Goal: Communication & Community: Answer question/provide support

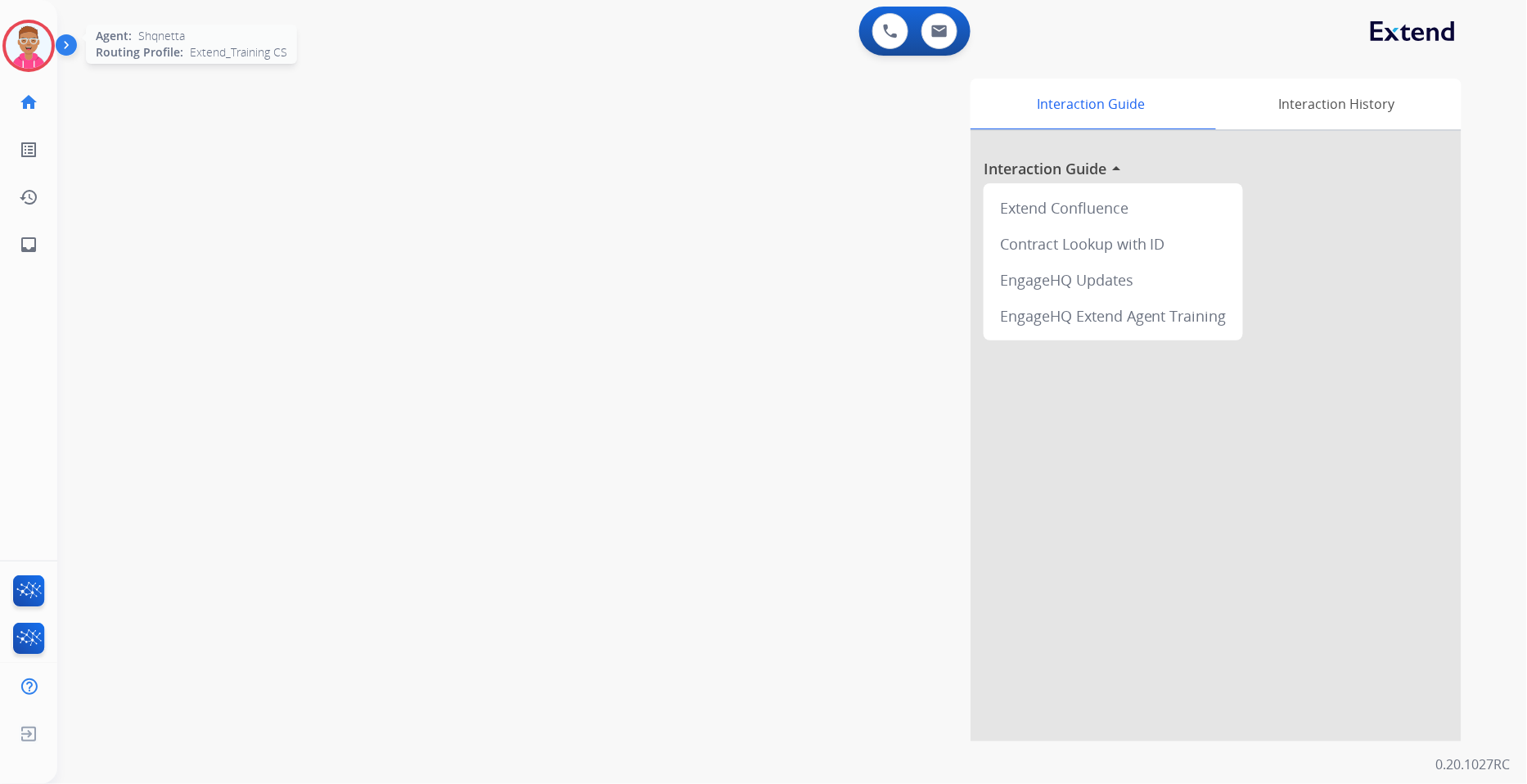
click at [30, 45] on img at bounding box center [29, 45] width 45 height 45
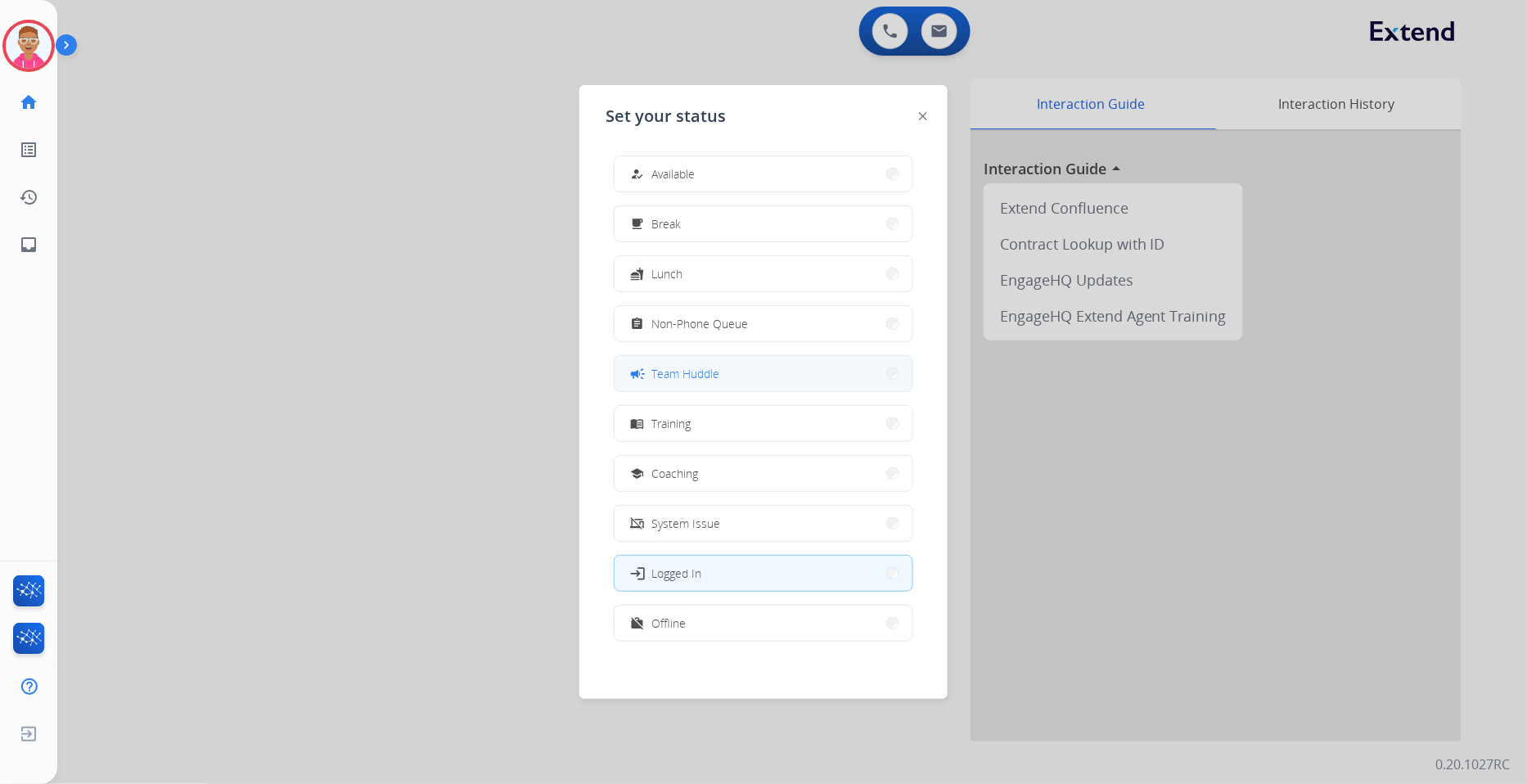
click at [715, 382] on div "campaign Team Huddle" at bounding box center [673, 373] width 92 height 19
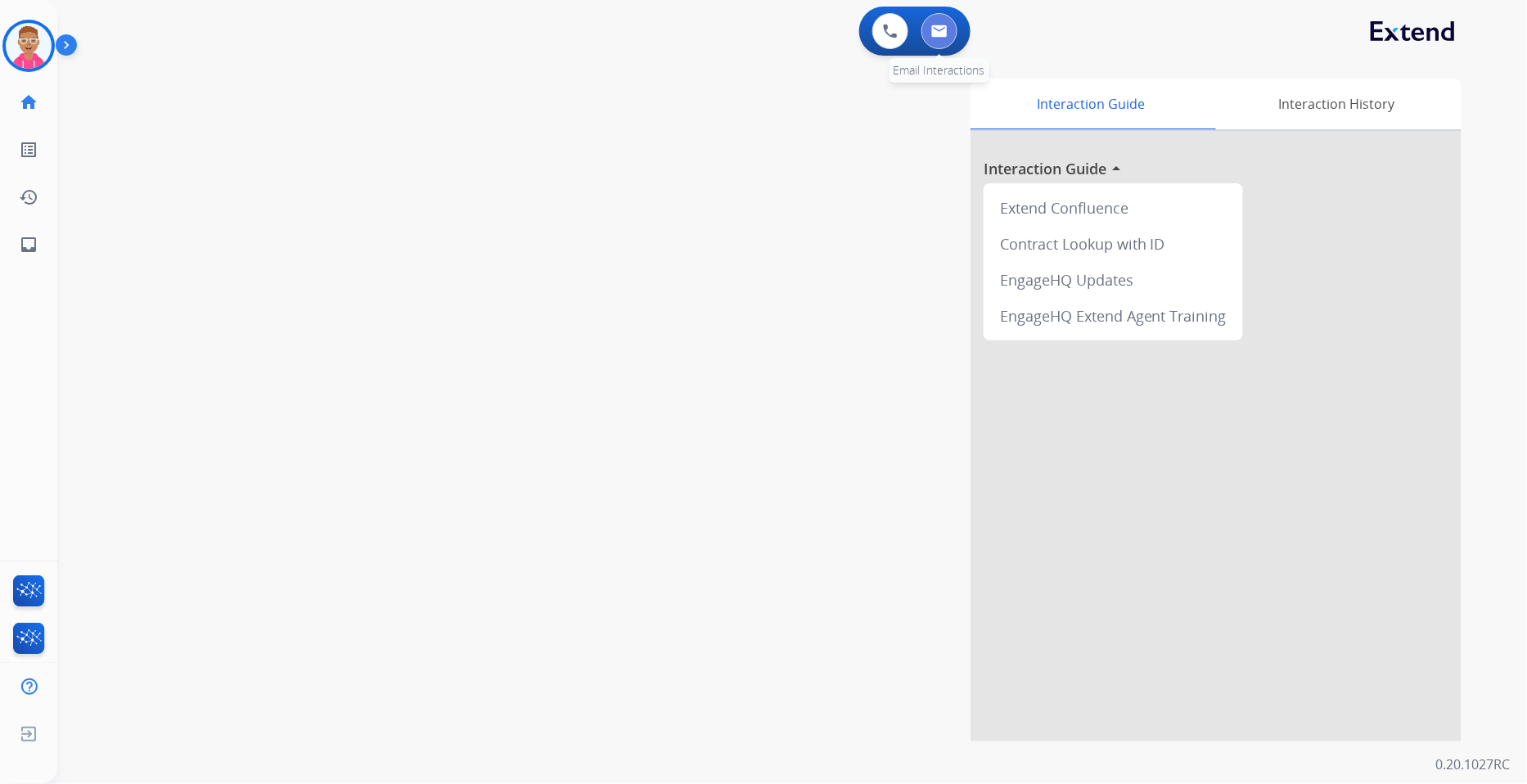
click at [940, 17] on button at bounding box center [939, 31] width 36 height 36
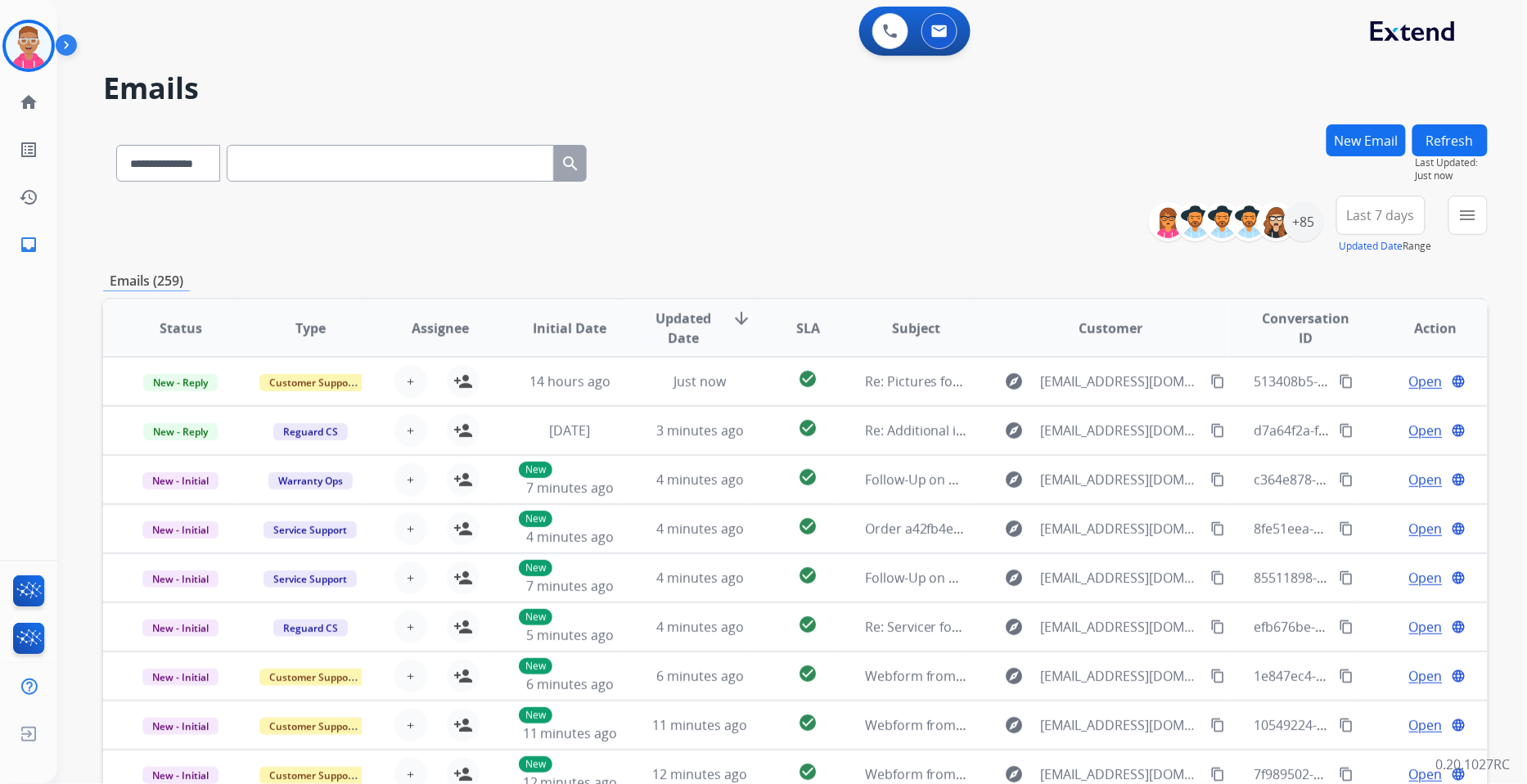
click at [1418, 225] on button "Last 7 days" at bounding box center [1381, 215] width 89 height 40
click at [1355, 273] on div "Custom" at bounding box center [1376, 274] width 90 height 24
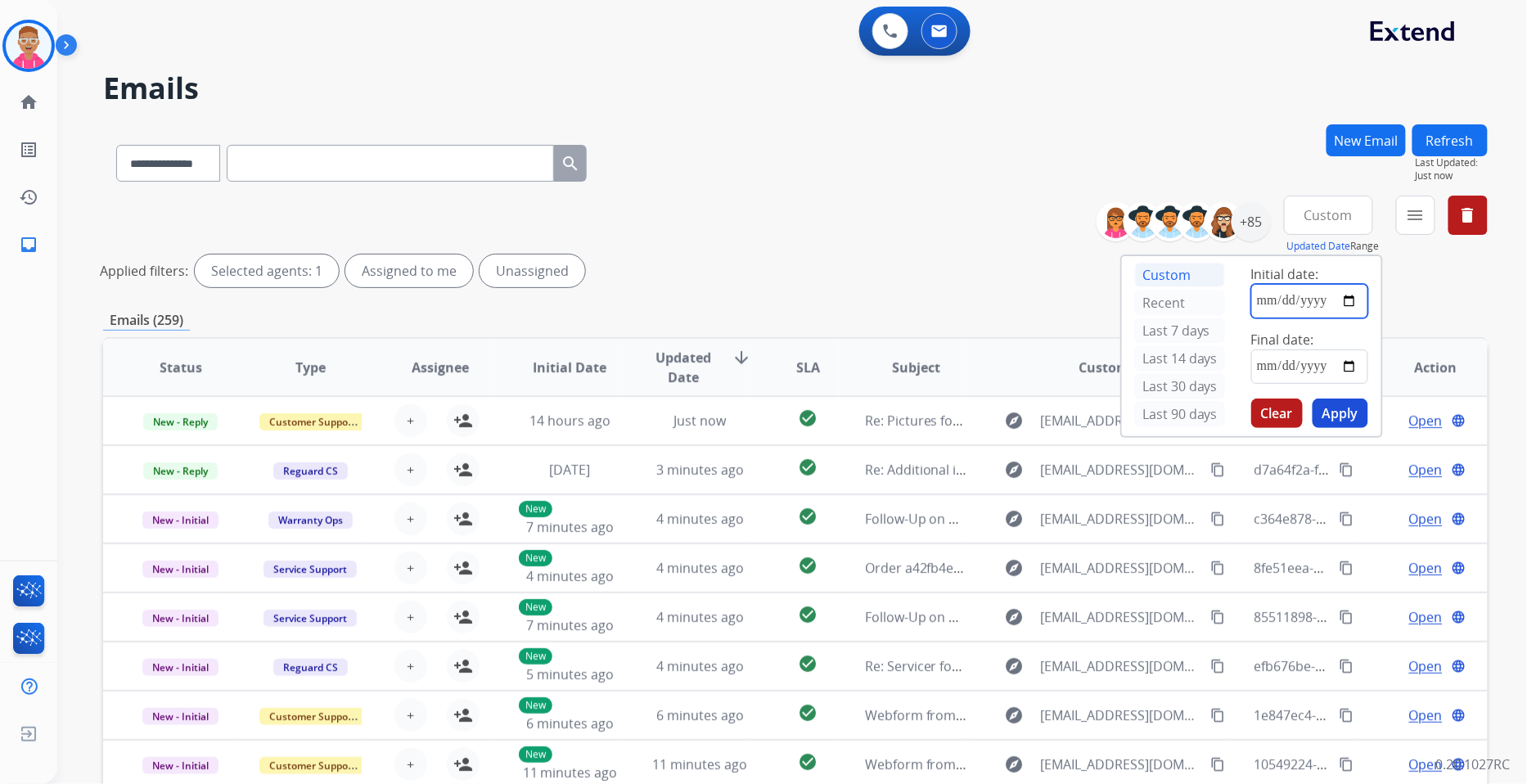
click at [1339, 303] on input "date" at bounding box center [1309, 301] width 117 height 34
click at [1355, 298] on input "date" at bounding box center [1309, 301] width 117 height 34
type input "**********"
click at [1337, 368] on input "date" at bounding box center [1309, 366] width 117 height 34
click at [1349, 370] on input "date" at bounding box center [1309, 366] width 117 height 34
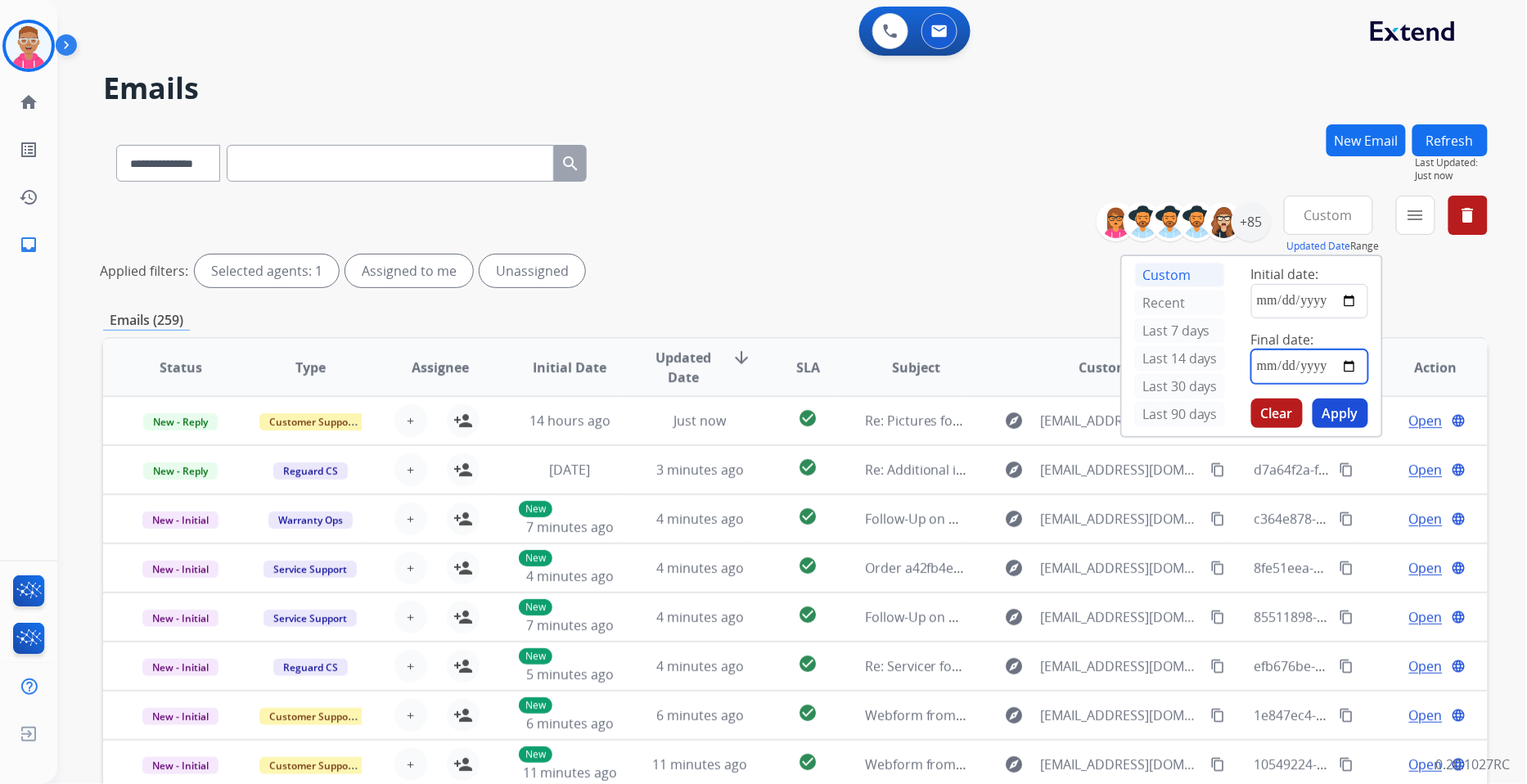
type input "**********"
click at [1350, 415] on button "Apply" at bounding box center [1340, 413] width 56 height 29
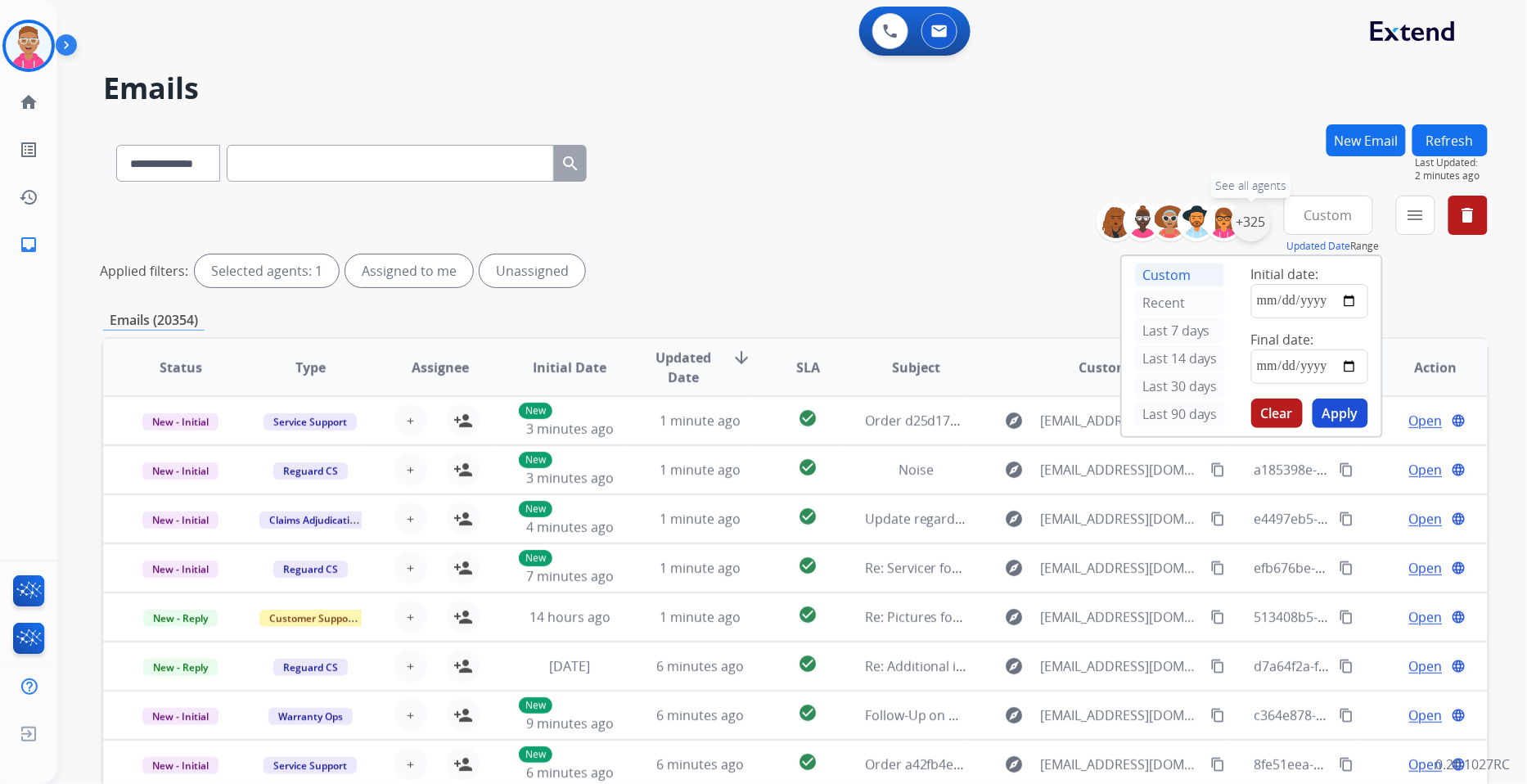
click at [1245, 223] on div "+325" at bounding box center [1251, 221] width 40 height 40
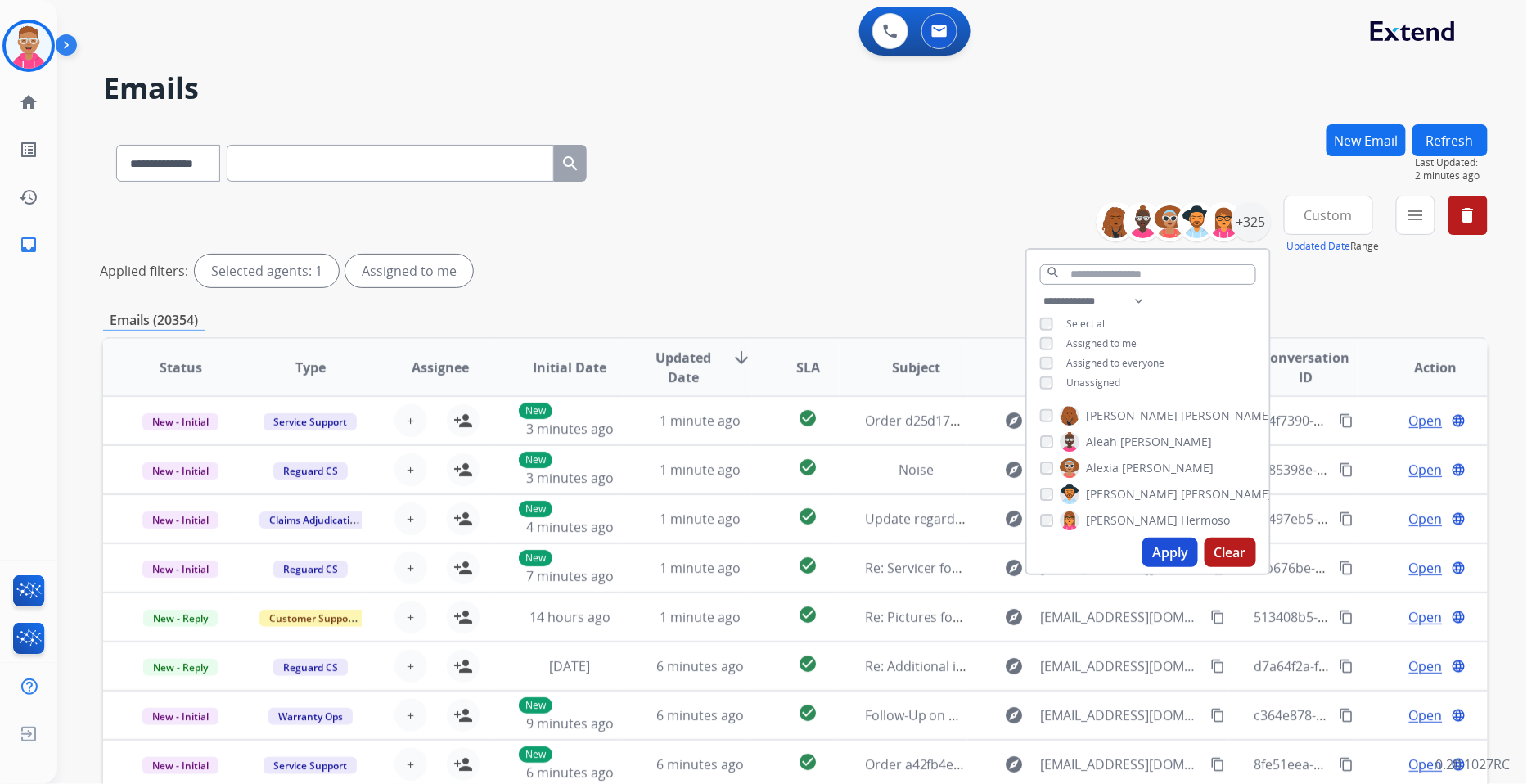
click at [1166, 554] on button "Apply" at bounding box center [1170, 552] width 56 height 29
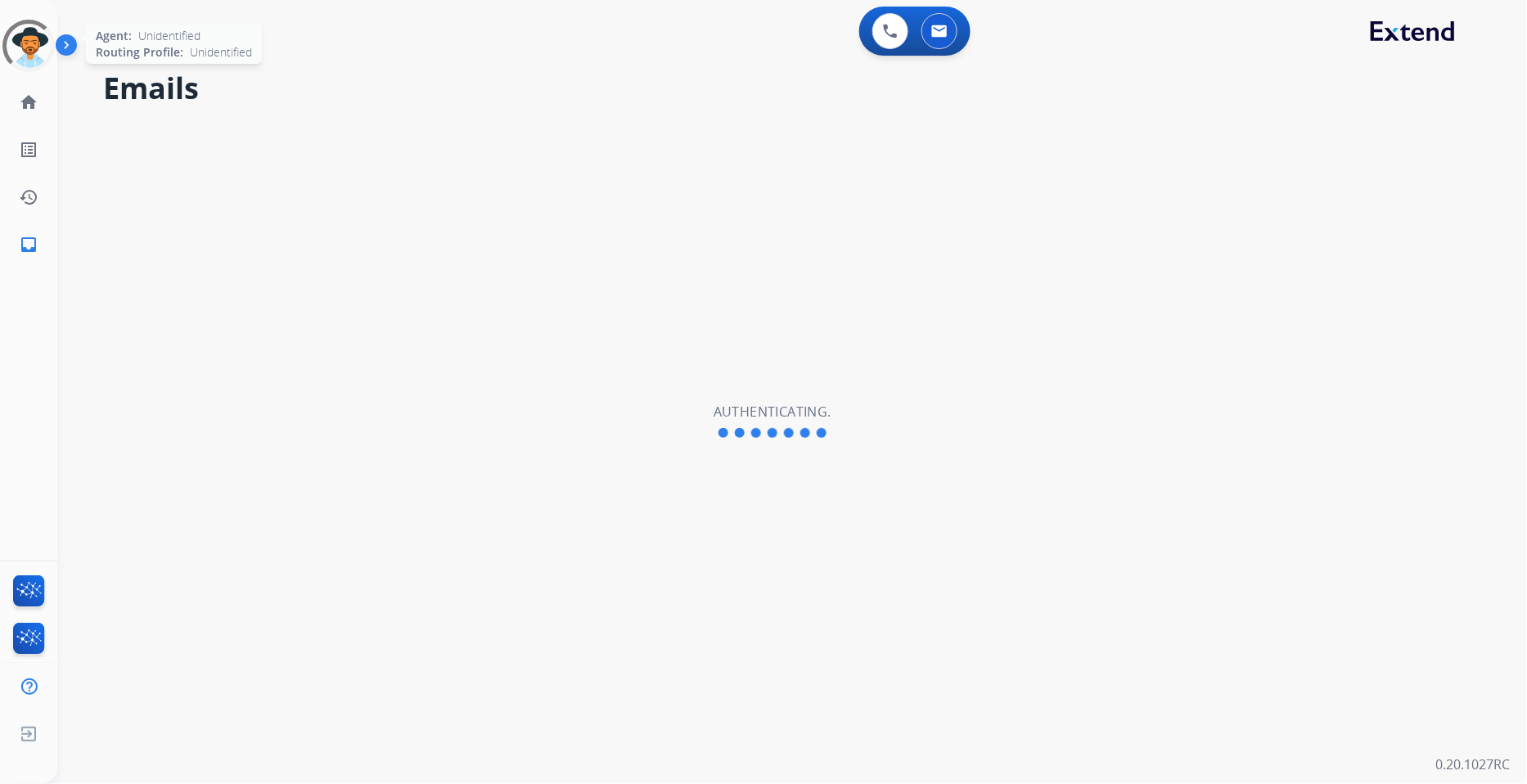
click at [36, 42] on div at bounding box center [29, 46] width 74 height 74
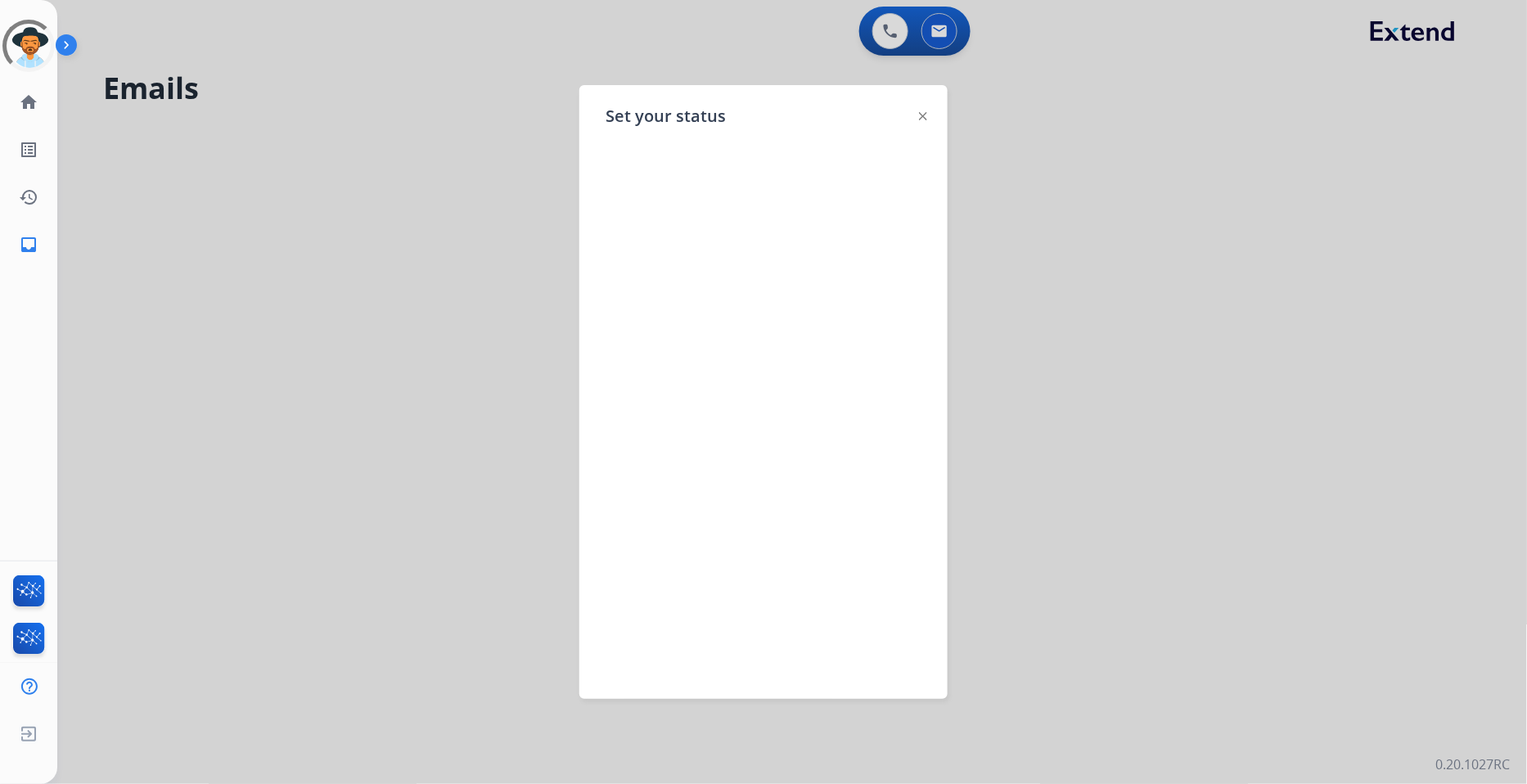
select select "**********"
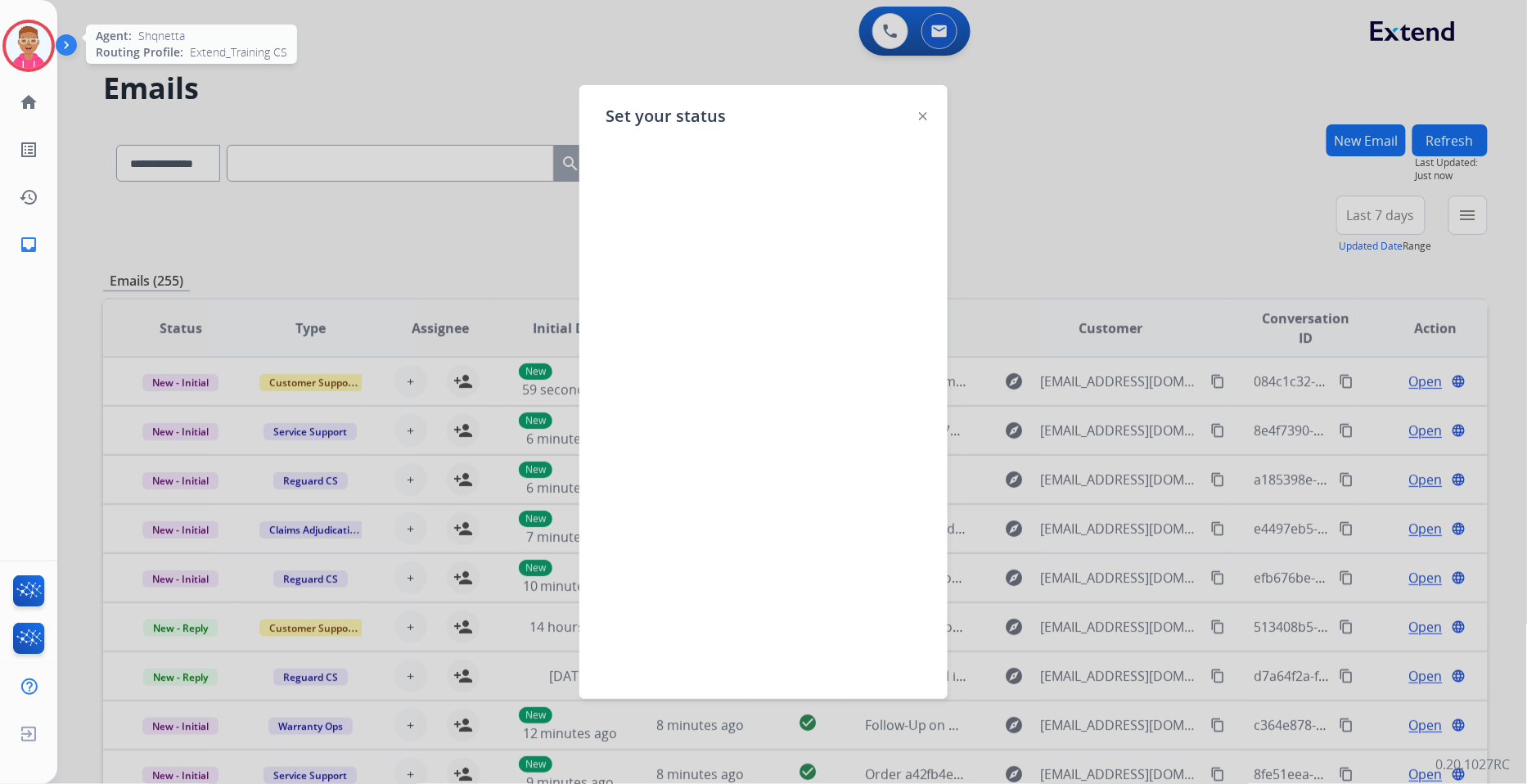
click at [25, 50] on img at bounding box center [29, 45] width 45 height 45
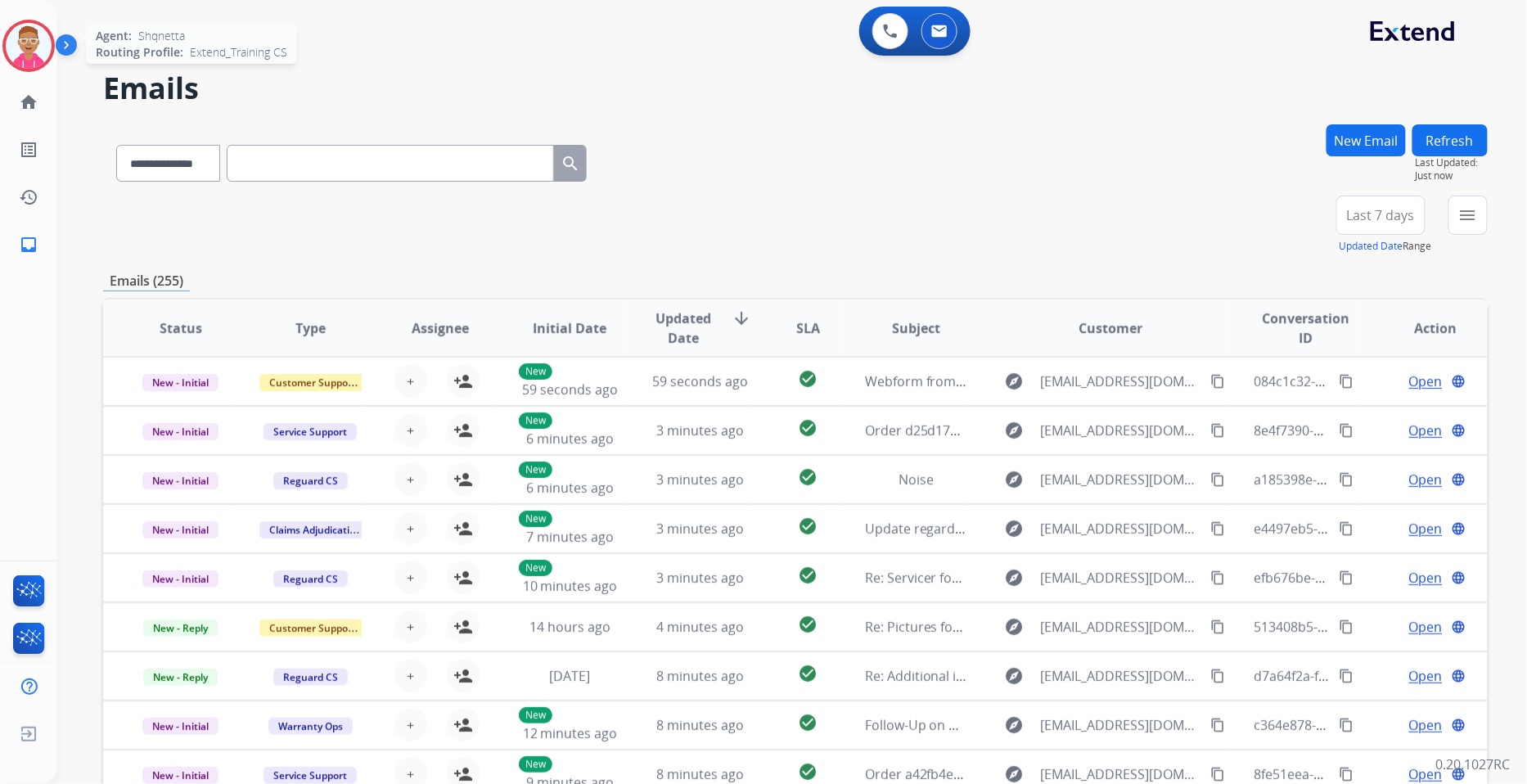
click at [25, 50] on img at bounding box center [29, 45] width 45 height 45
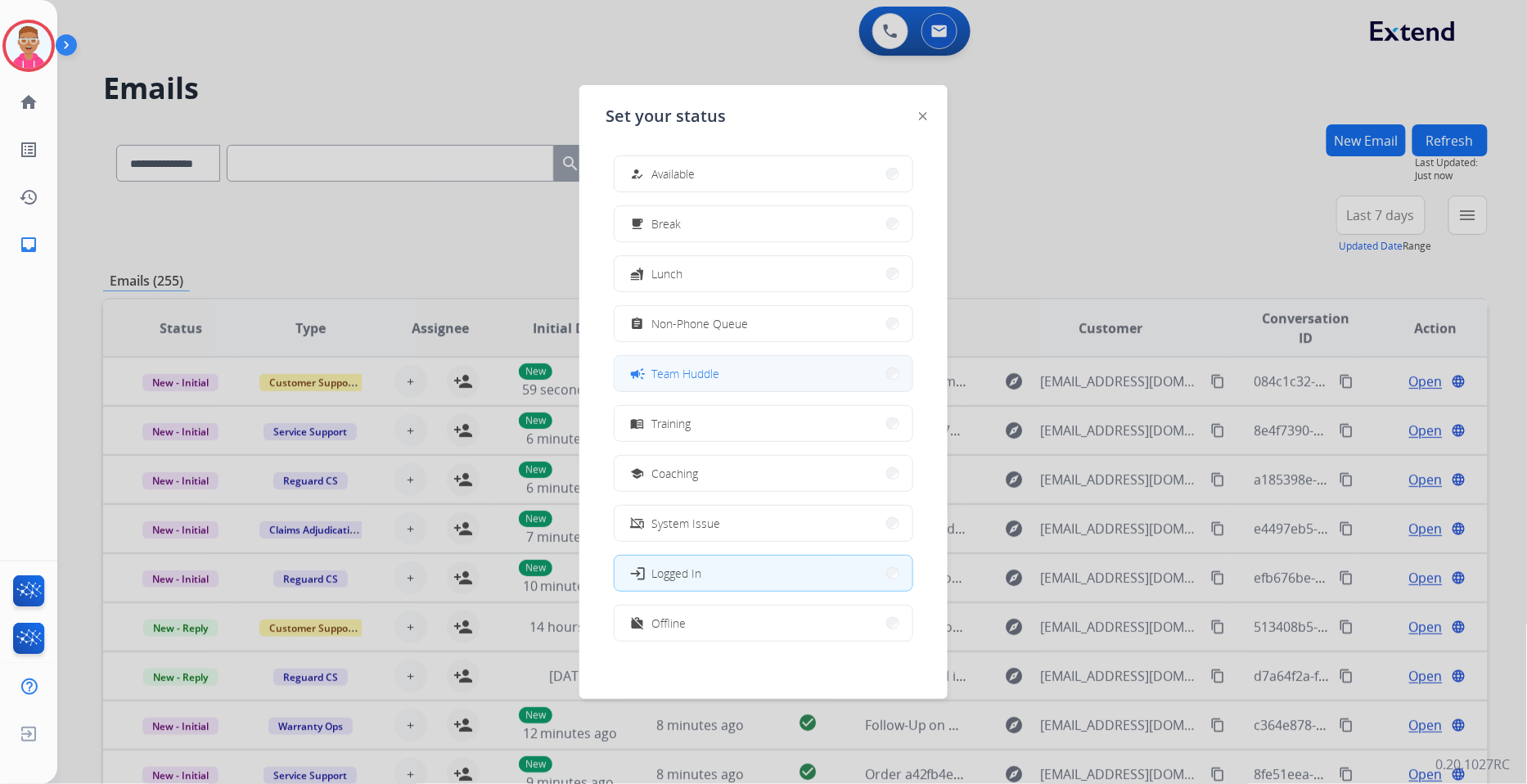
click at [808, 370] on button "campaign Team Huddle" at bounding box center [764, 373] width 298 height 35
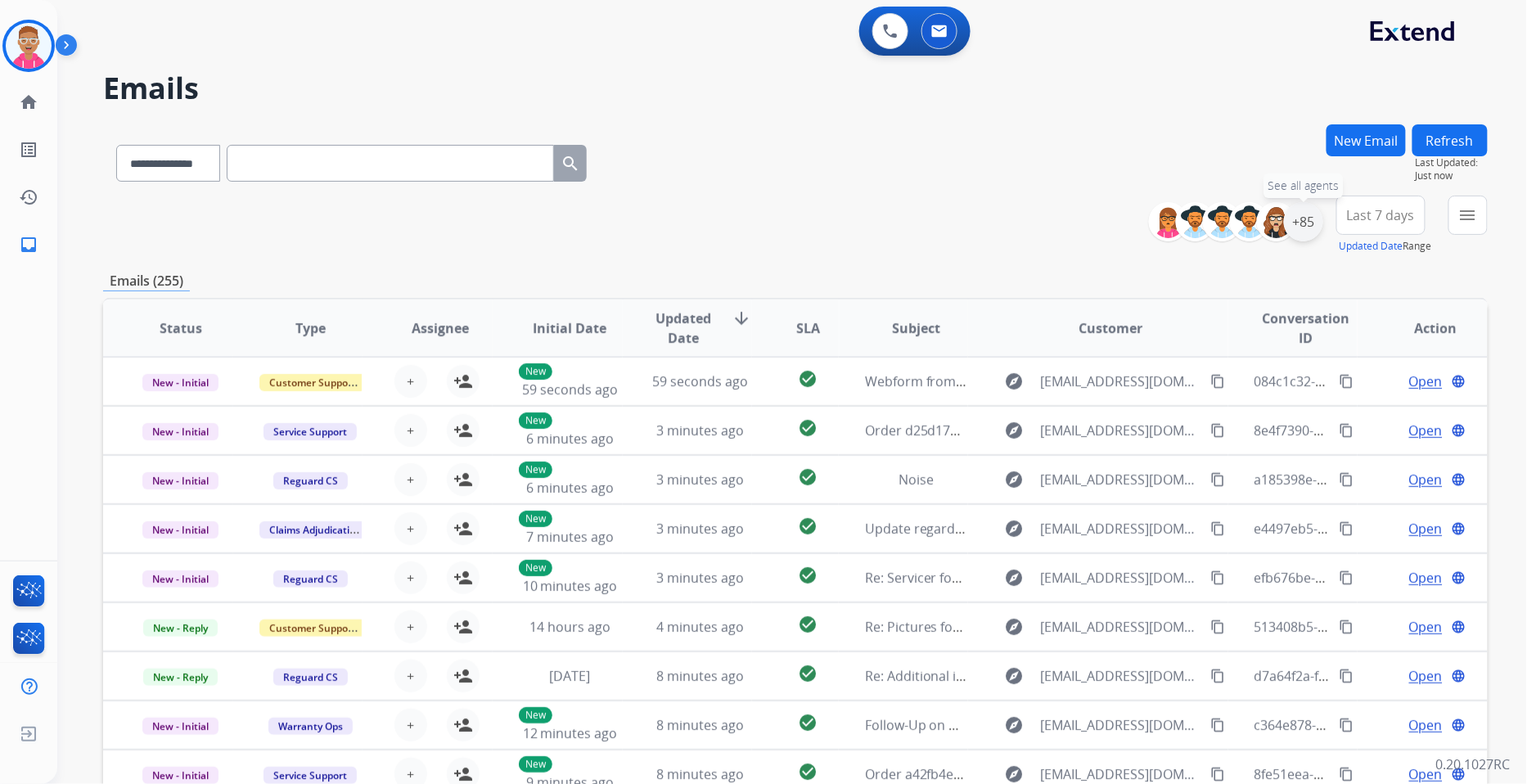
click at [1302, 220] on div "+85" at bounding box center [1303, 221] width 40 height 40
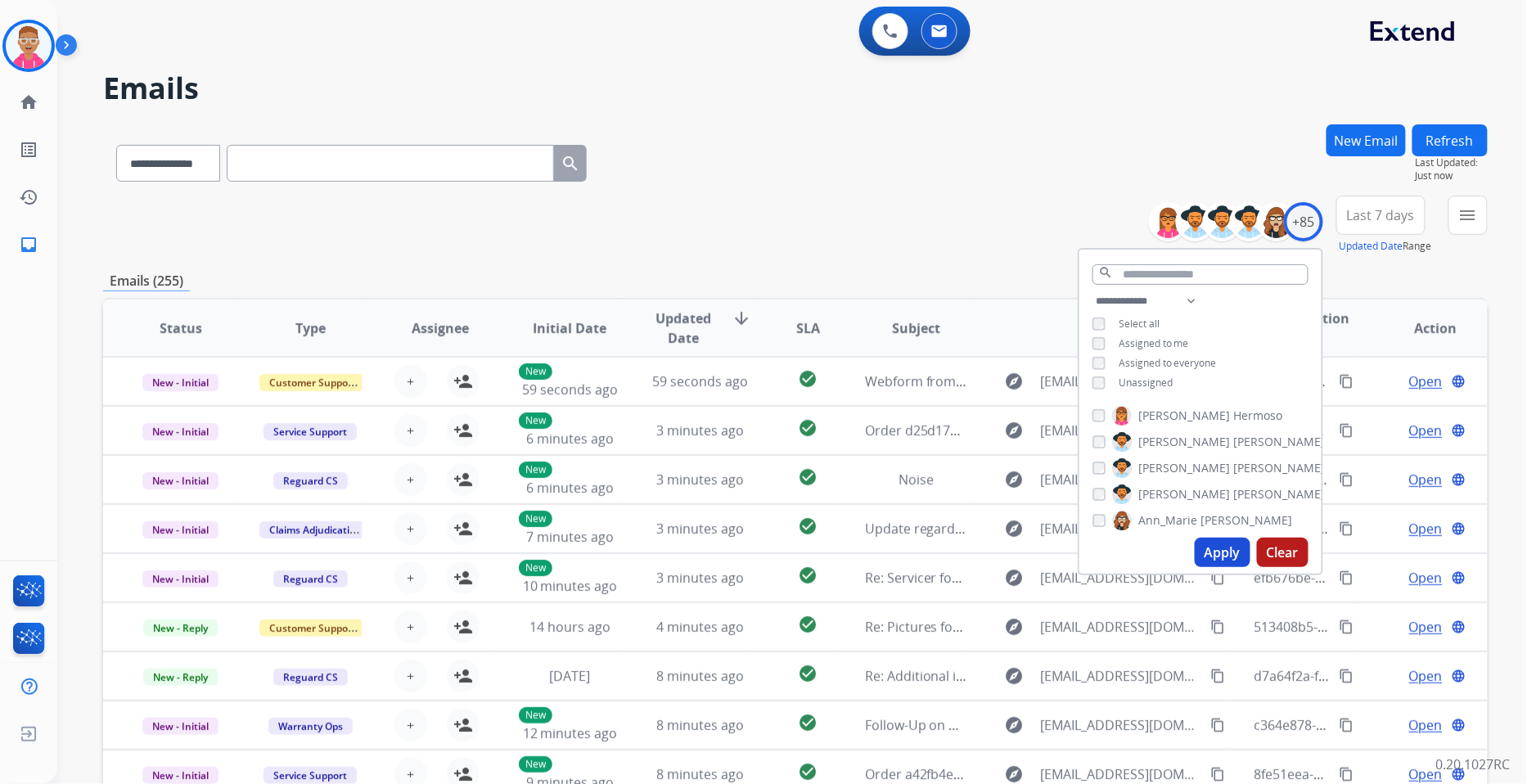
click at [1220, 559] on button "Apply" at bounding box center [1222, 552] width 56 height 29
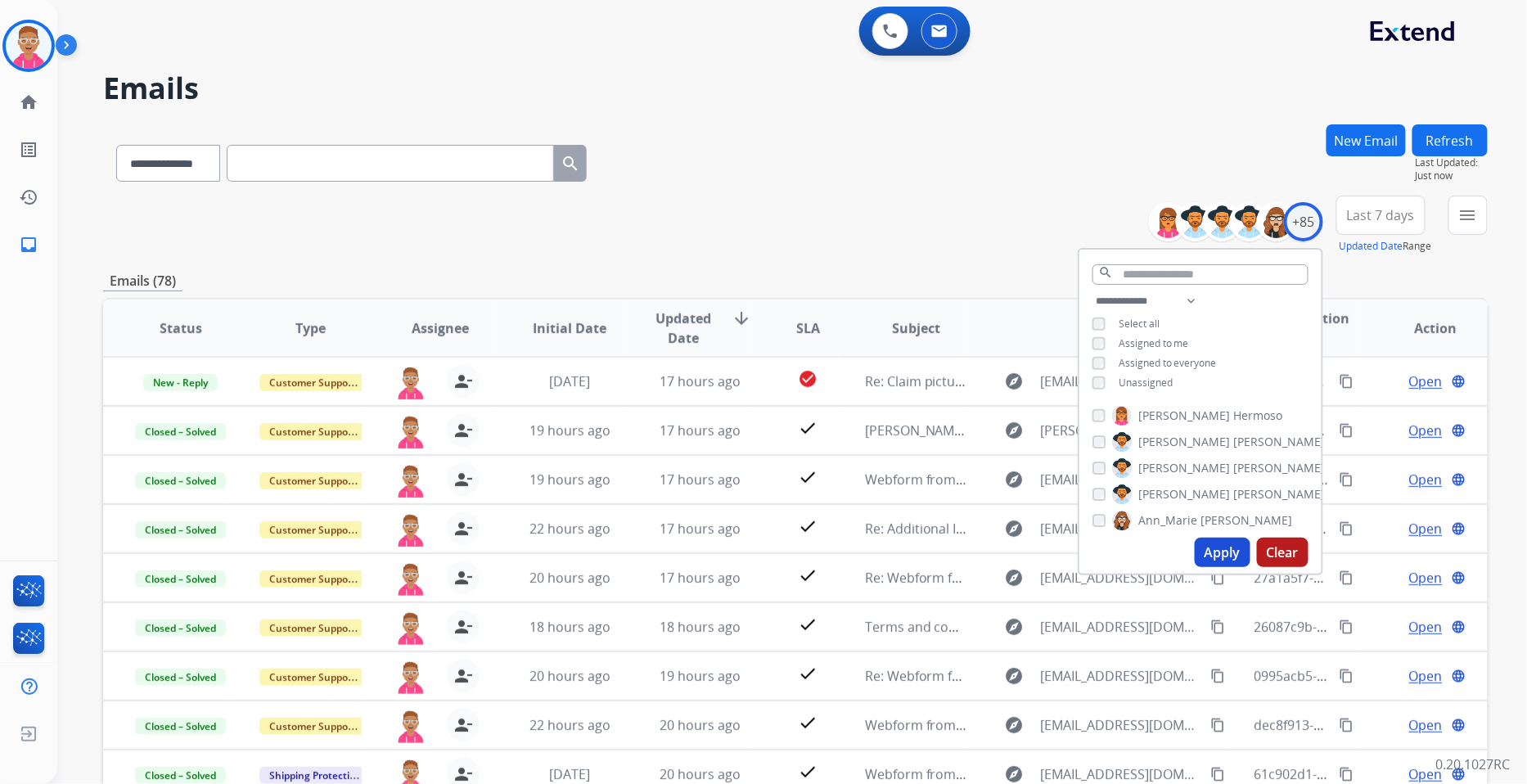
click at [1397, 214] on span "Last 7 days" at bounding box center [1381, 215] width 68 height 7
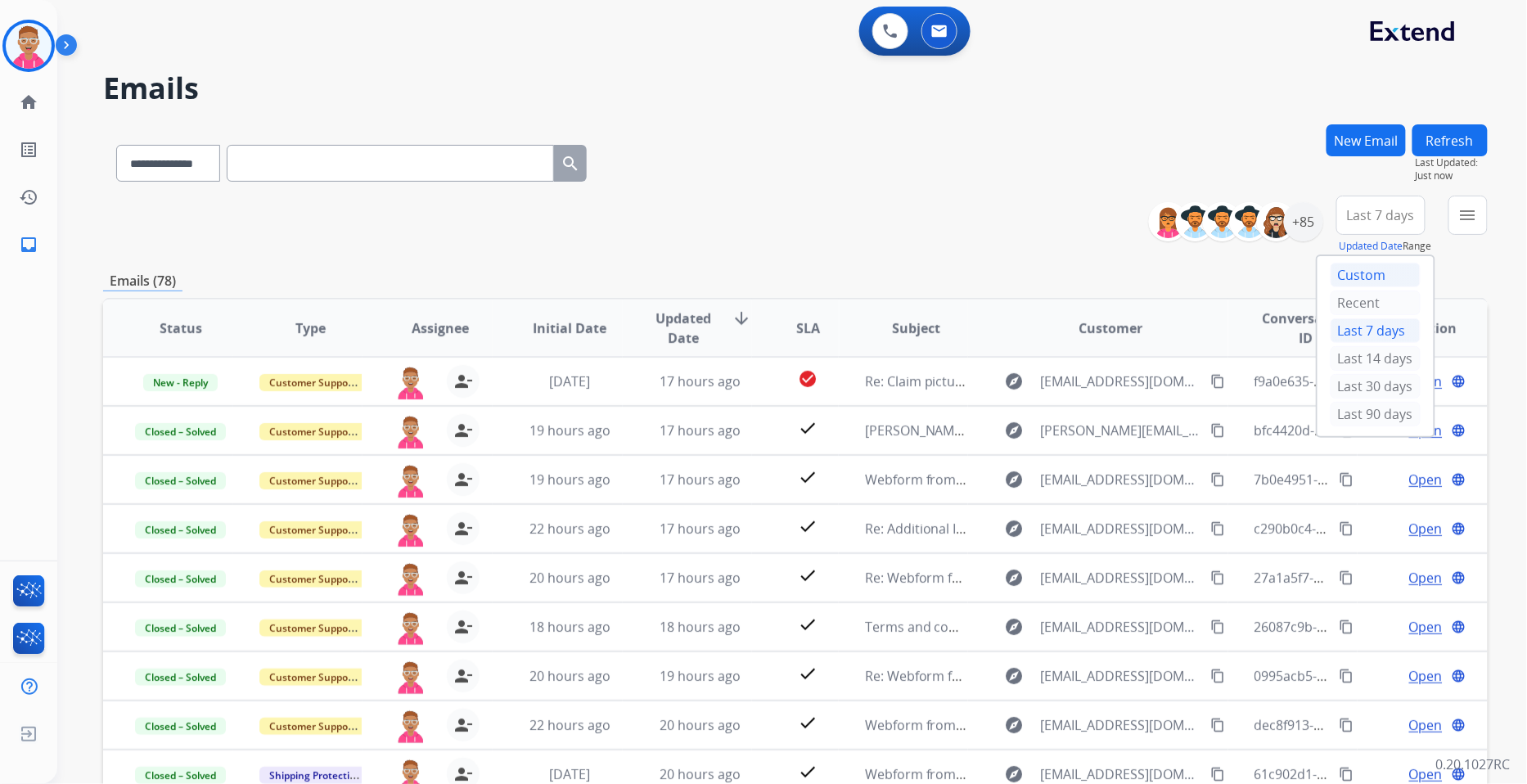
click at [1355, 272] on div "Custom" at bounding box center [1376, 274] width 90 height 24
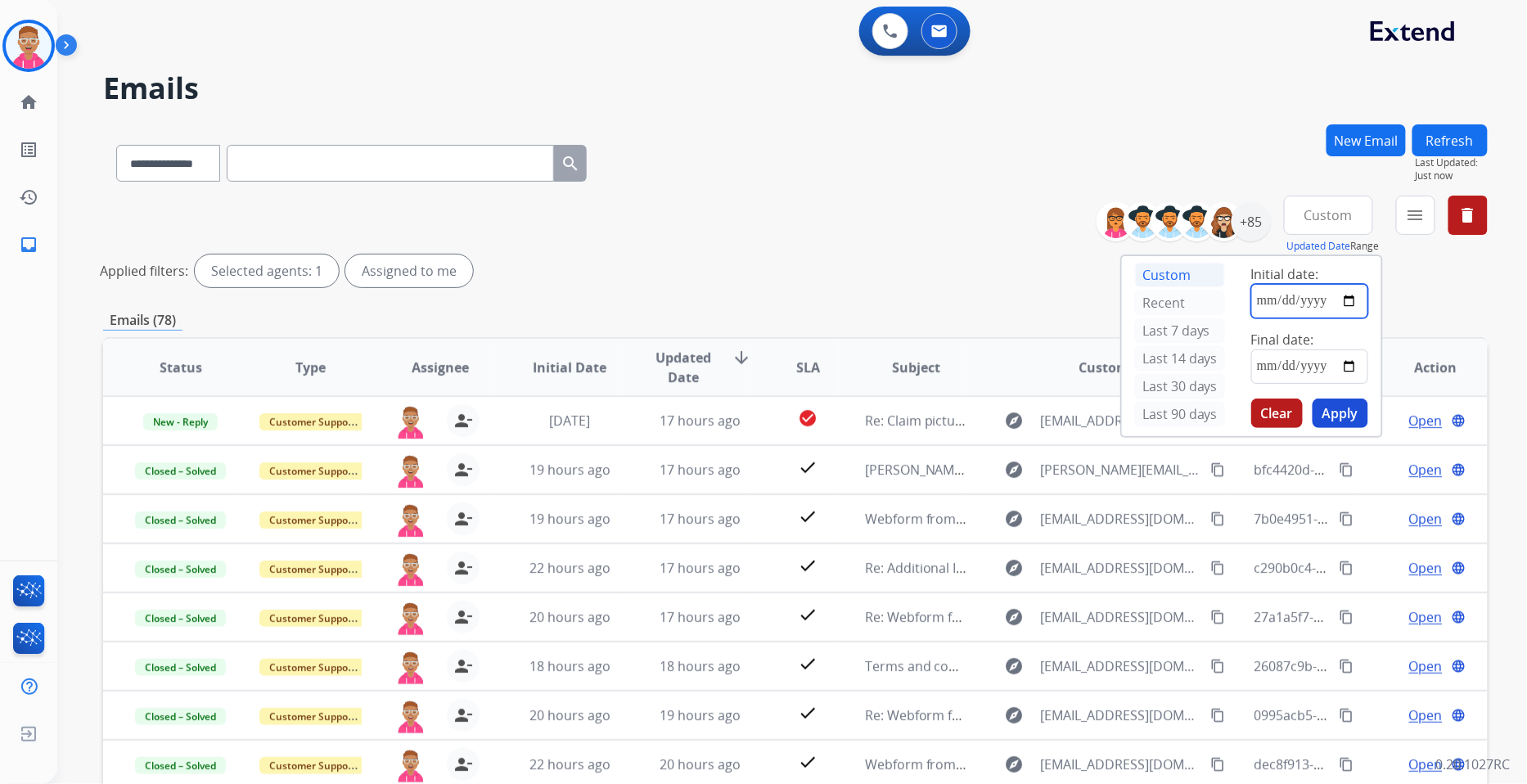
click at [1323, 299] on input "date" at bounding box center [1309, 301] width 117 height 34
type input "**********"
click at [1354, 367] on input "date" at bounding box center [1309, 366] width 117 height 34
type input "**********"
click at [1338, 416] on button "Apply" at bounding box center [1340, 413] width 56 height 29
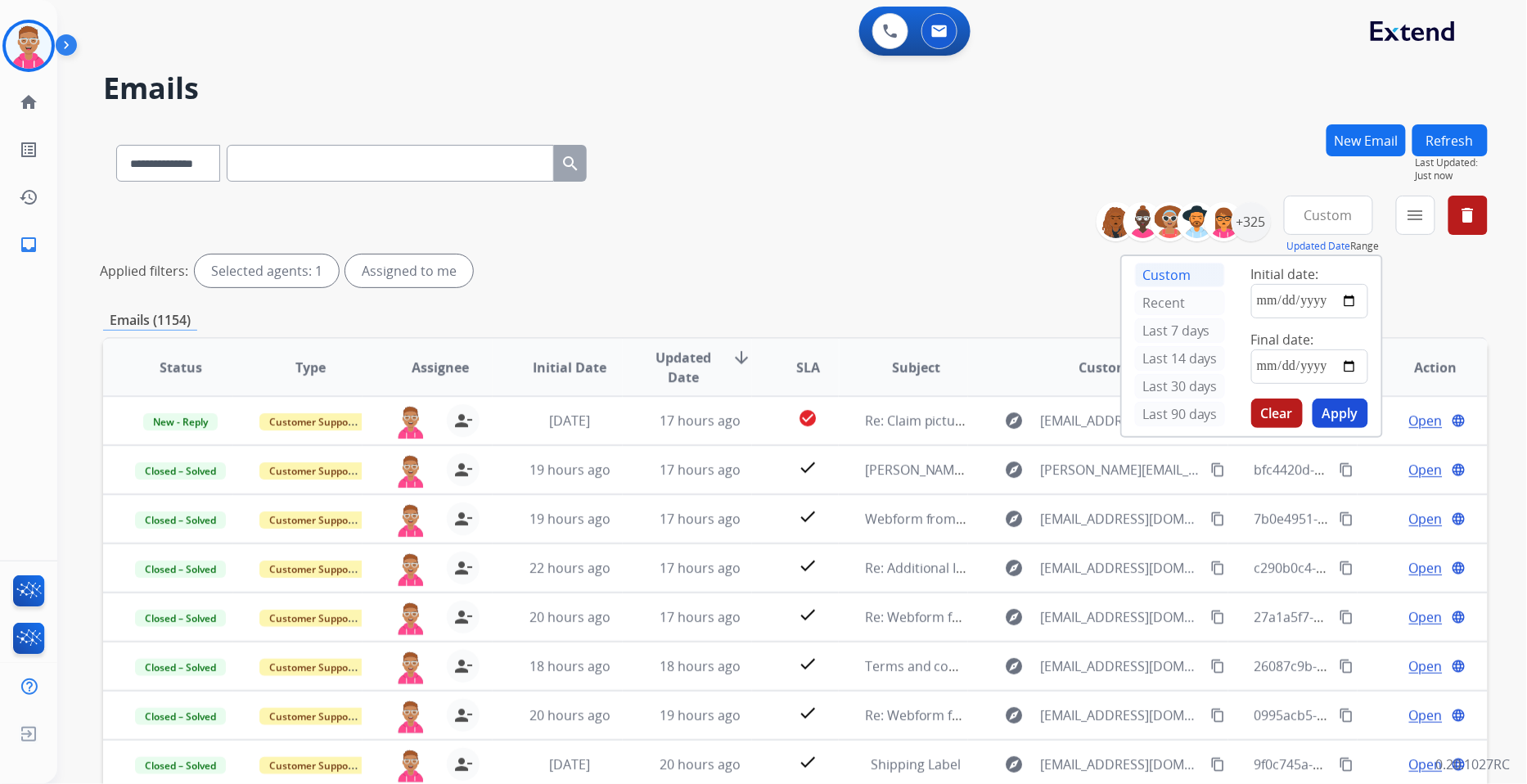
click at [1351, 416] on button "Apply" at bounding box center [1340, 413] width 56 height 29
click at [1418, 218] on mat-icon "menu" at bounding box center [1415, 215] width 19 height 19
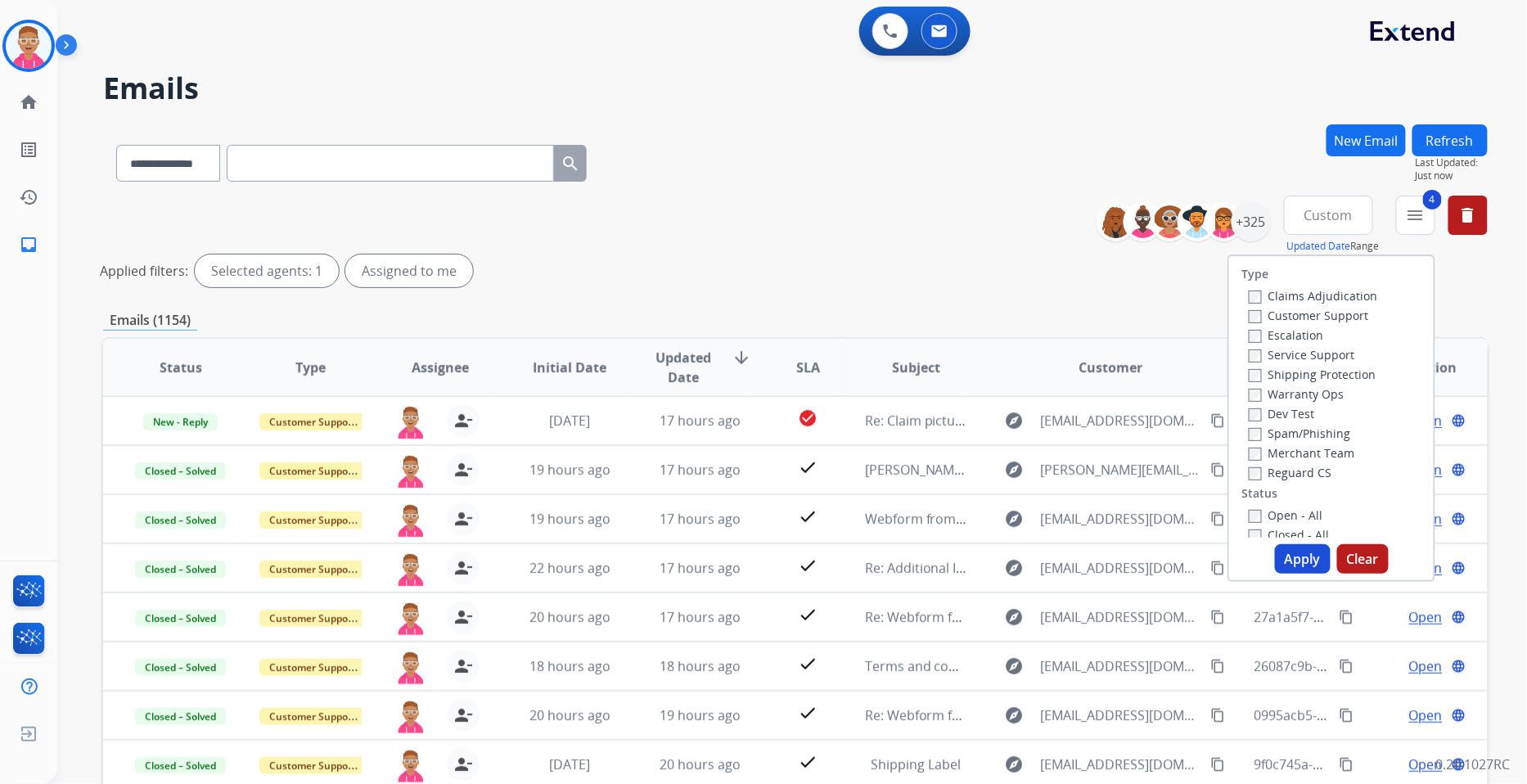
click at [1291, 561] on button "Apply" at bounding box center [1303, 559] width 56 height 29
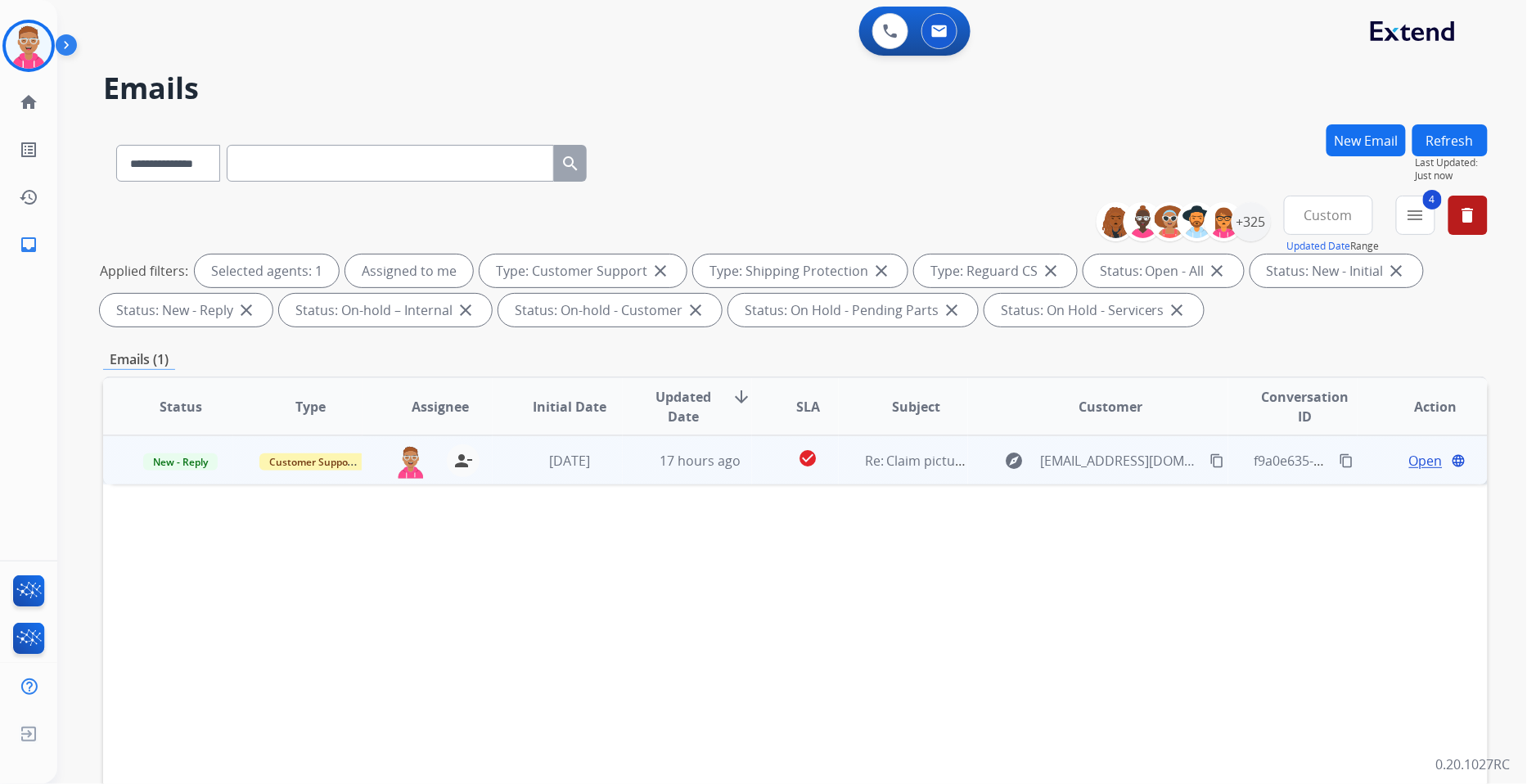
click at [1411, 459] on span "Open" at bounding box center [1426, 460] width 34 height 19
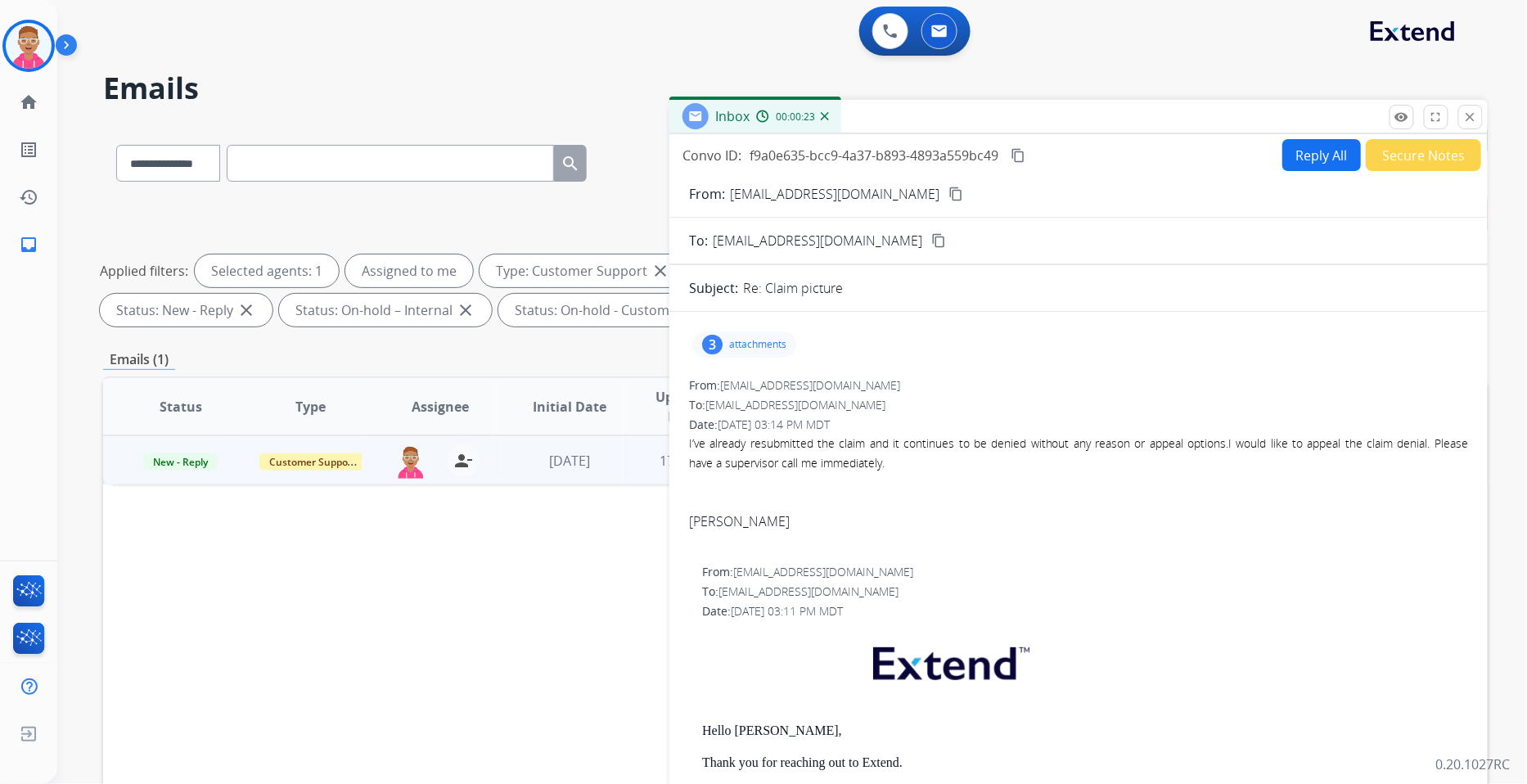
click at [948, 194] on mat-icon "content_copy" at bounding box center [956, 194] width 15 height 15
click at [771, 346] on p "attachments" at bounding box center [758, 345] width 57 height 13
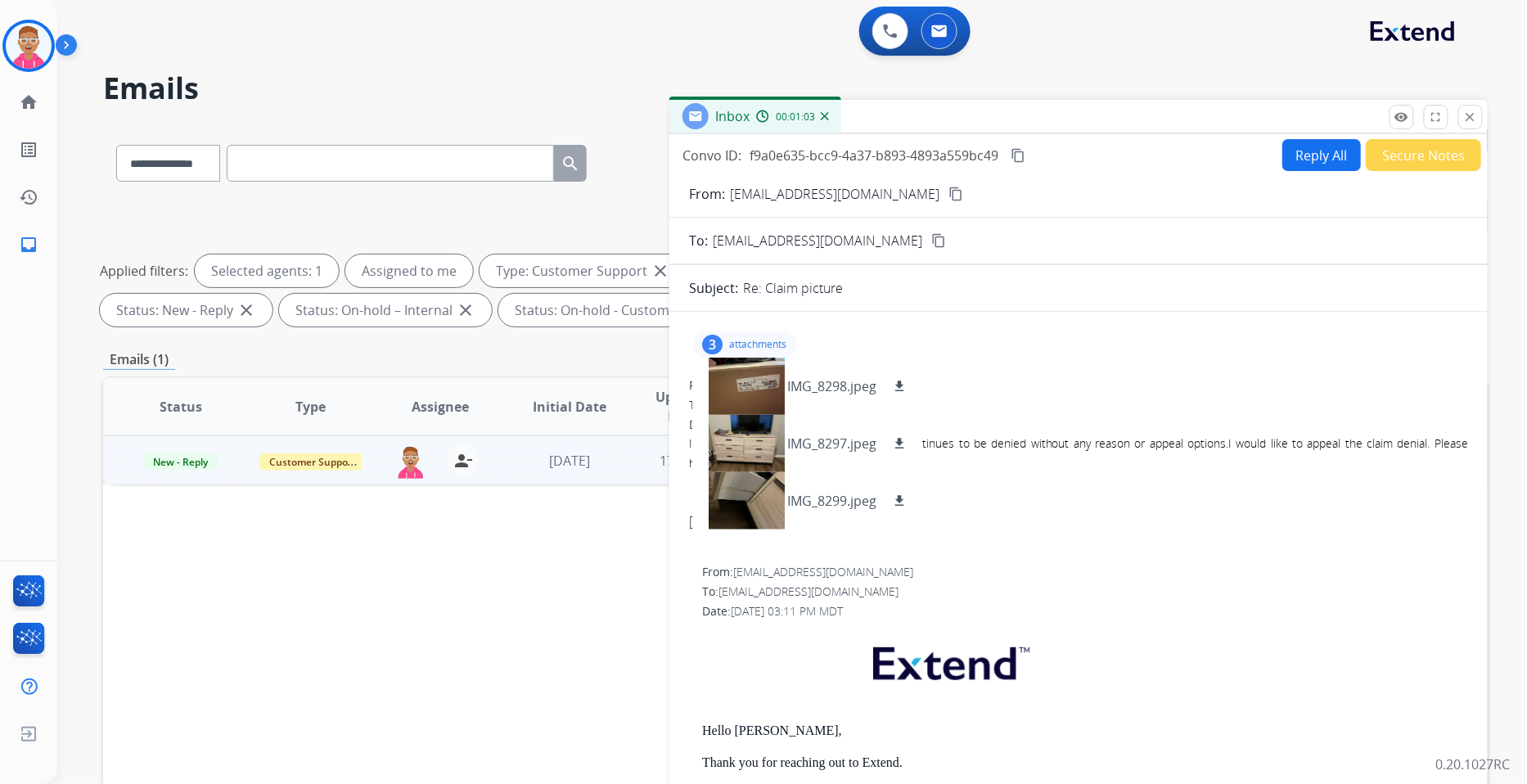
click at [760, 341] on p "attachments" at bounding box center [758, 345] width 57 height 13
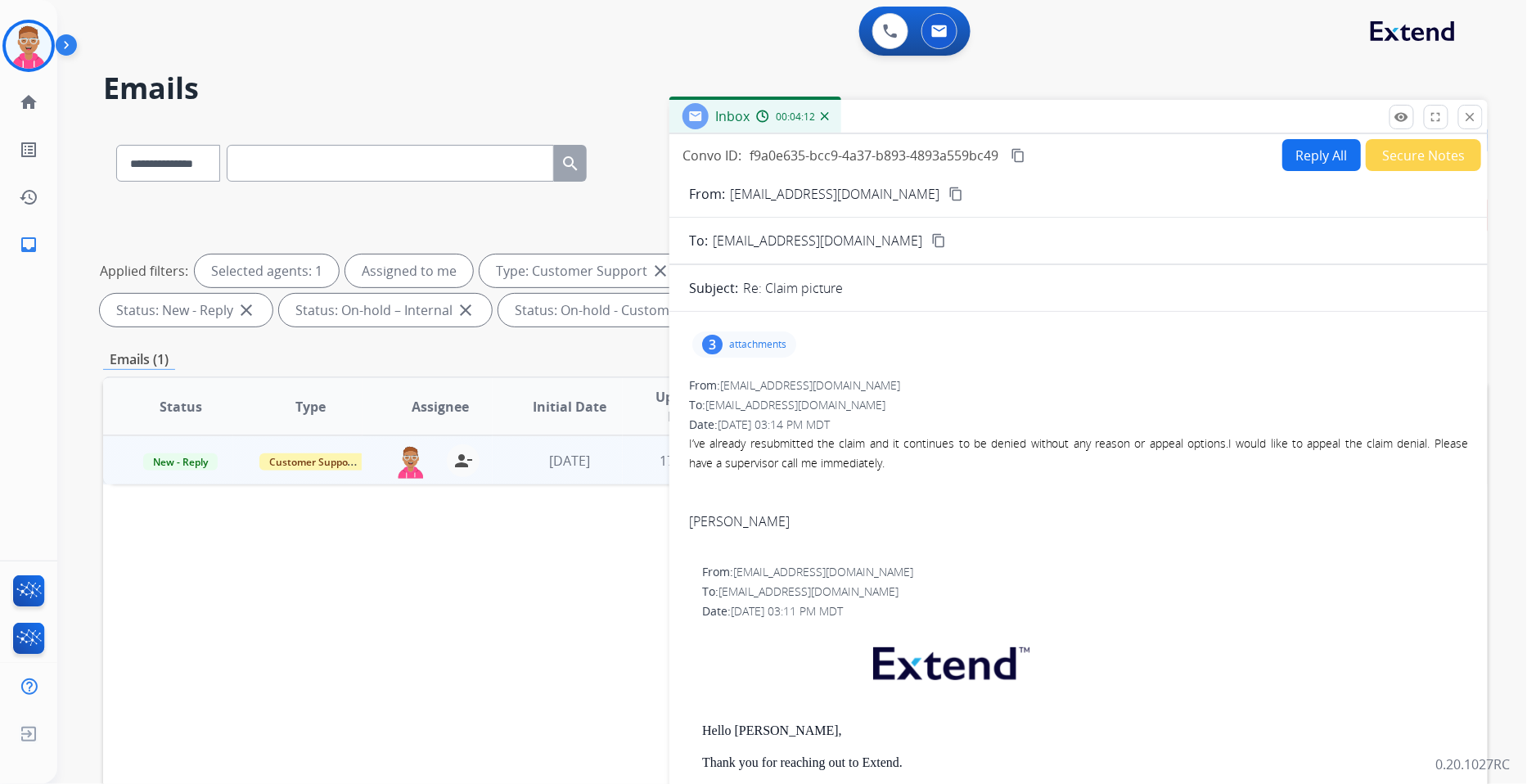
click at [1026, 153] on mat-icon "content_copy" at bounding box center [1018, 156] width 15 height 15
click at [28, 44] on img at bounding box center [29, 45] width 45 height 45
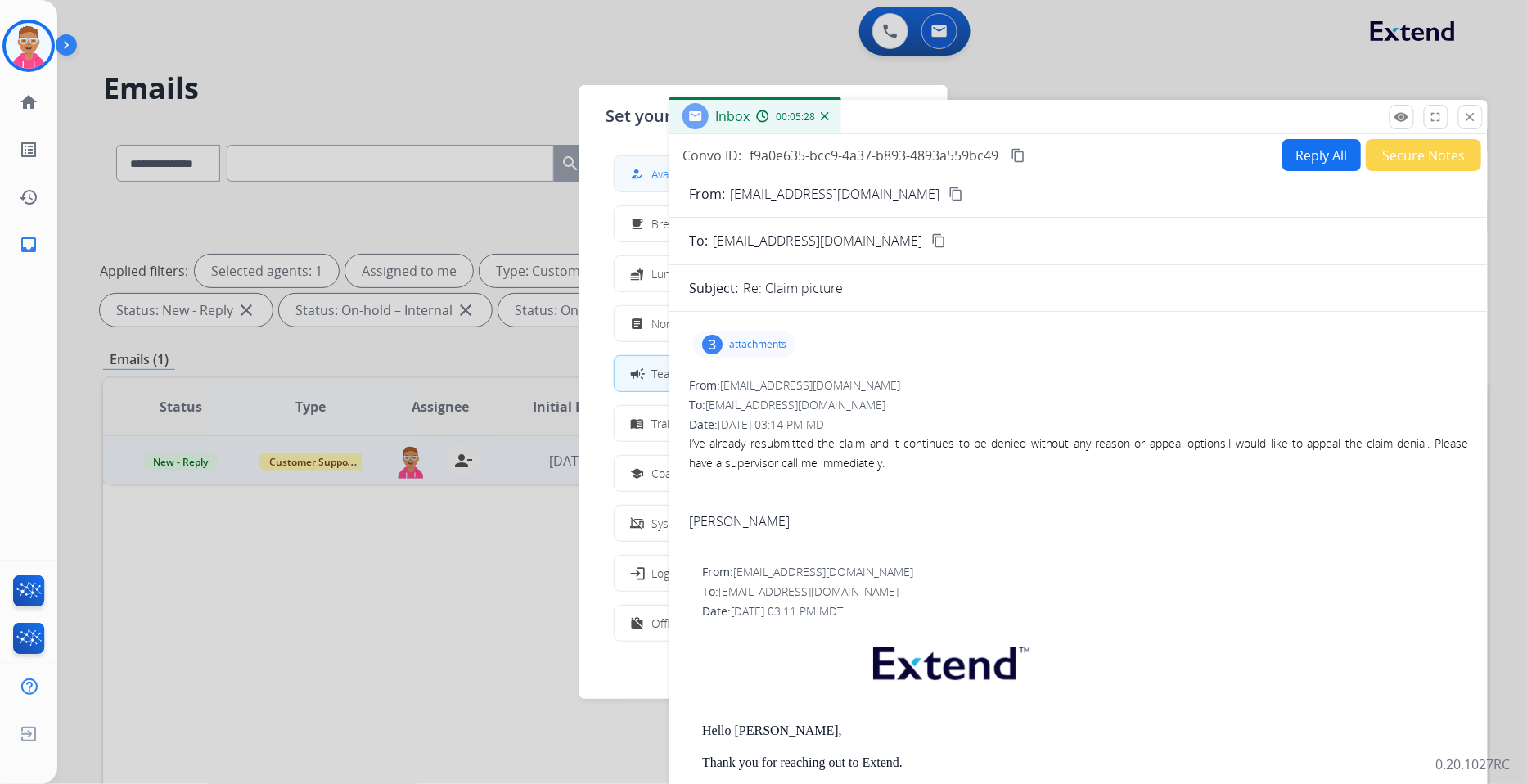
click at [645, 177] on div "how_to_reg" at bounding box center [639, 174] width 24 height 19
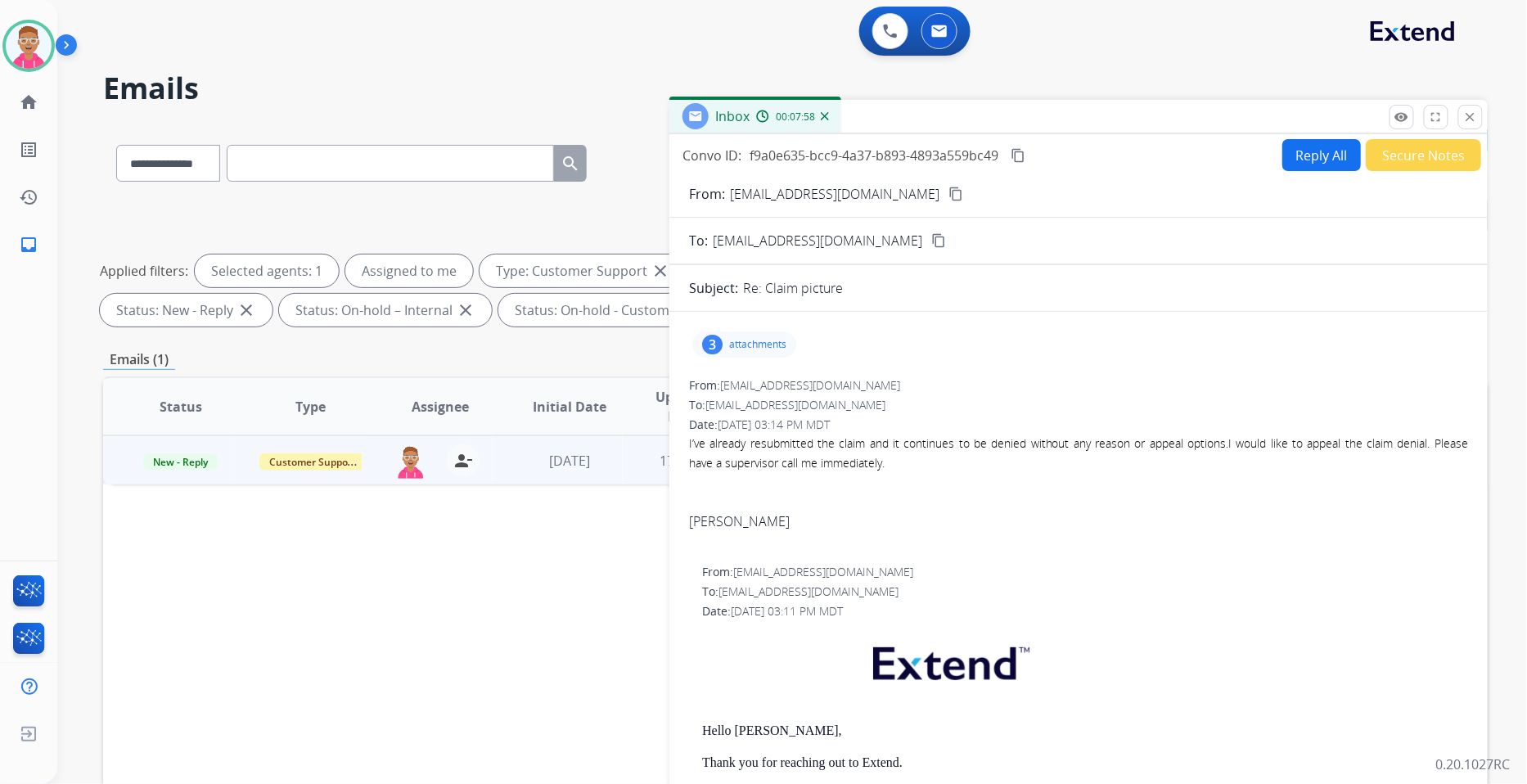
click at [1337, 381] on div "From: [EMAIL_ADDRESS][DOMAIN_NAME]" at bounding box center [1079, 384] width 779 height 16
click at [1319, 150] on button "Reply All" at bounding box center [1321, 155] width 78 height 32
select select "**********"
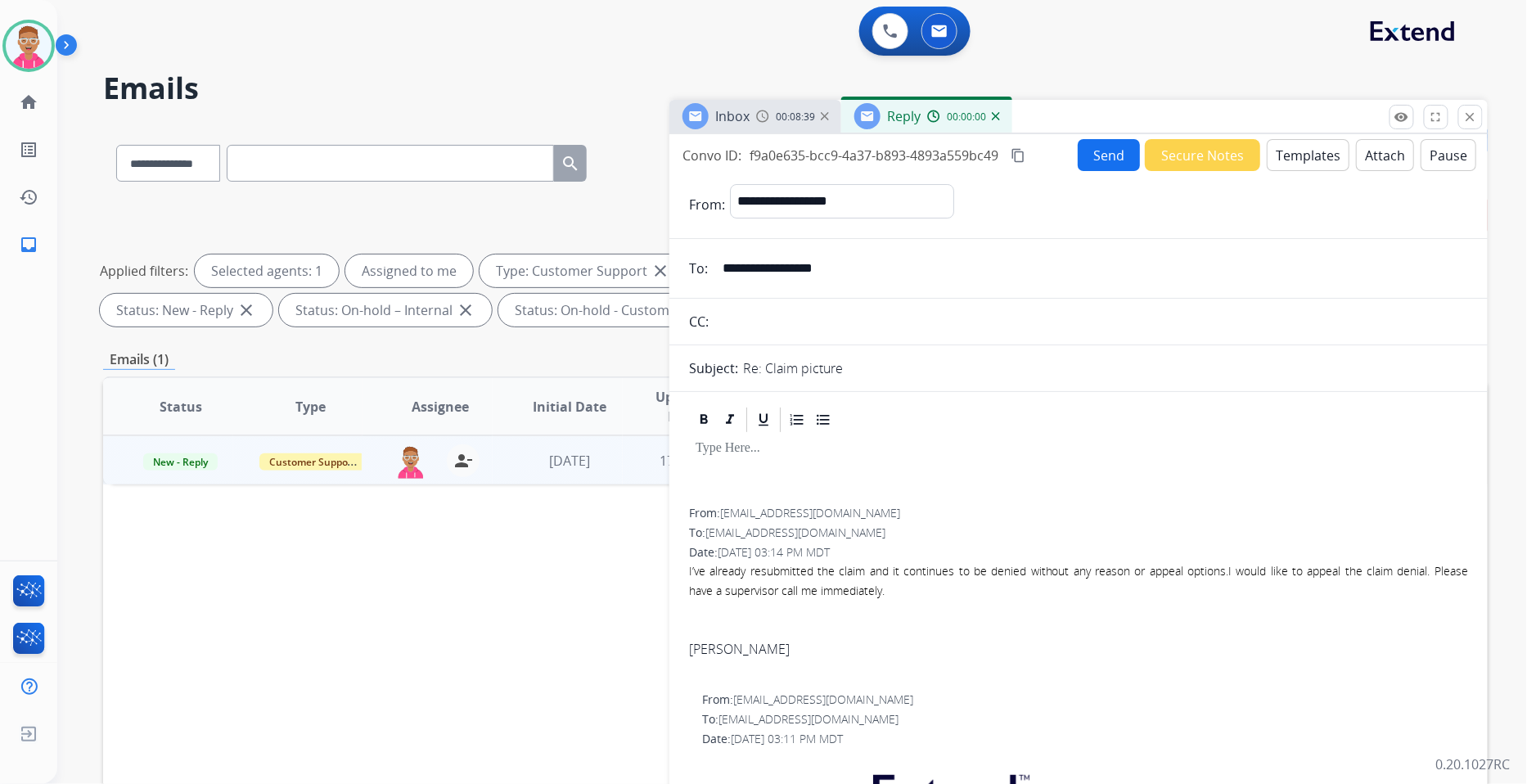
click at [1323, 154] on button "Templates" at bounding box center [1308, 155] width 82 height 32
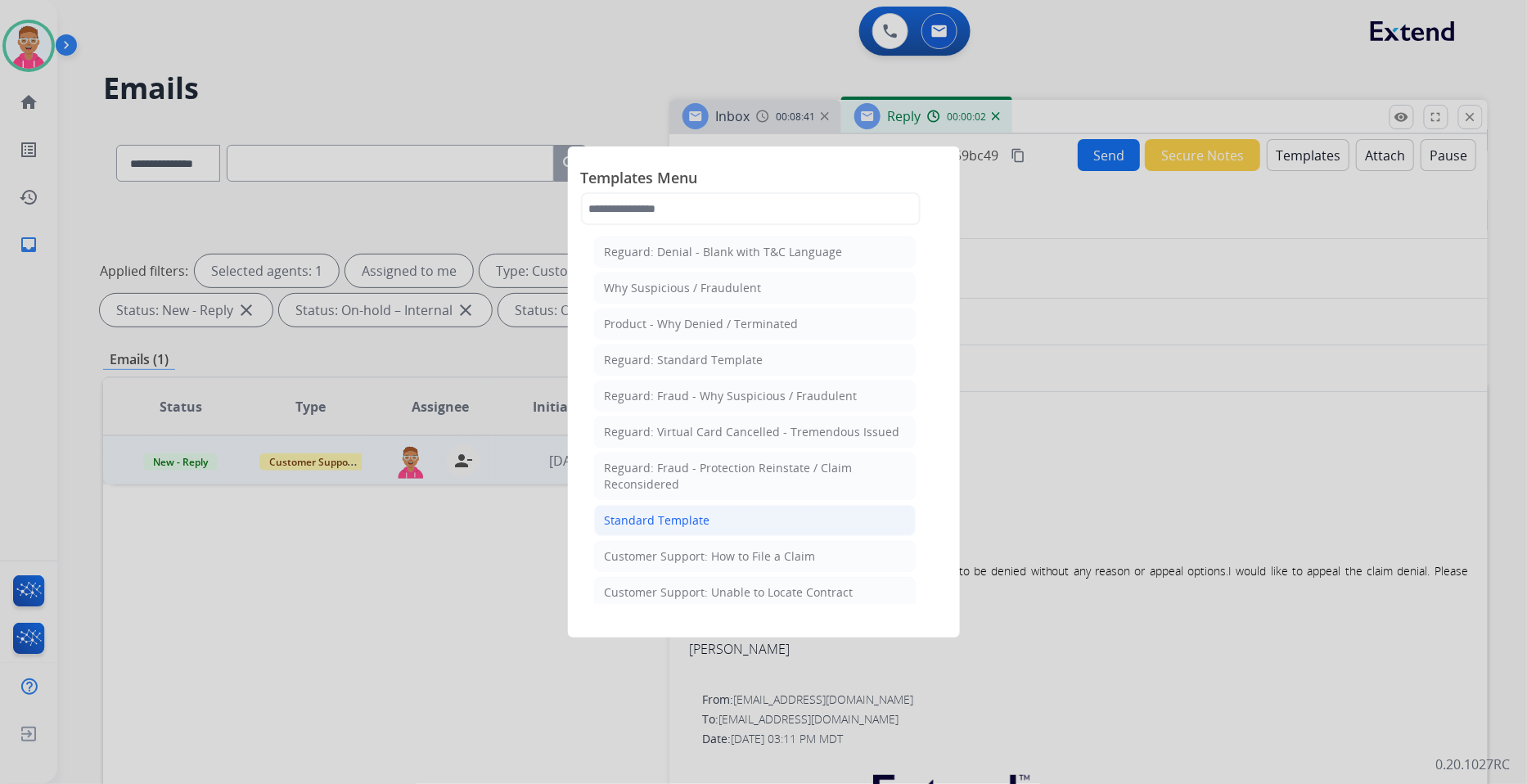
click at [767, 522] on li "Standard Template" at bounding box center [755, 520] width 321 height 31
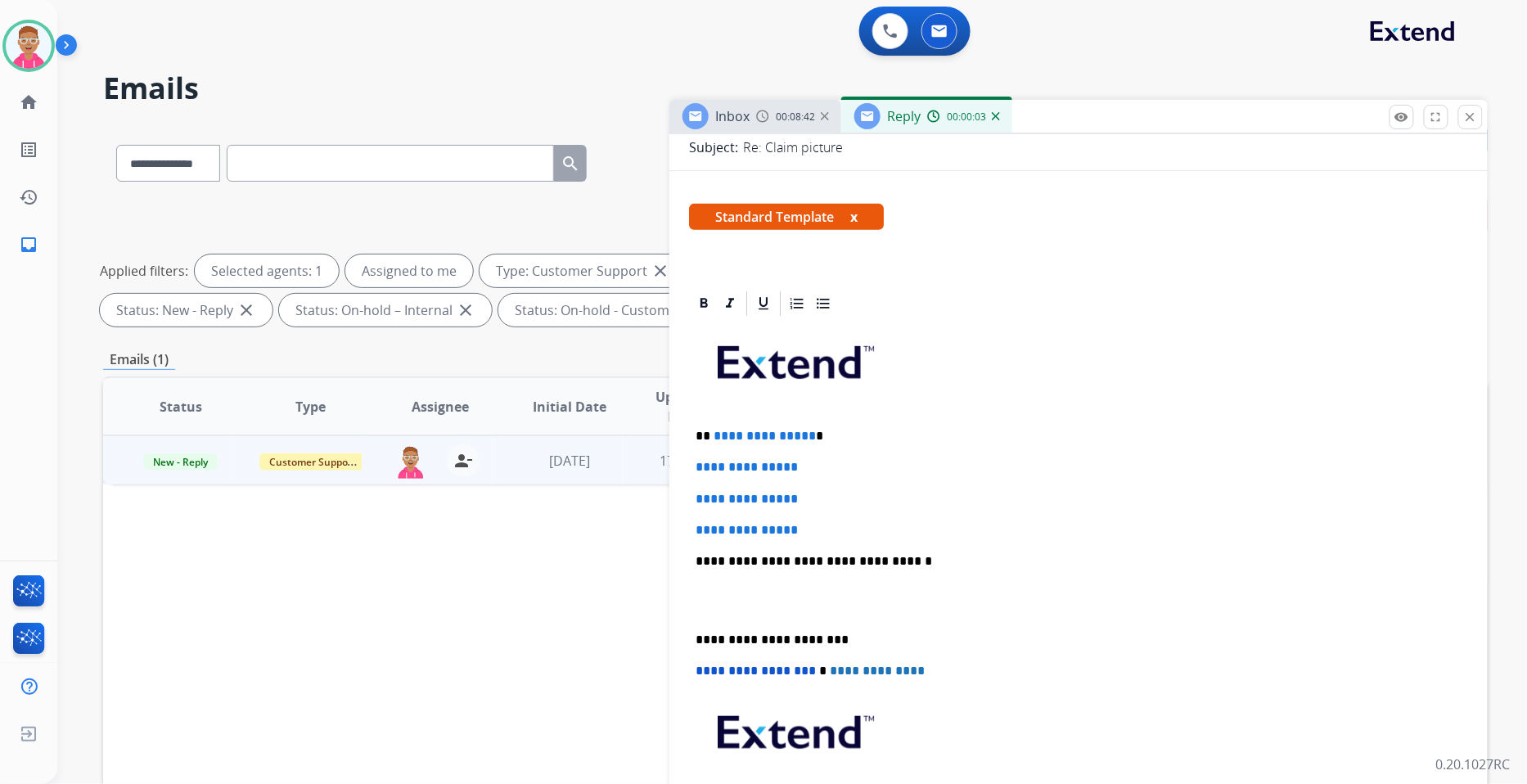
scroll to position [273, 0]
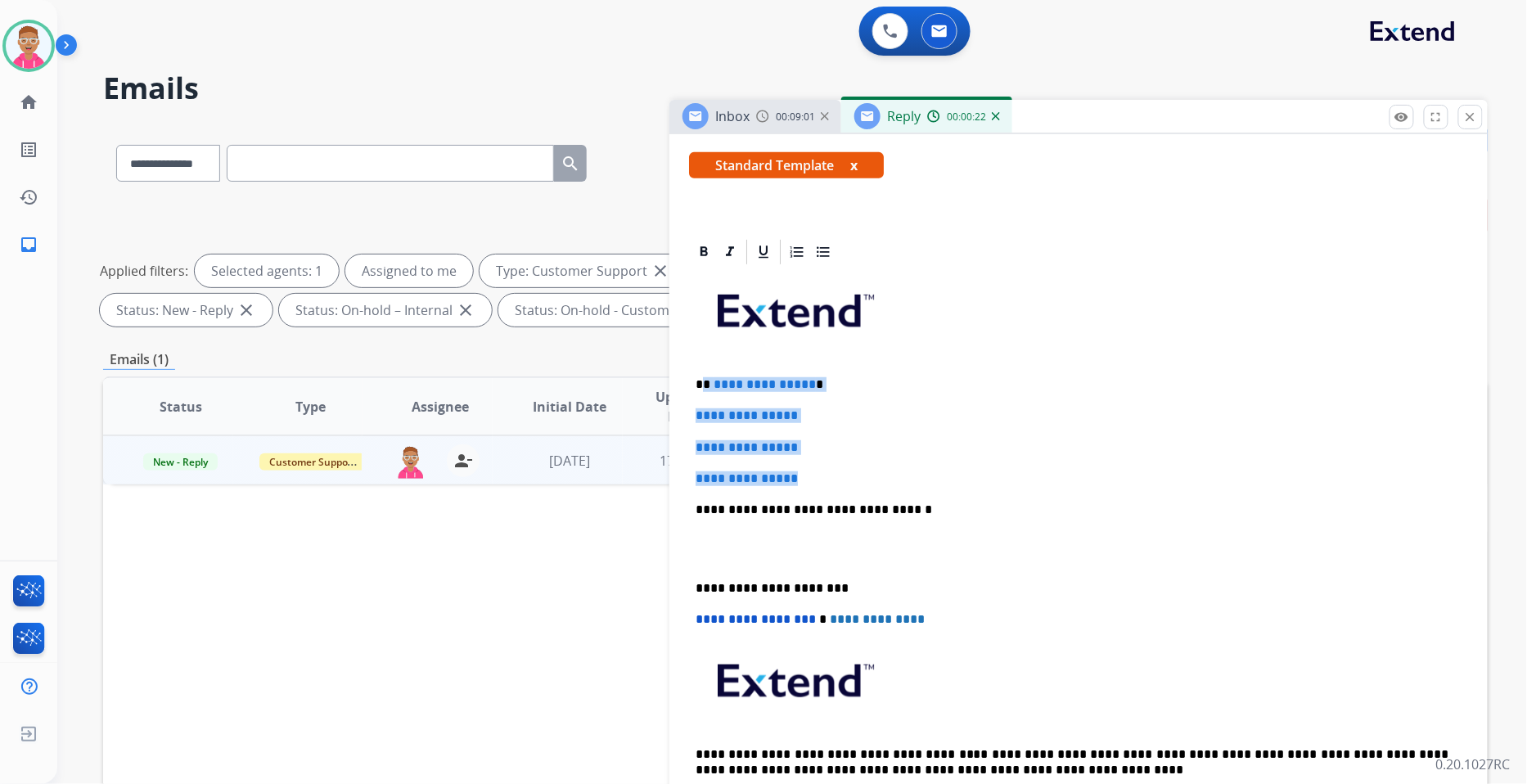
drag, startPoint x: 800, startPoint y: 476, endPoint x: 705, endPoint y: 381, distance: 134.4
click at [705, 381] on div "**********" at bounding box center [1079, 548] width 779 height 563
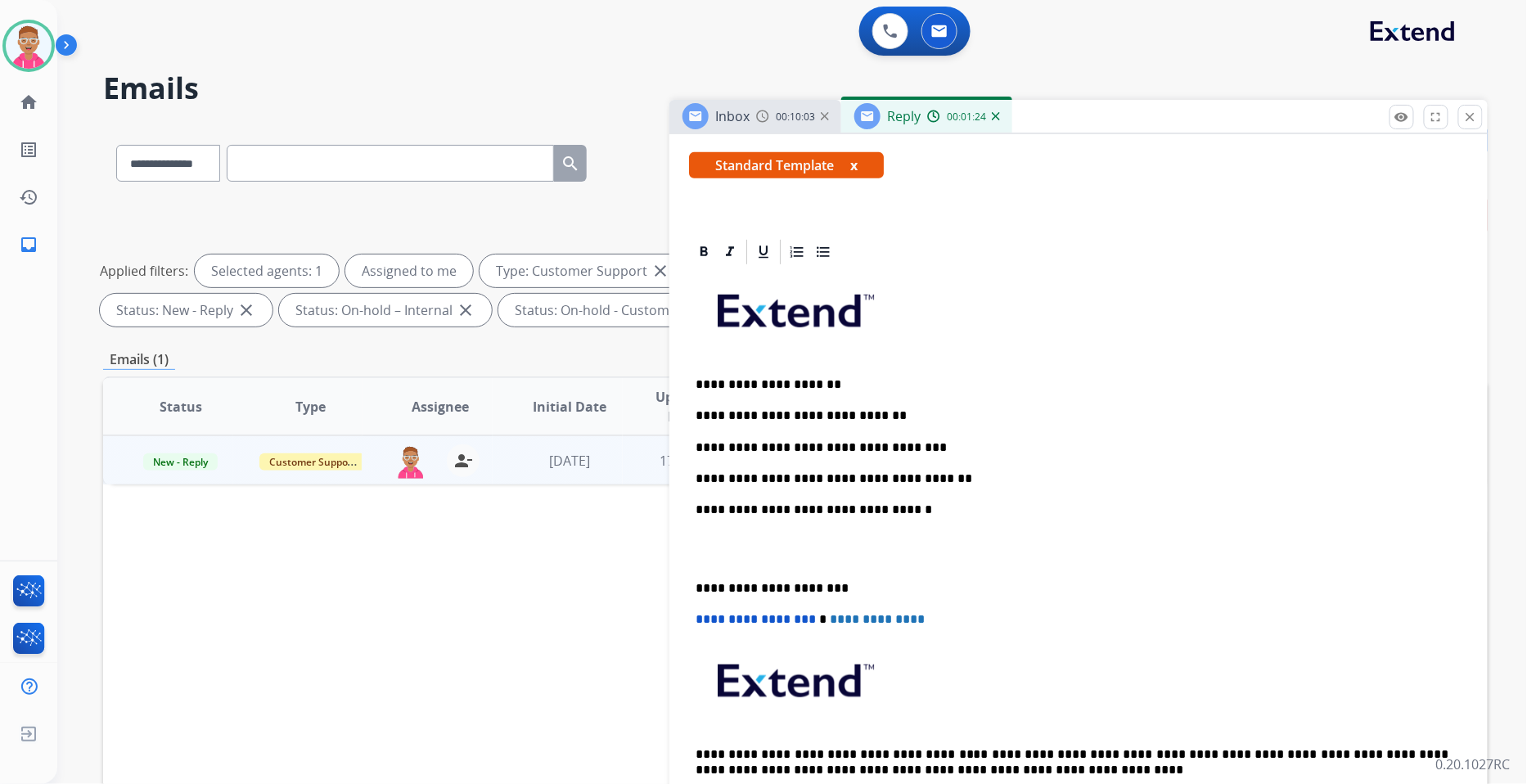
click at [691, 583] on div "**********" at bounding box center [1079, 548] width 779 height 563
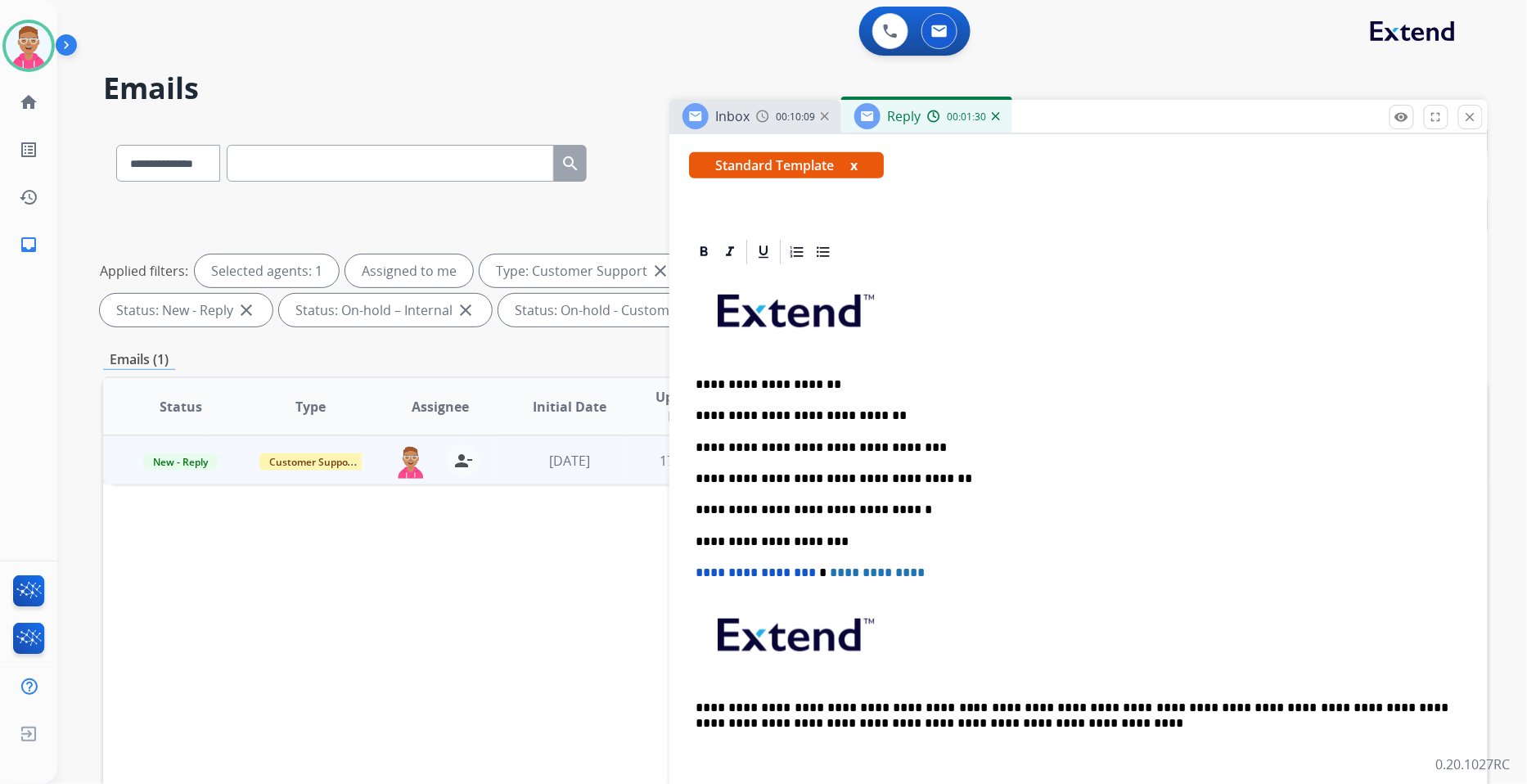
click at [921, 479] on p "**********" at bounding box center [1072, 479] width 753 height 15
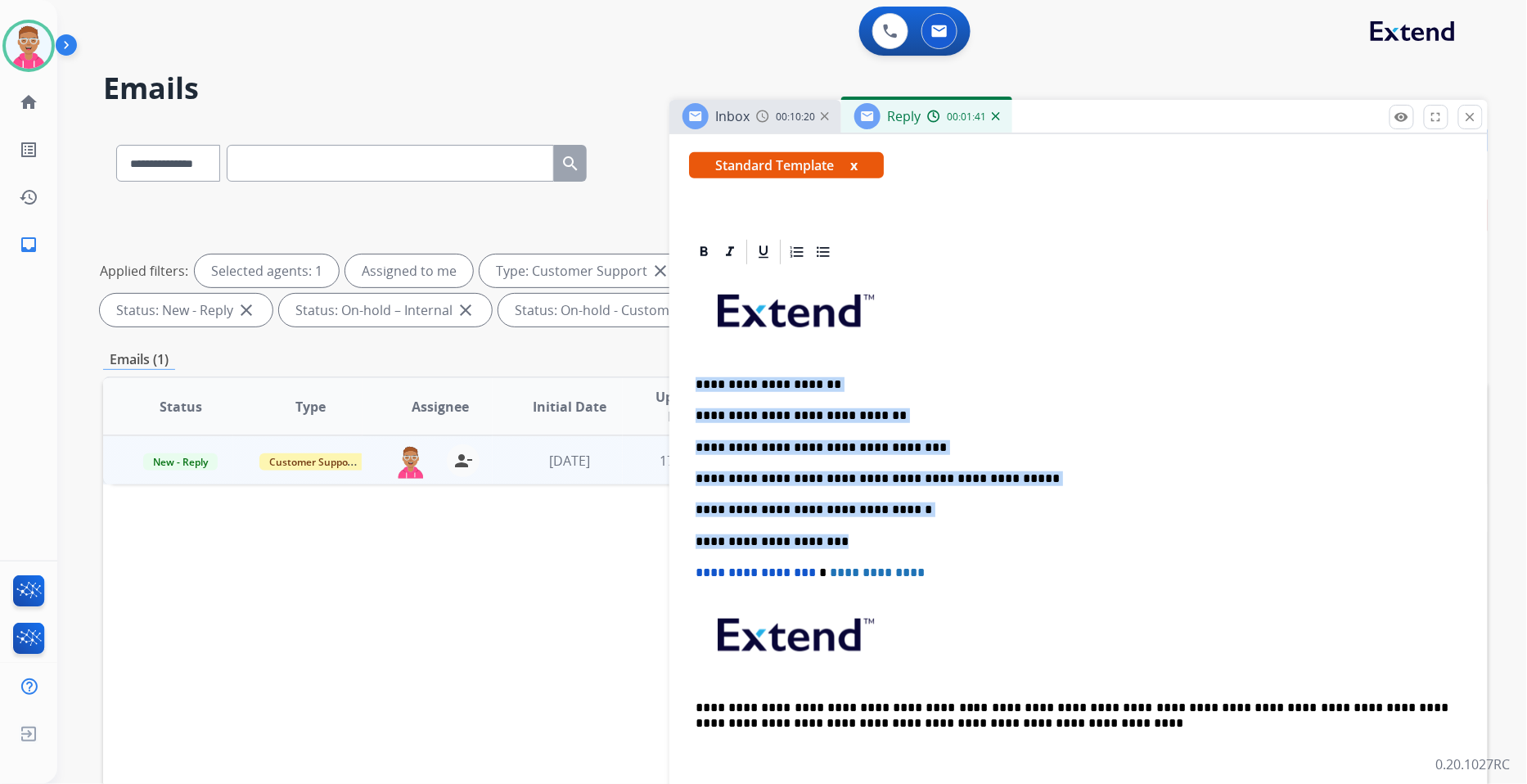
drag, startPoint x: 837, startPoint y: 541, endPoint x: 691, endPoint y: 370, distance: 224.8
click at [691, 370] on div "**********" at bounding box center [1079, 525] width 779 height 516
copy div "**********"
click at [772, 471] on p "**********" at bounding box center [1072, 479] width 753 height 15
drag, startPoint x: 693, startPoint y: 376, endPoint x: 871, endPoint y: 537, distance: 240.0
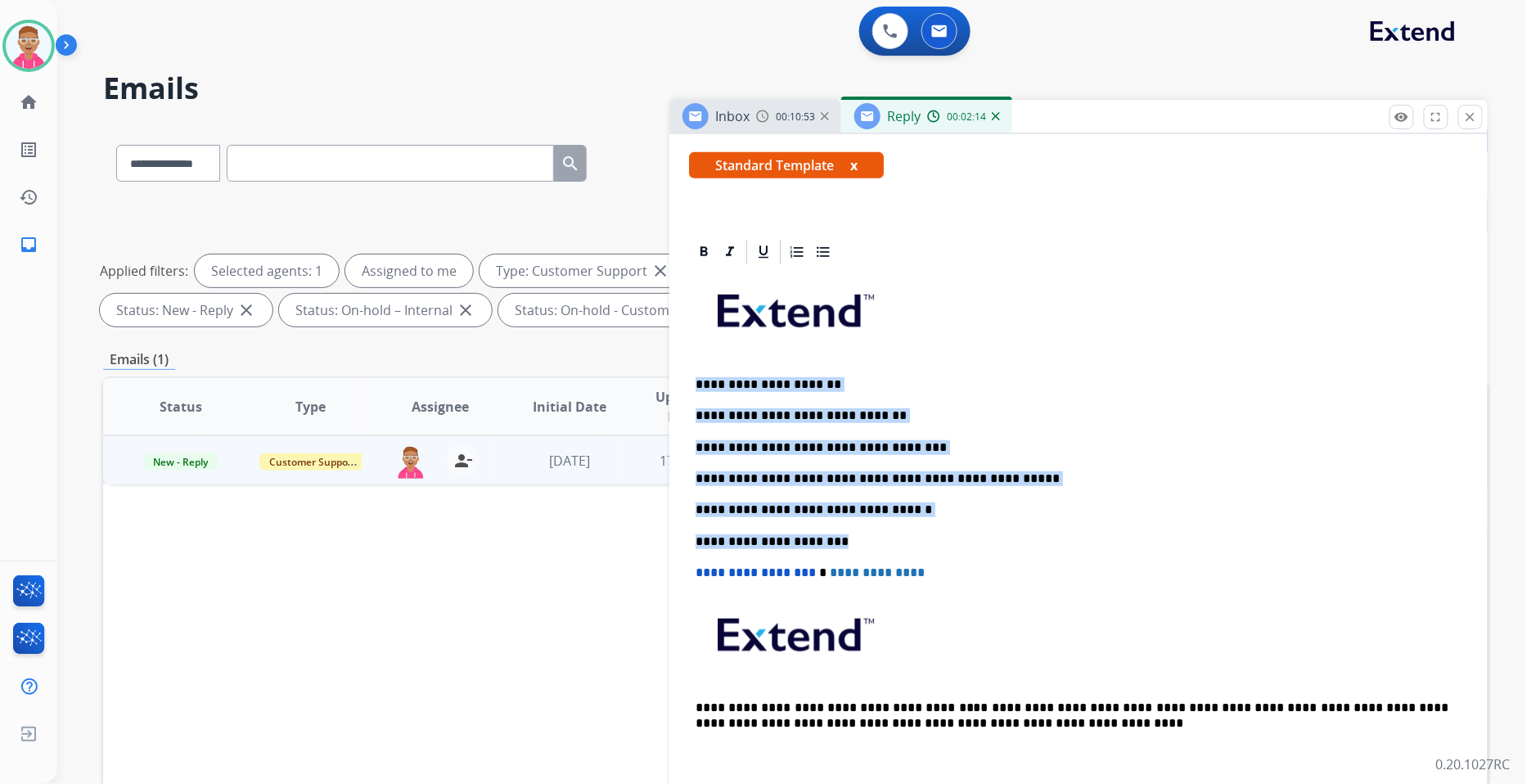
click at [871, 537] on div "**********" at bounding box center [1079, 525] width 779 height 516
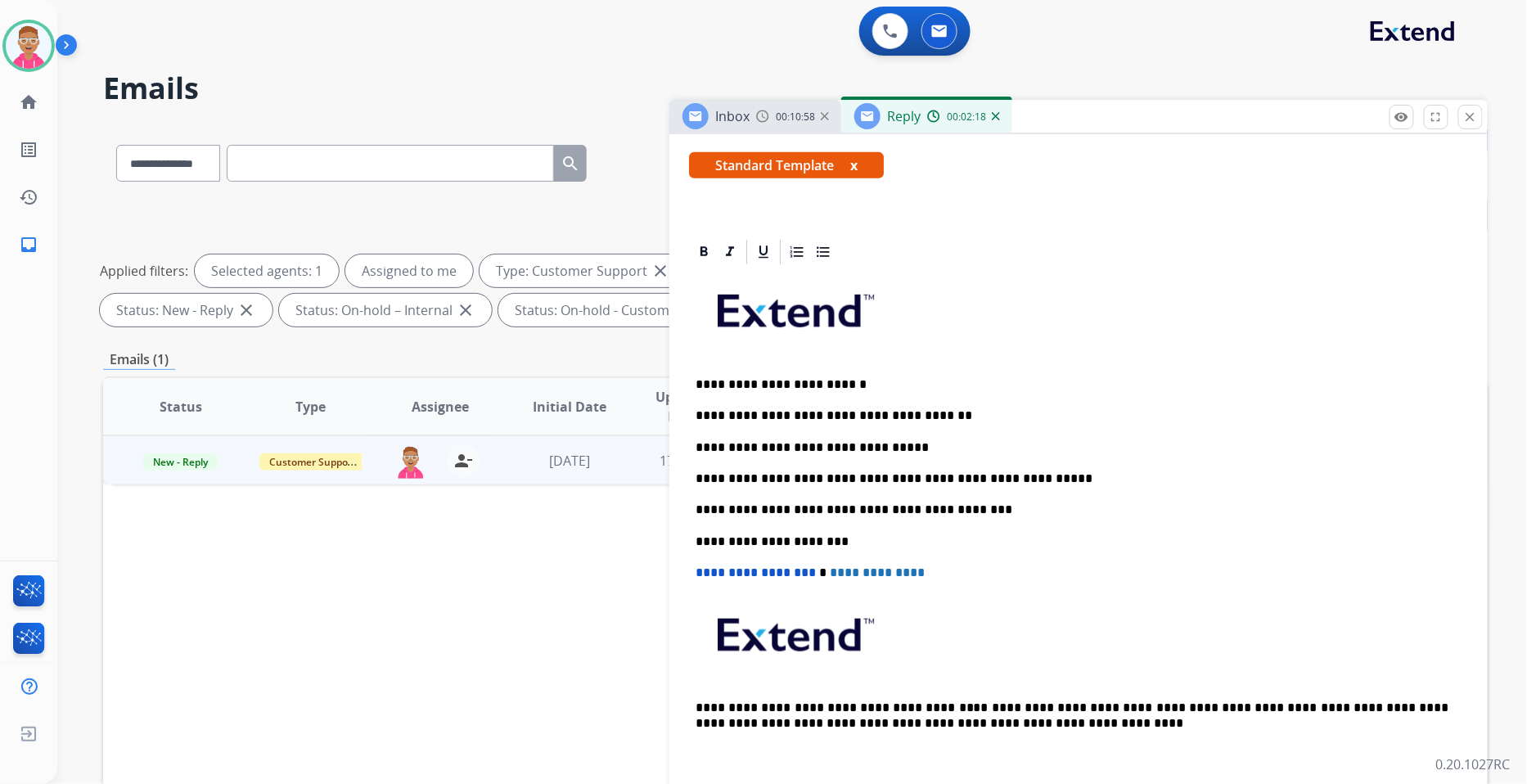
click at [748, 381] on p "**********" at bounding box center [1072, 384] width 753 height 15
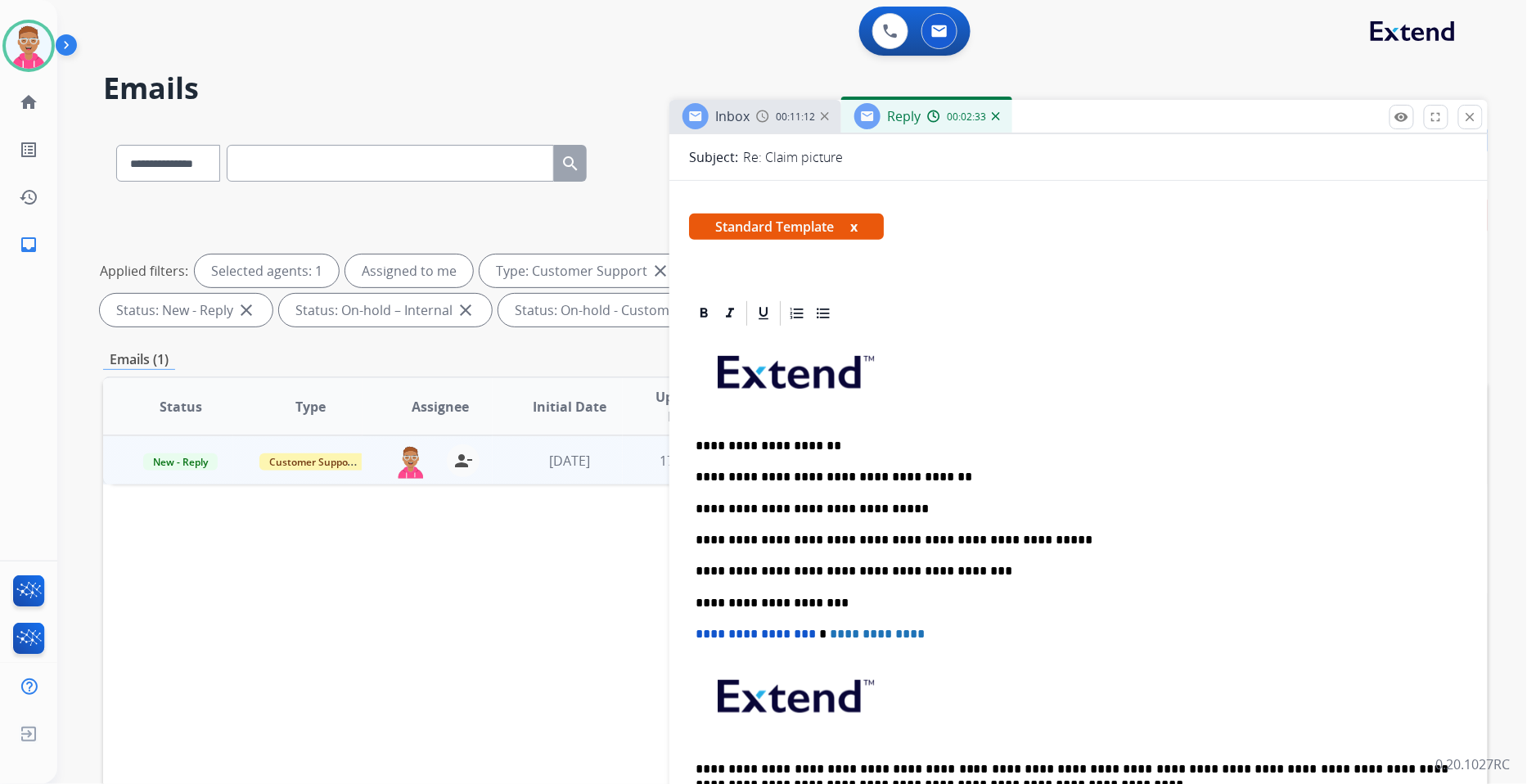
scroll to position [0, 0]
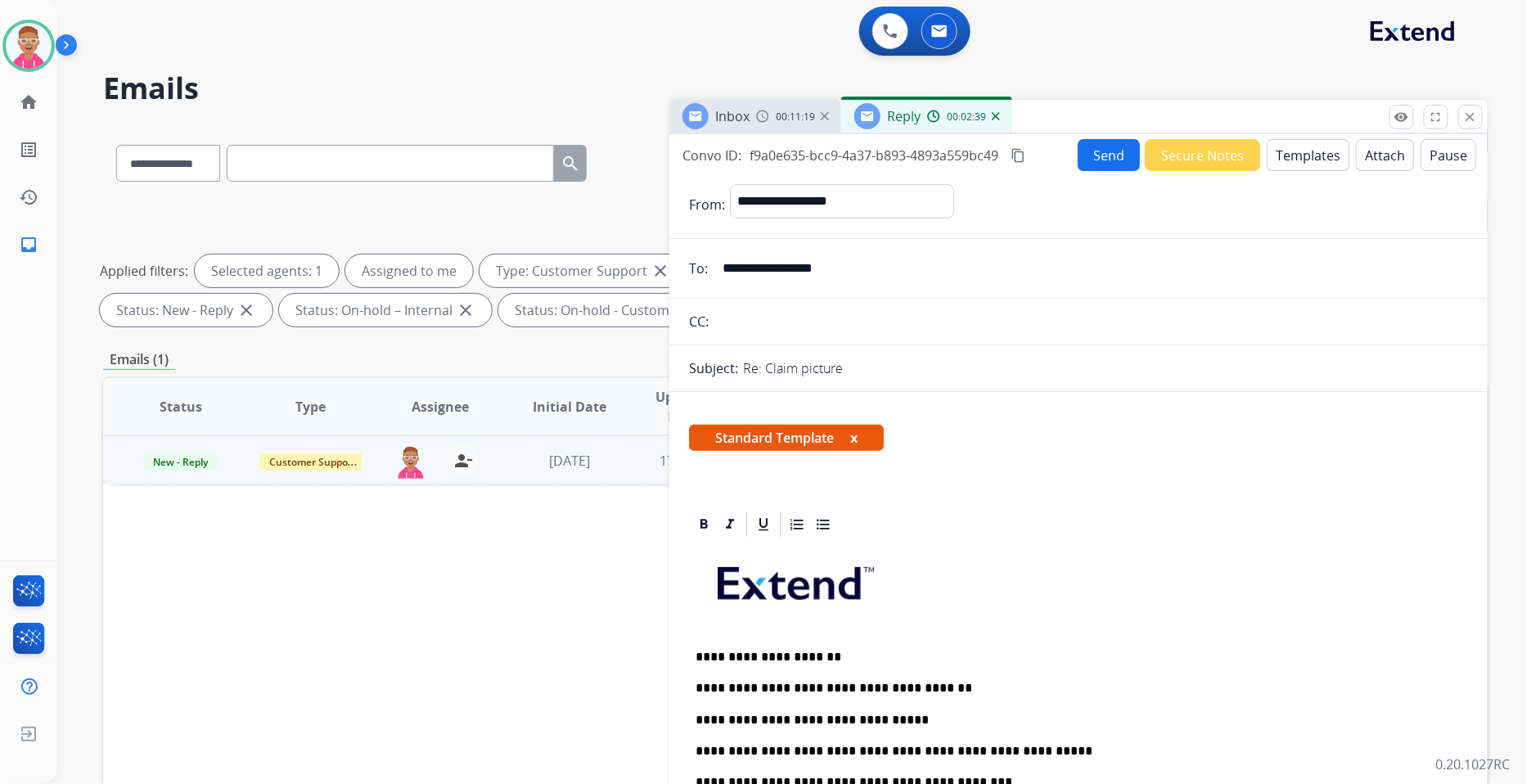
click at [1095, 164] on button "Send" at bounding box center [1109, 155] width 62 height 32
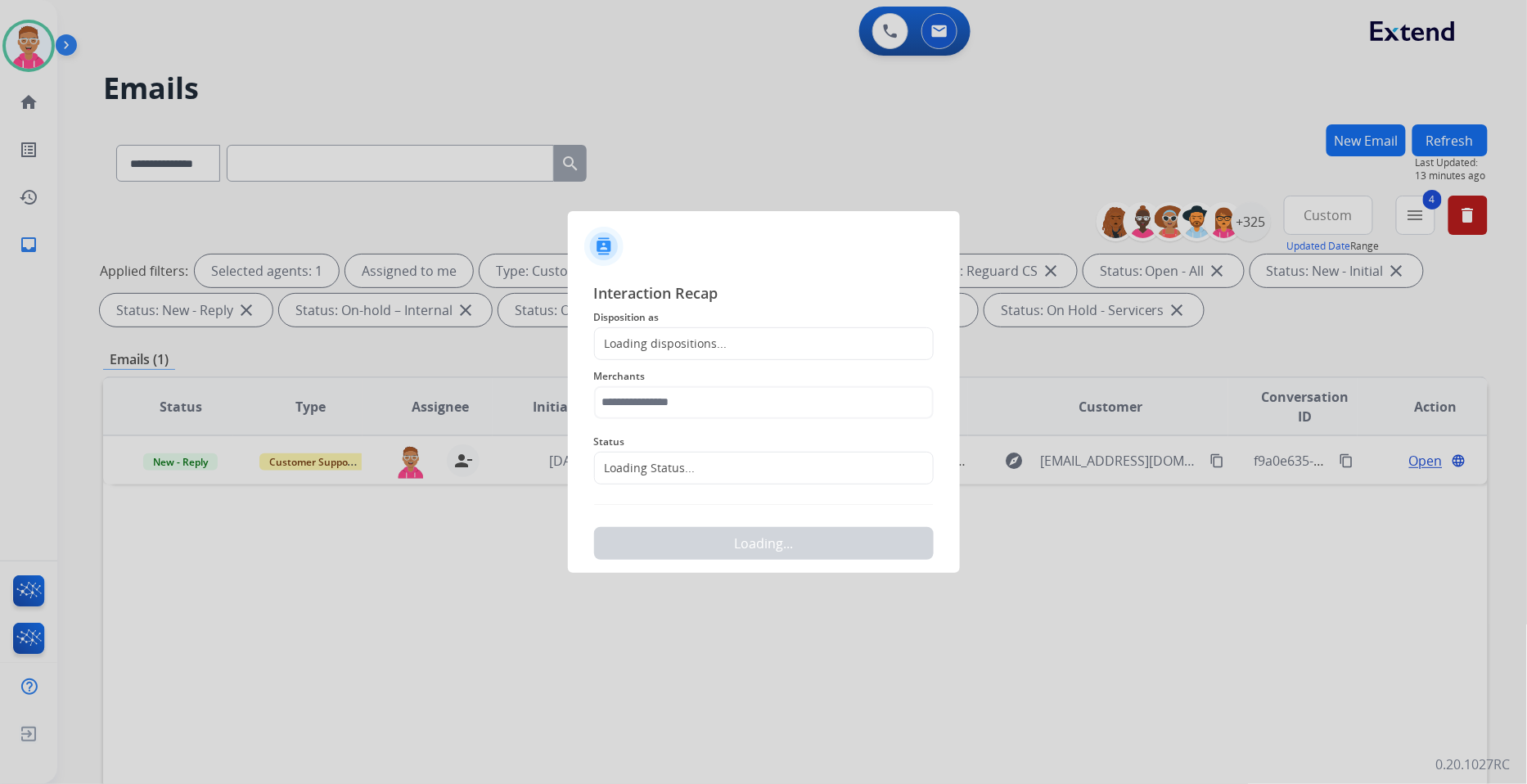
click at [704, 340] on div "Loading dispositions..." at bounding box center [661, 343] width 133 height 16
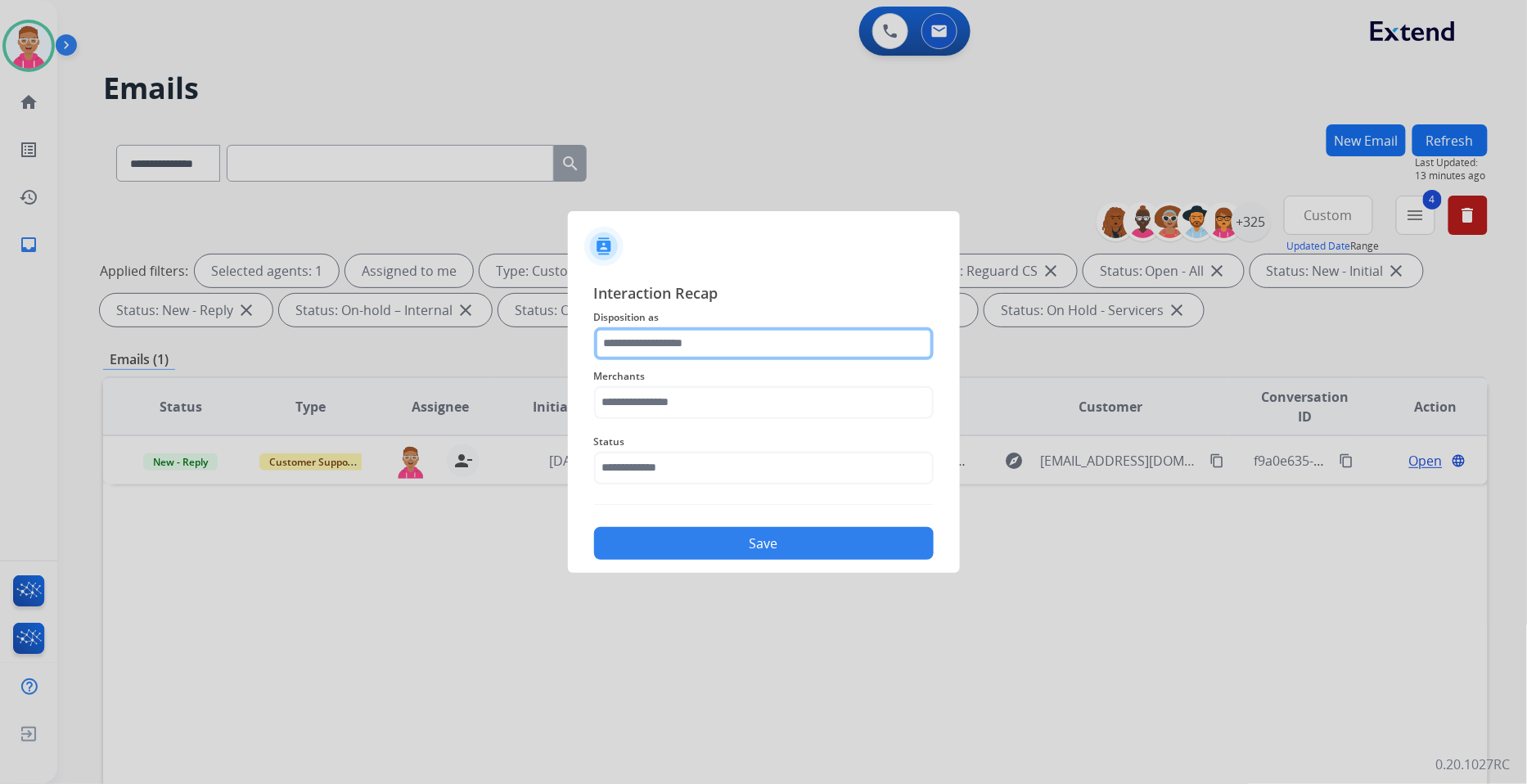
click at [705, 345] on input "text" at bounding box center [764, 343] width 340 height 33
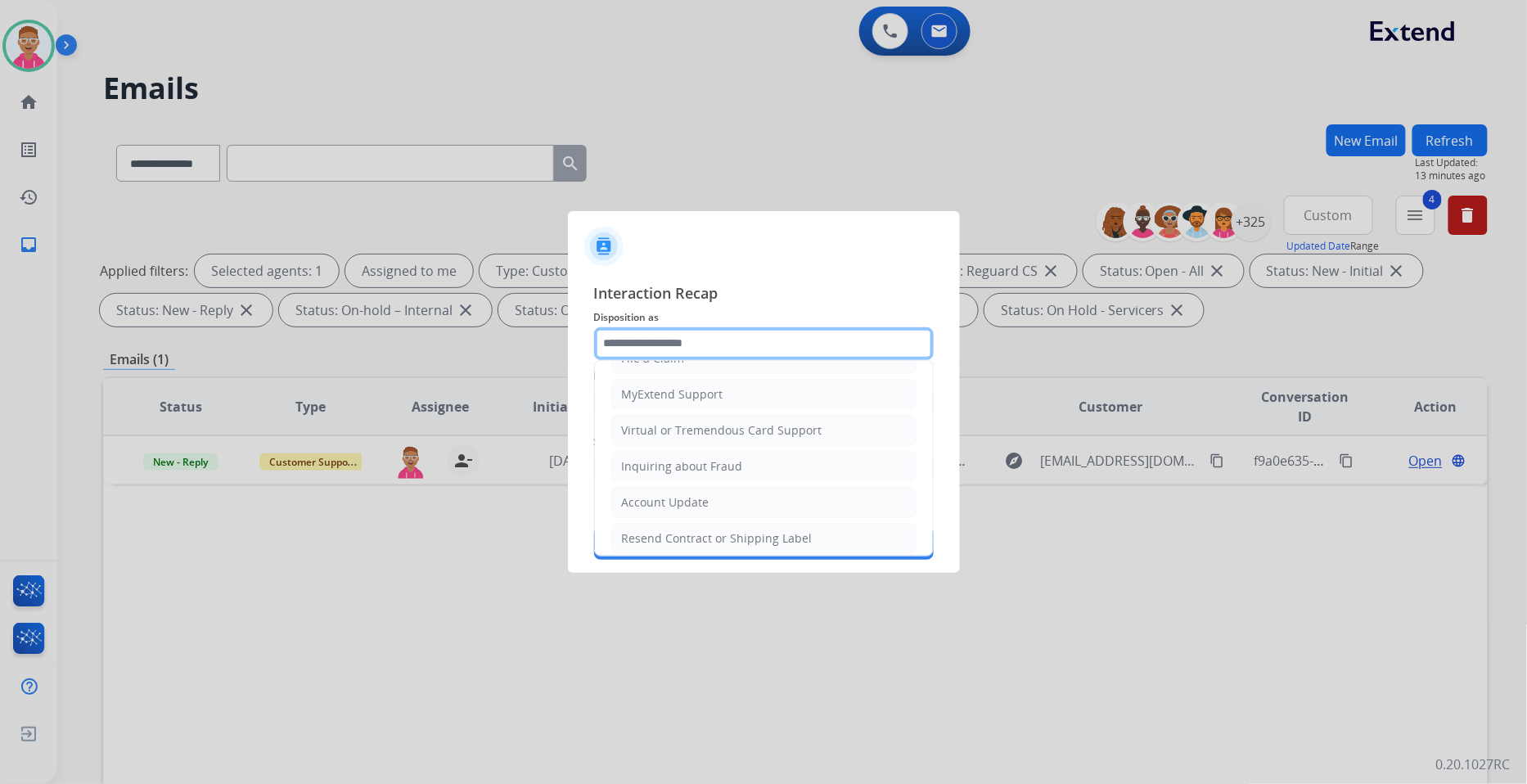
scroll to position [257, 0]
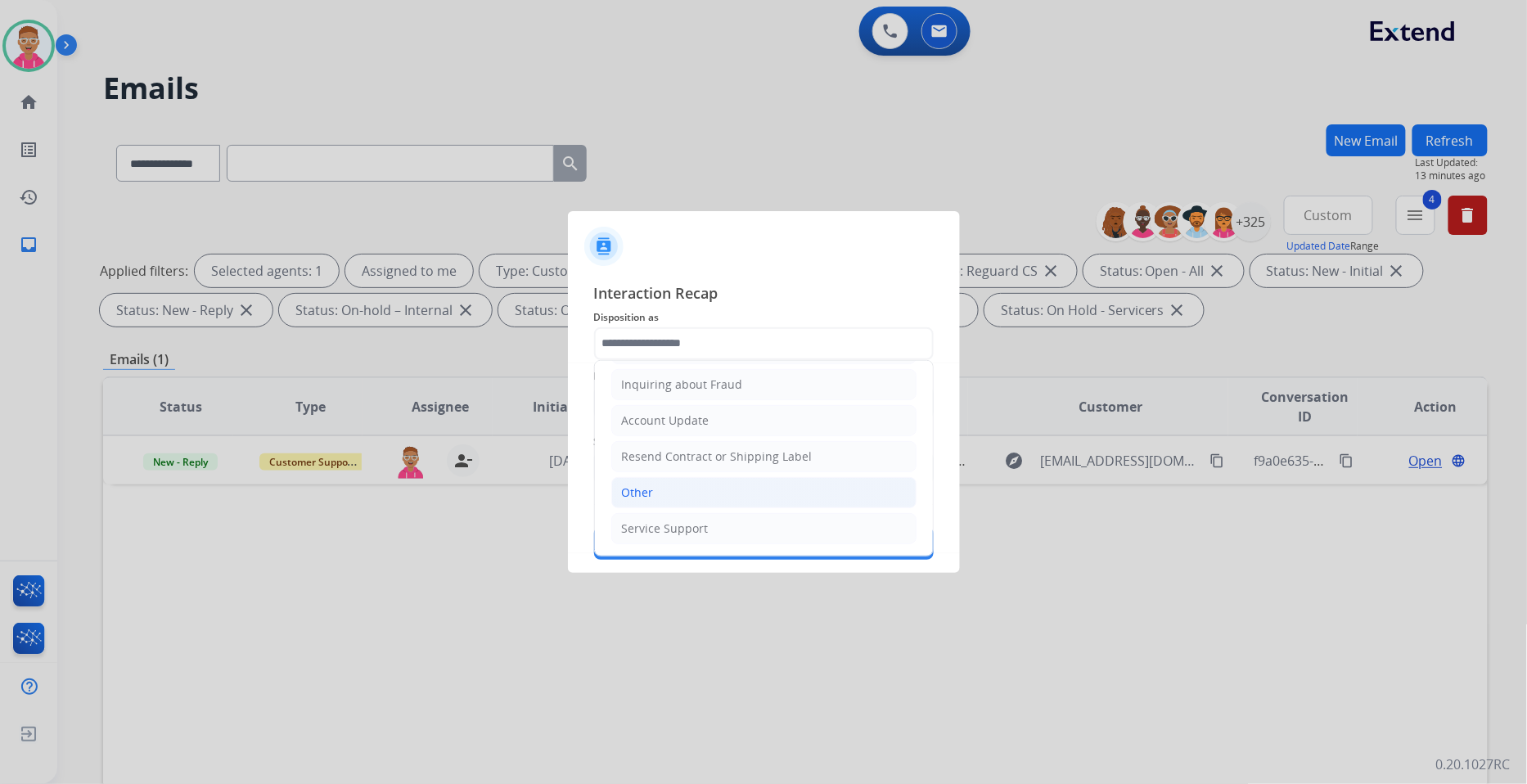
click at [665, 491] on li "Other" at bounding box center [764, 492] width 305 height 31
type input "*****"
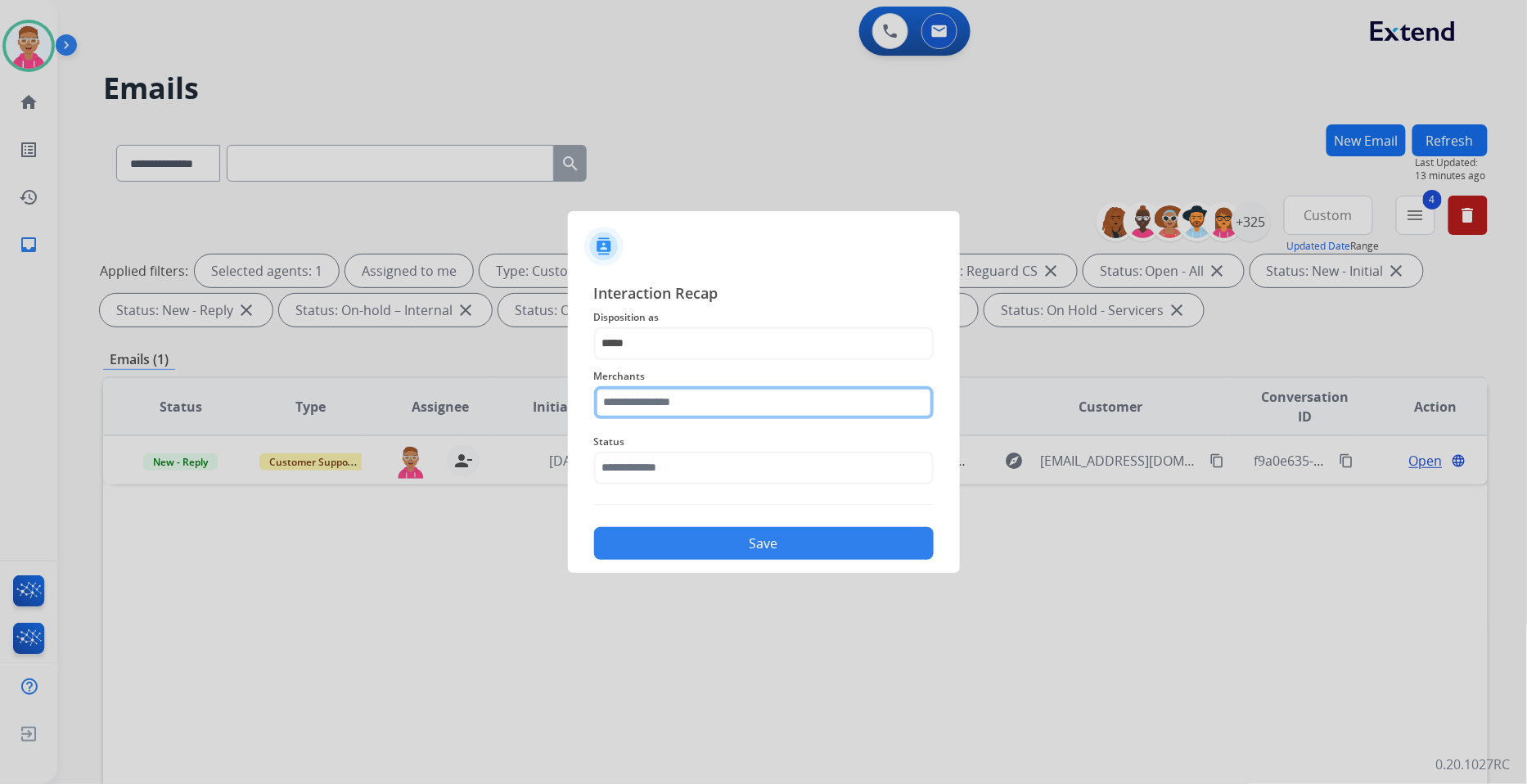
click at [686, 401] on input "text" at bounding box center [764, 402] width 340 height 33
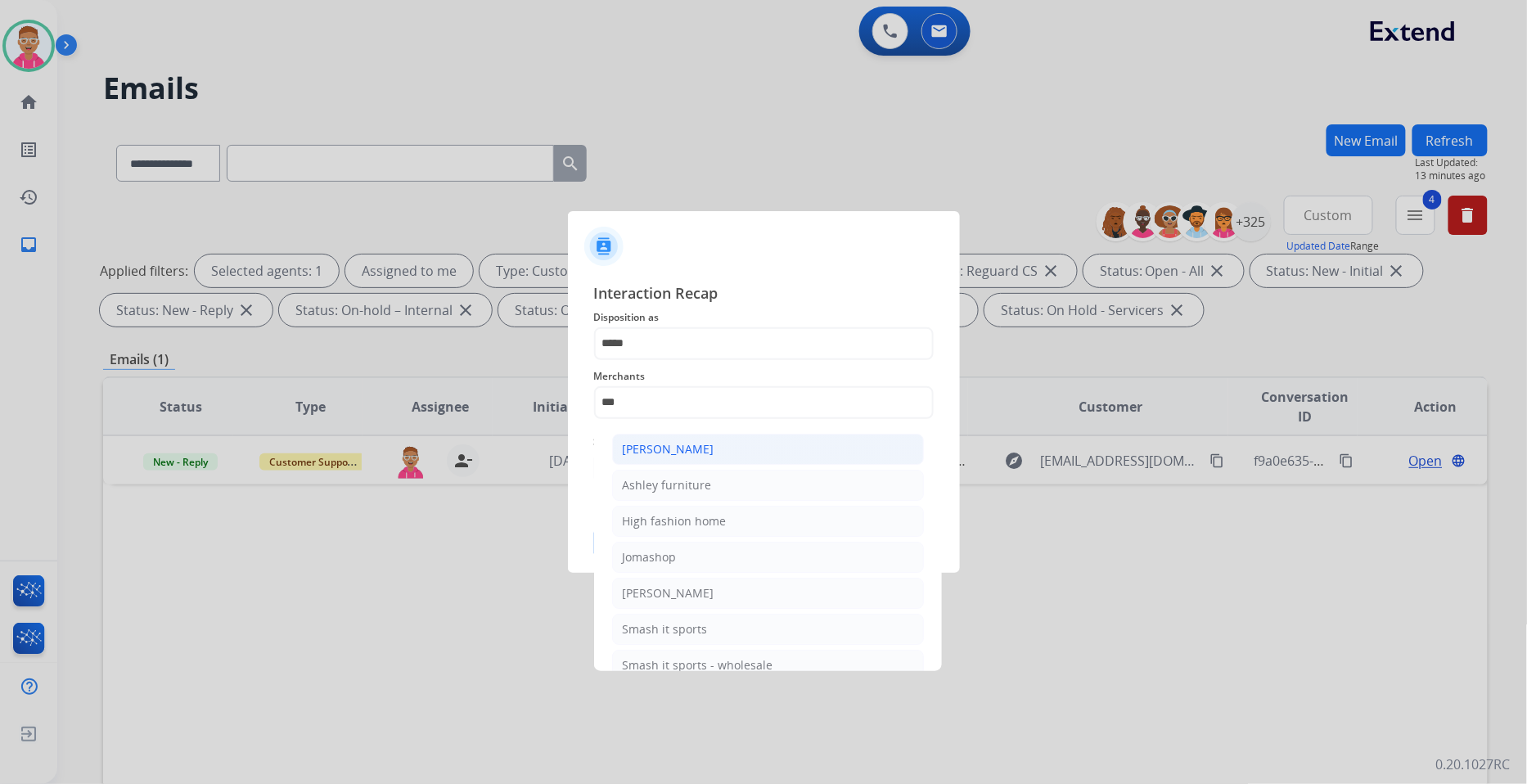
click at [692, 459] on li "[PERSON_NAME]" at bounding box center [768, 449] width 312 height 31
type input "**********"
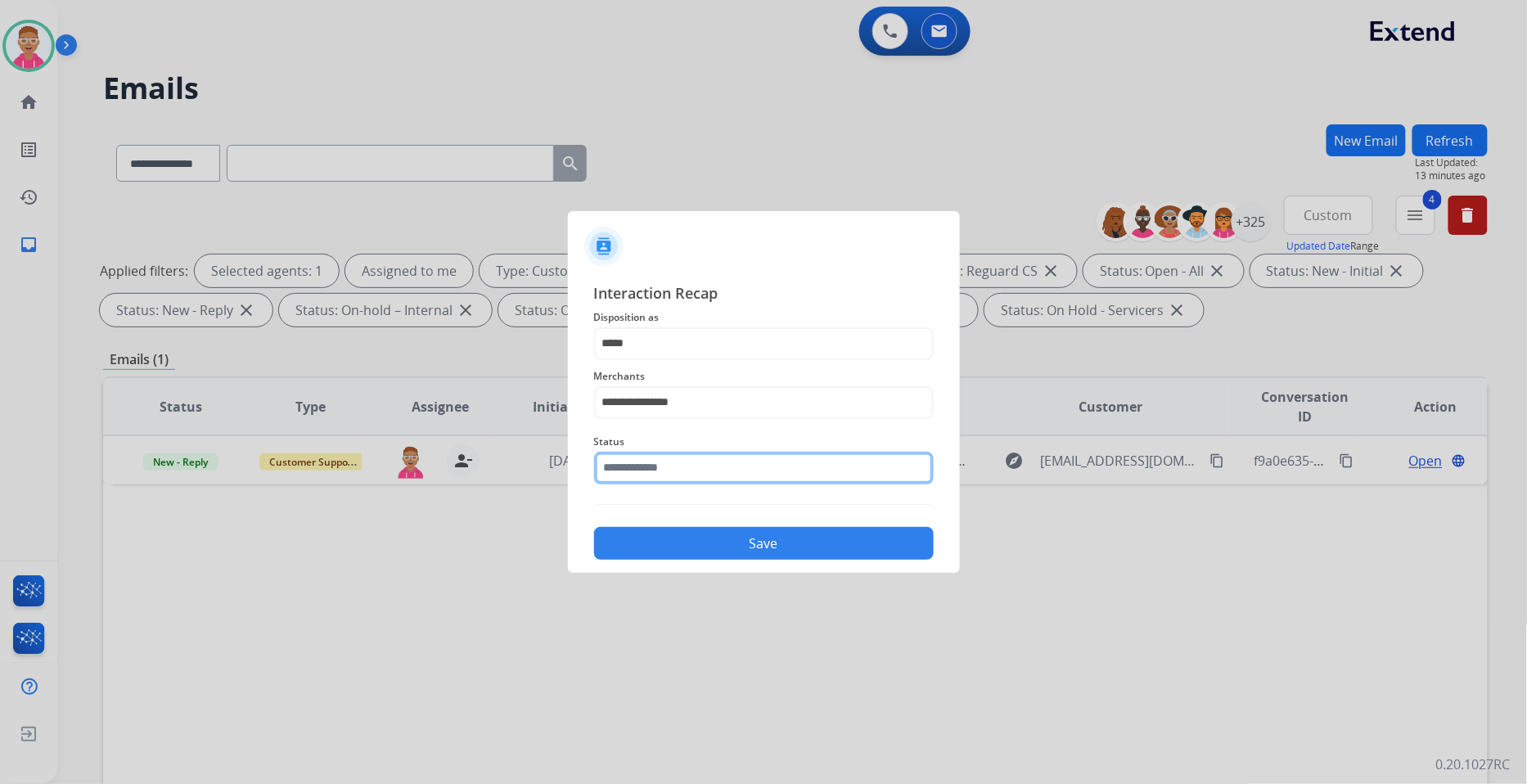
click at [676, 470] on input "text" at bounding box center [764, 468] width 340 height 33
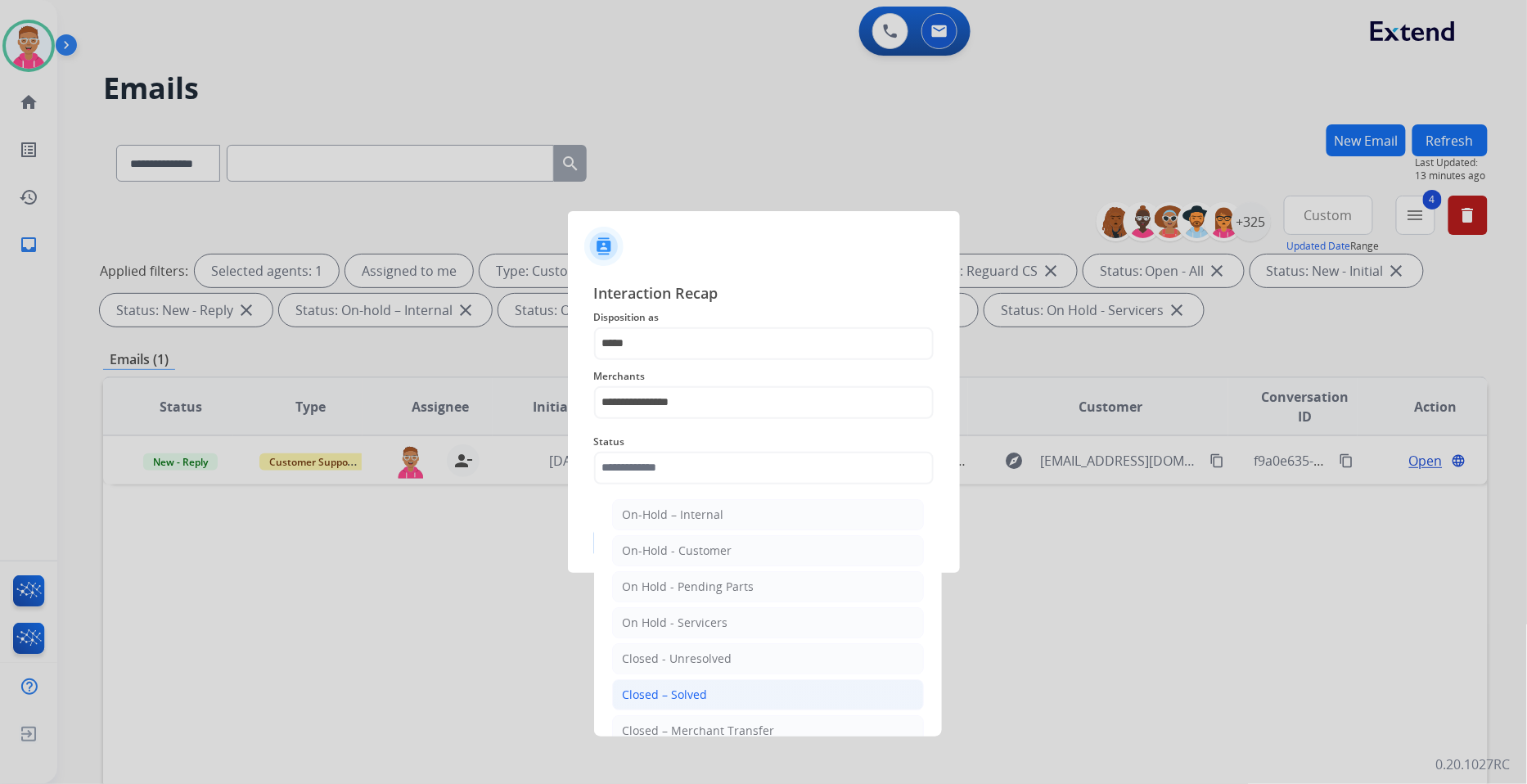
click at [707, 699] on li "Closed – Solved" at bounding box center [768, 694] width 312 height 31
type input "**********"
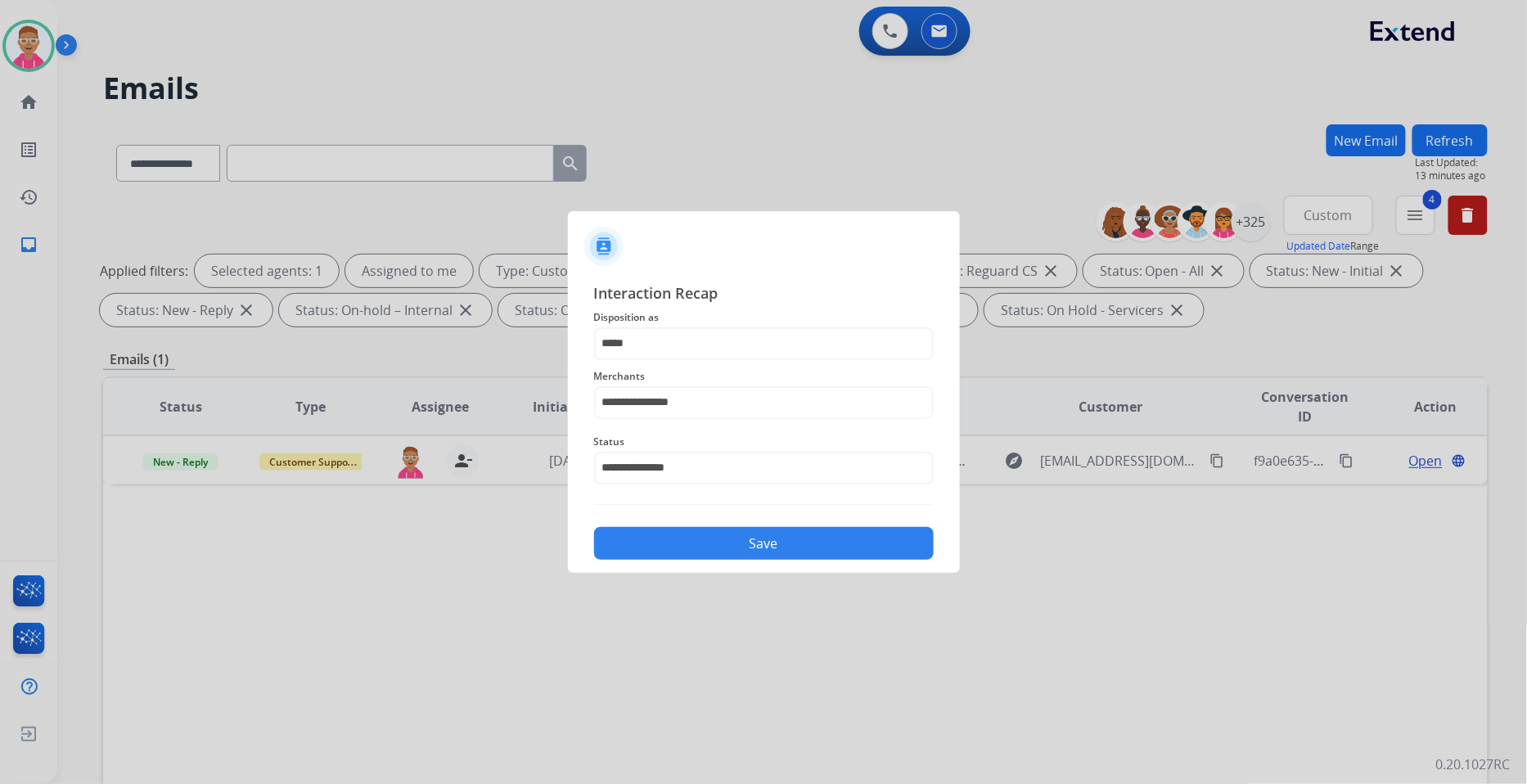
click at [742, 544] on button "Save" at bounding box center [764, 543] width 340 height 33
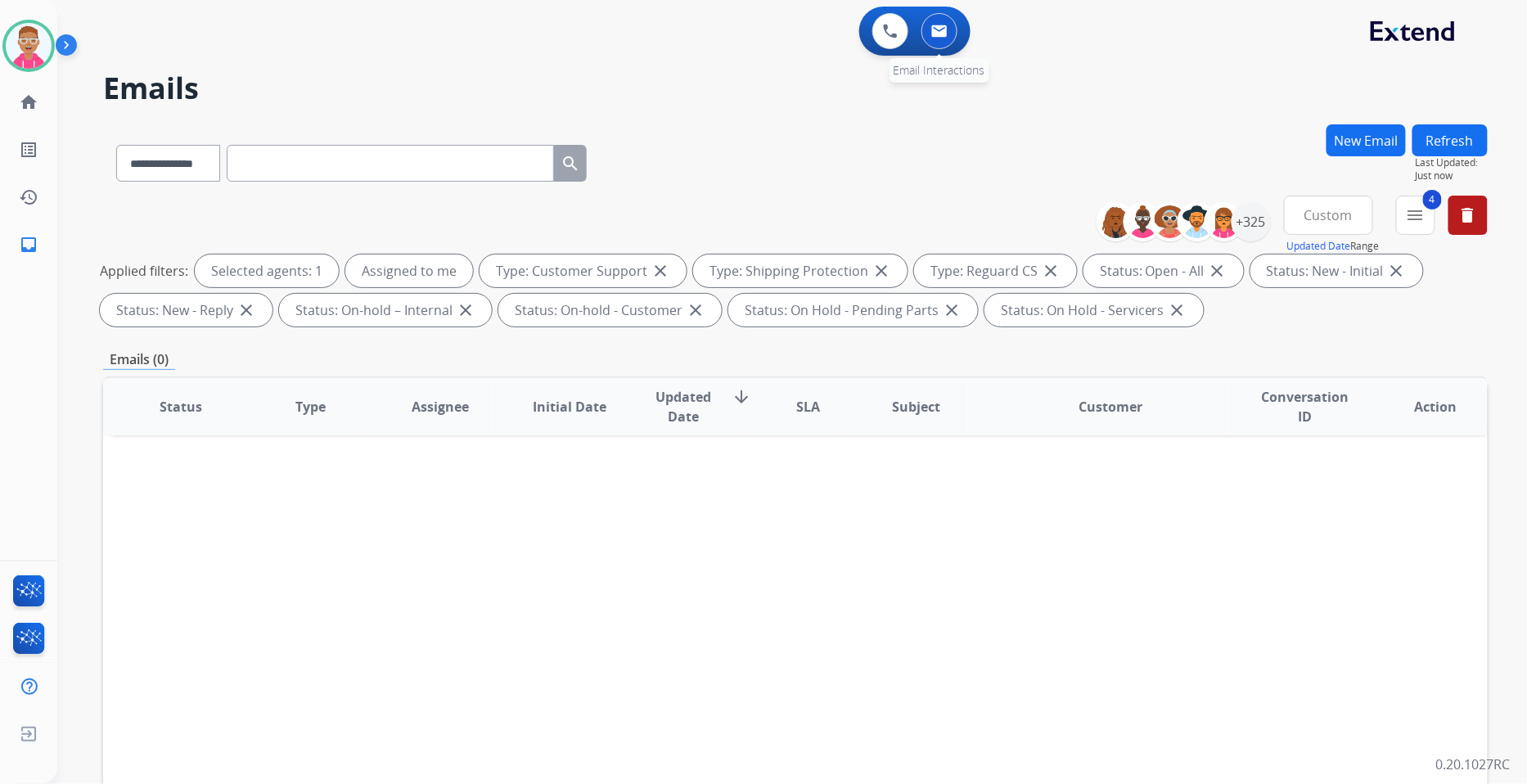
click at [942, 38] on button at bounding box center [939, 31] width 36 height 36
click at [941, 22] on button at bounding box center [939, 31] width 36 height 36
click at [1249, 225] on div "+325" at bounding box center [1251, 221] width 40 height 40
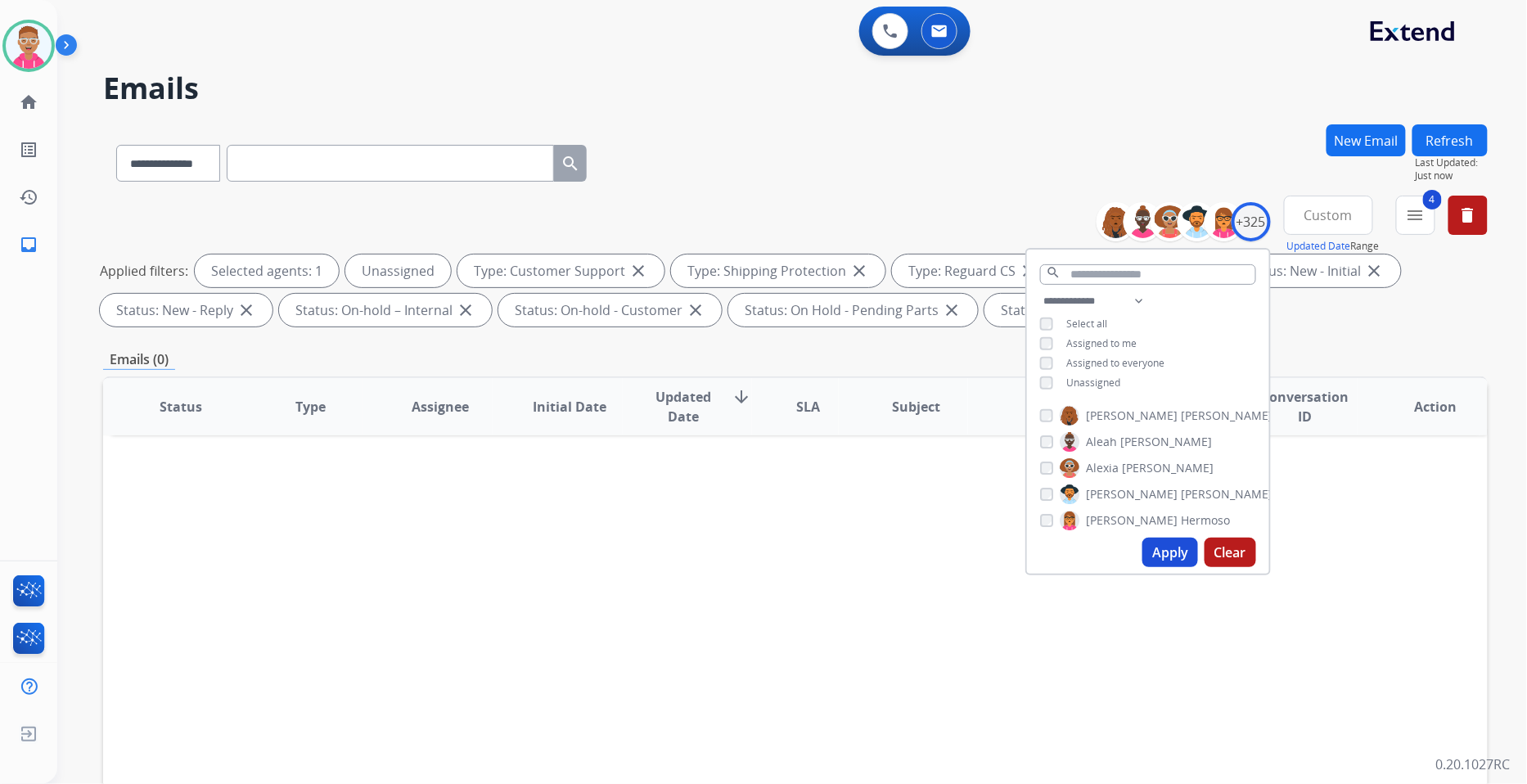
click at [1173, 559] on button "Apply" at bounding box center [1170, 552] width 56 height 29
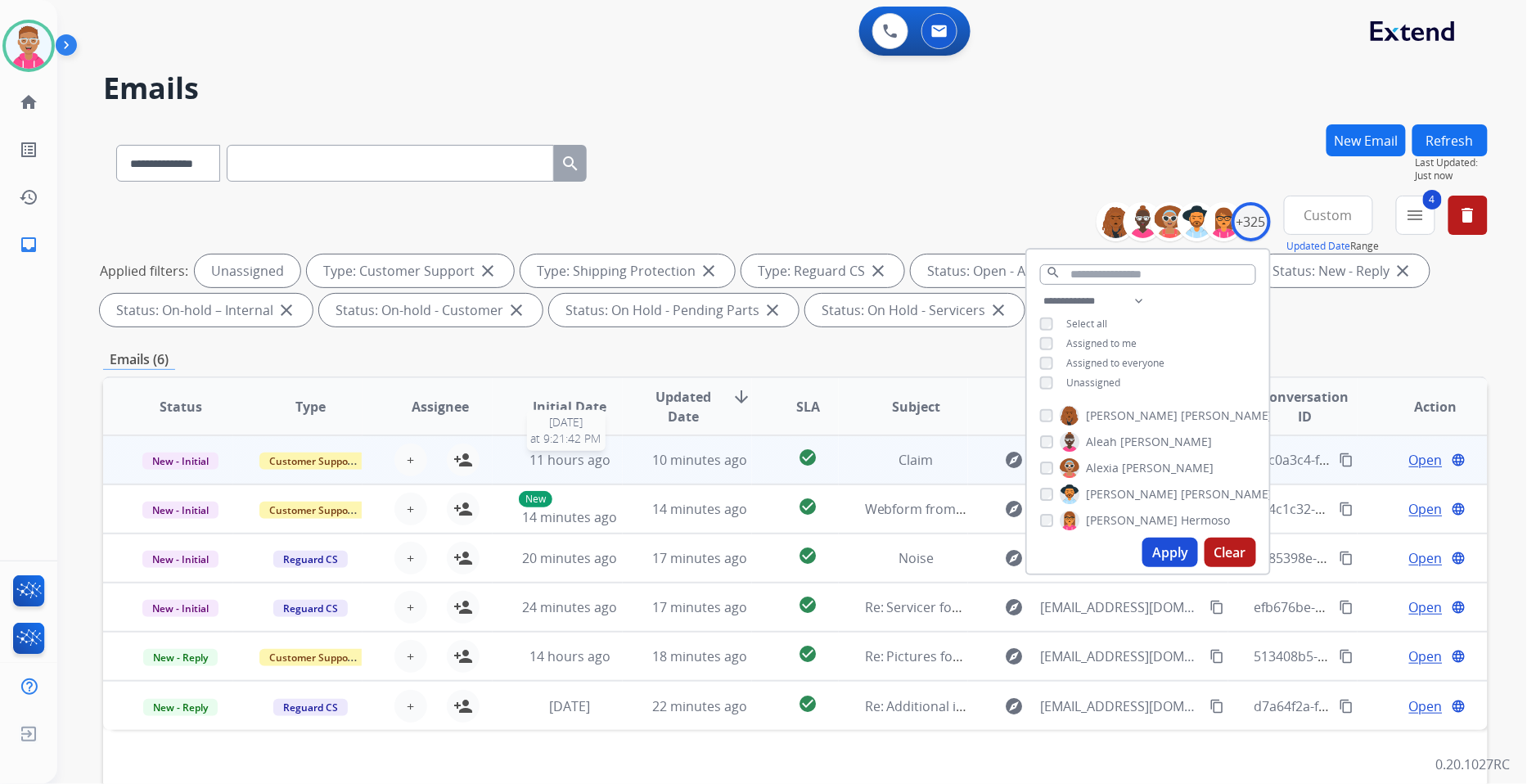
click at [602, 459] on span "11 hours ago" at bounding box center [570, 459] width 81 height 18
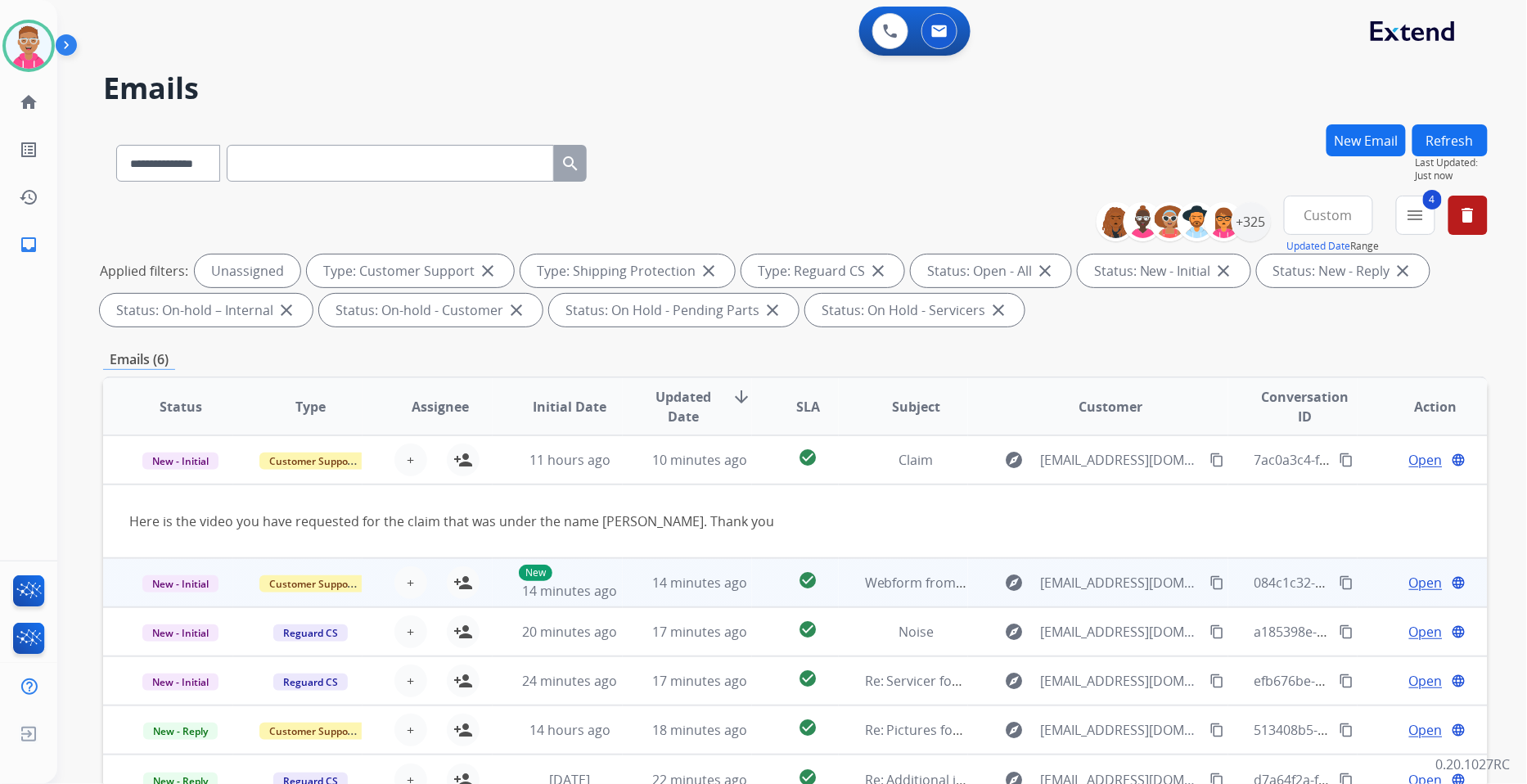
click at [600, 571] on div "New 14 minutes ago" at bounding box center [570, 582] width 103 height 36
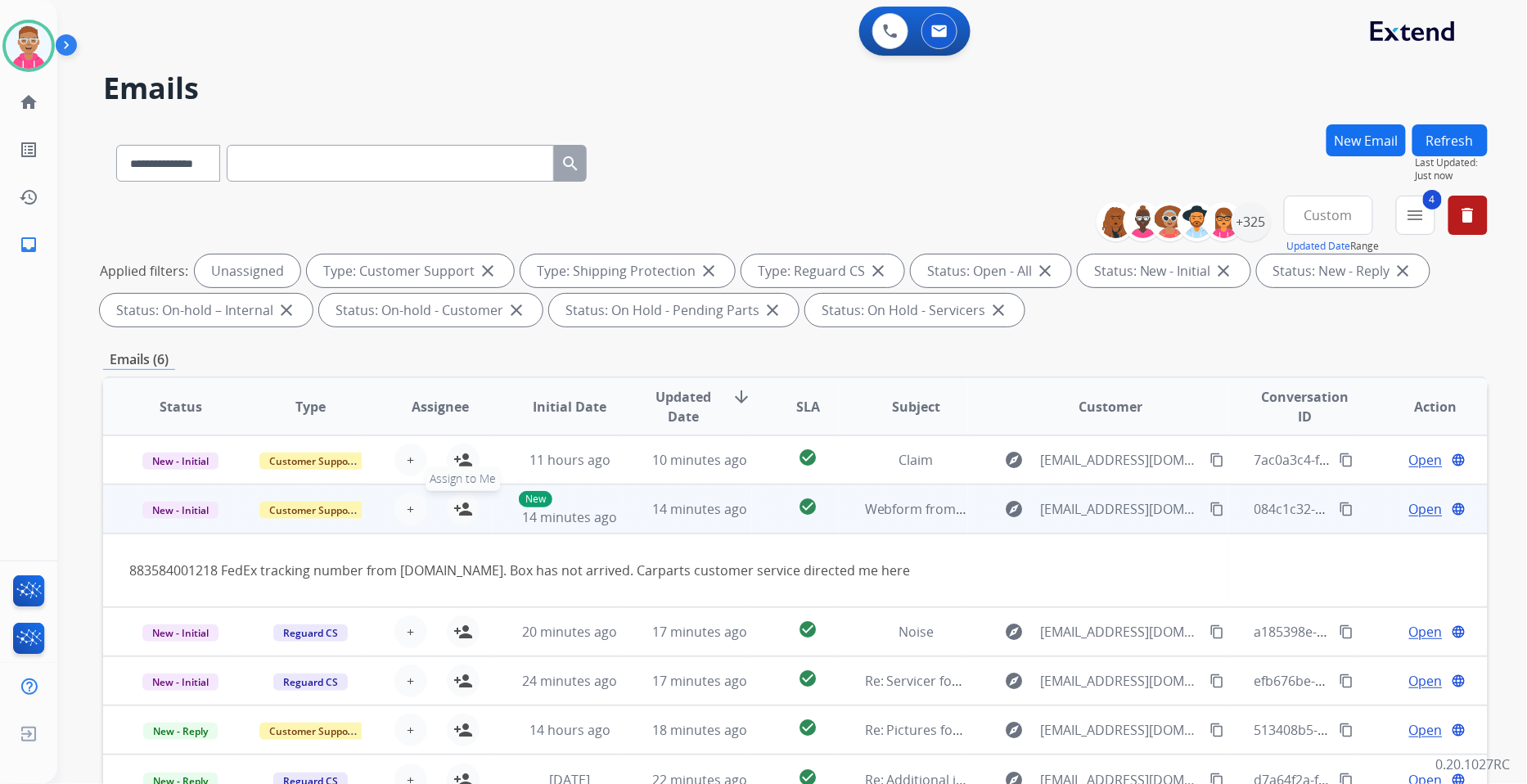
click at [463, 510] on mat-icon "person_add" at bounding box center [463, 508] width 19 height 19
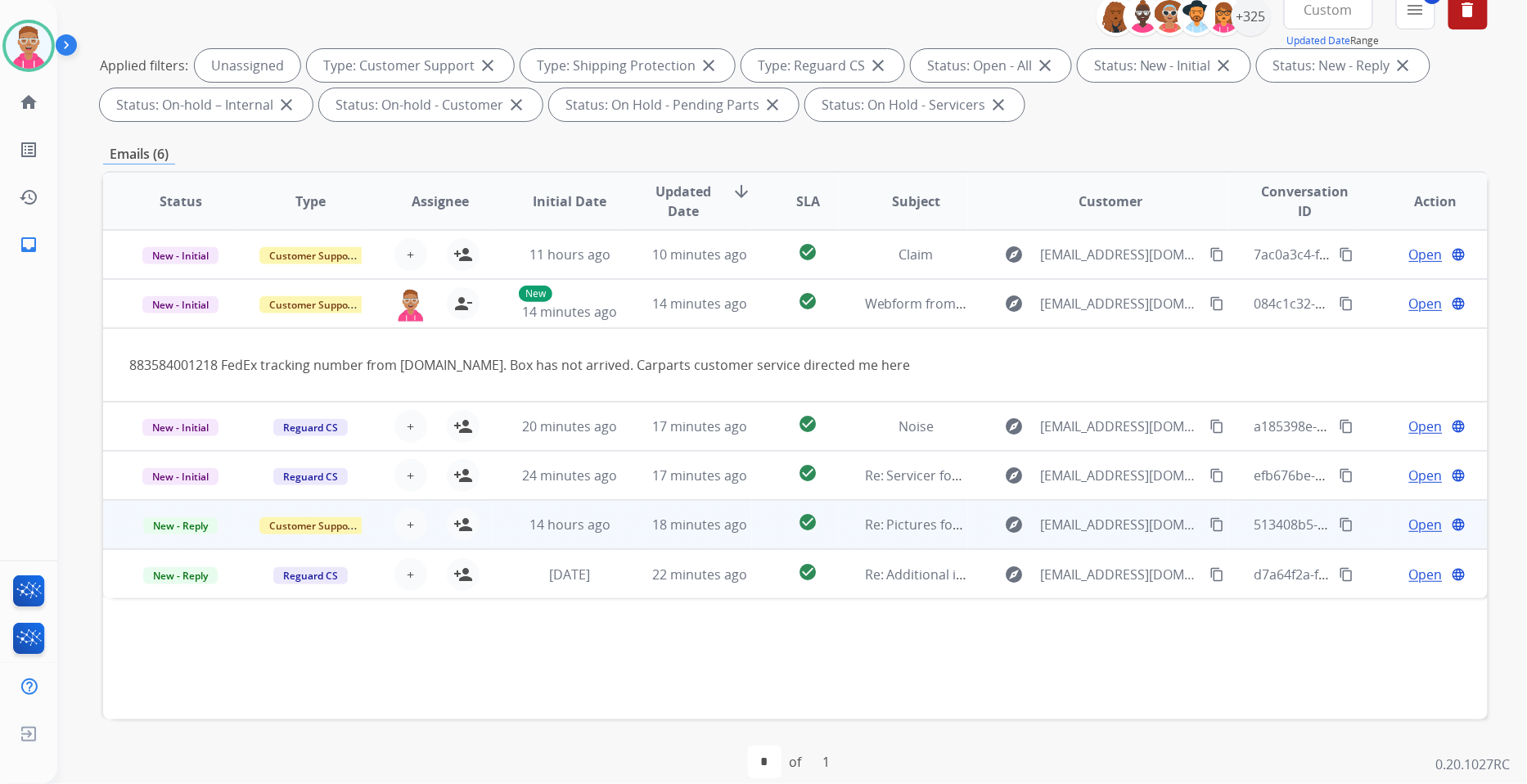
scroll to position [225, 0]
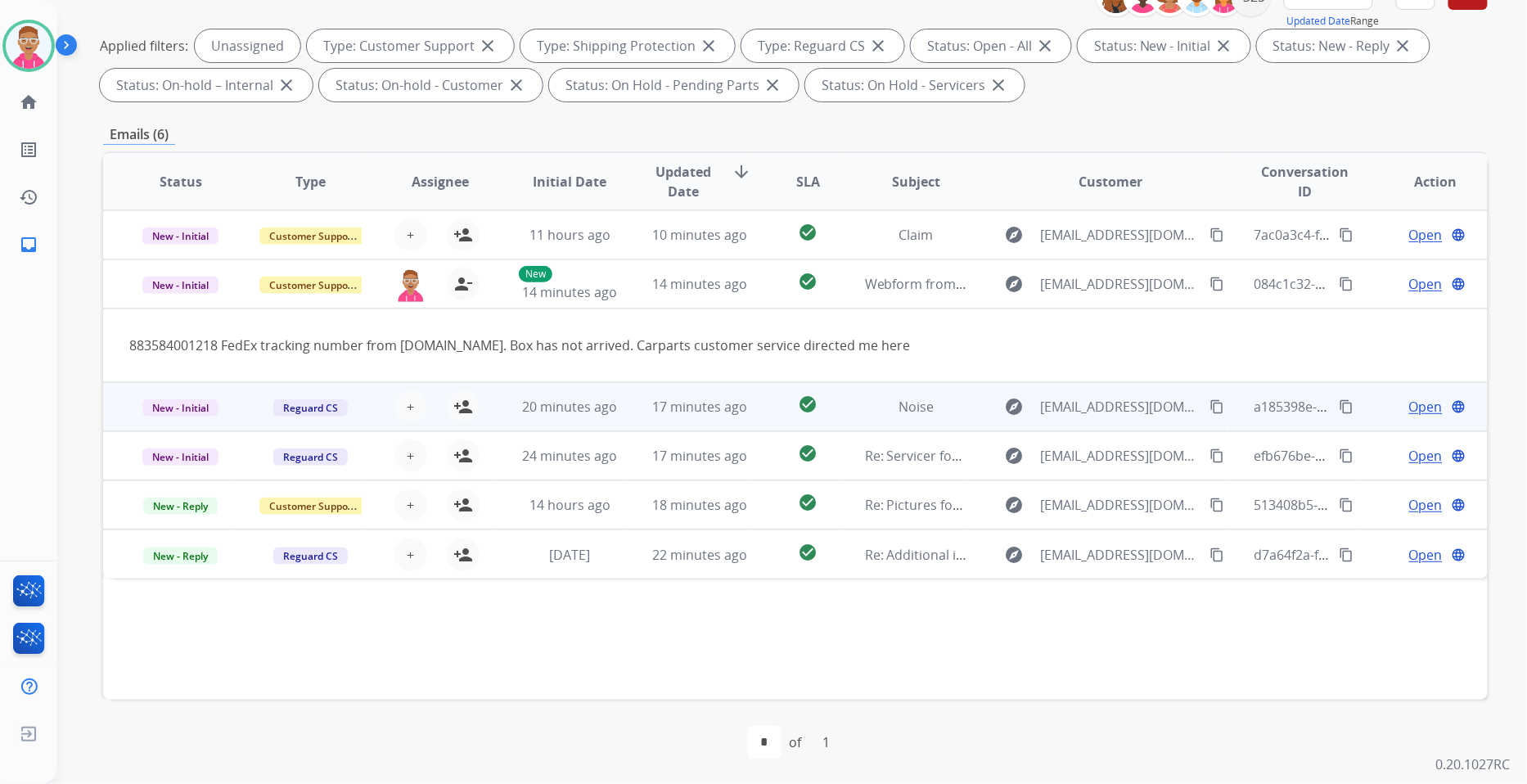
click at [623, 400] on td "17 minutes ago" at bounding box center [687, 406] width 130 height 49
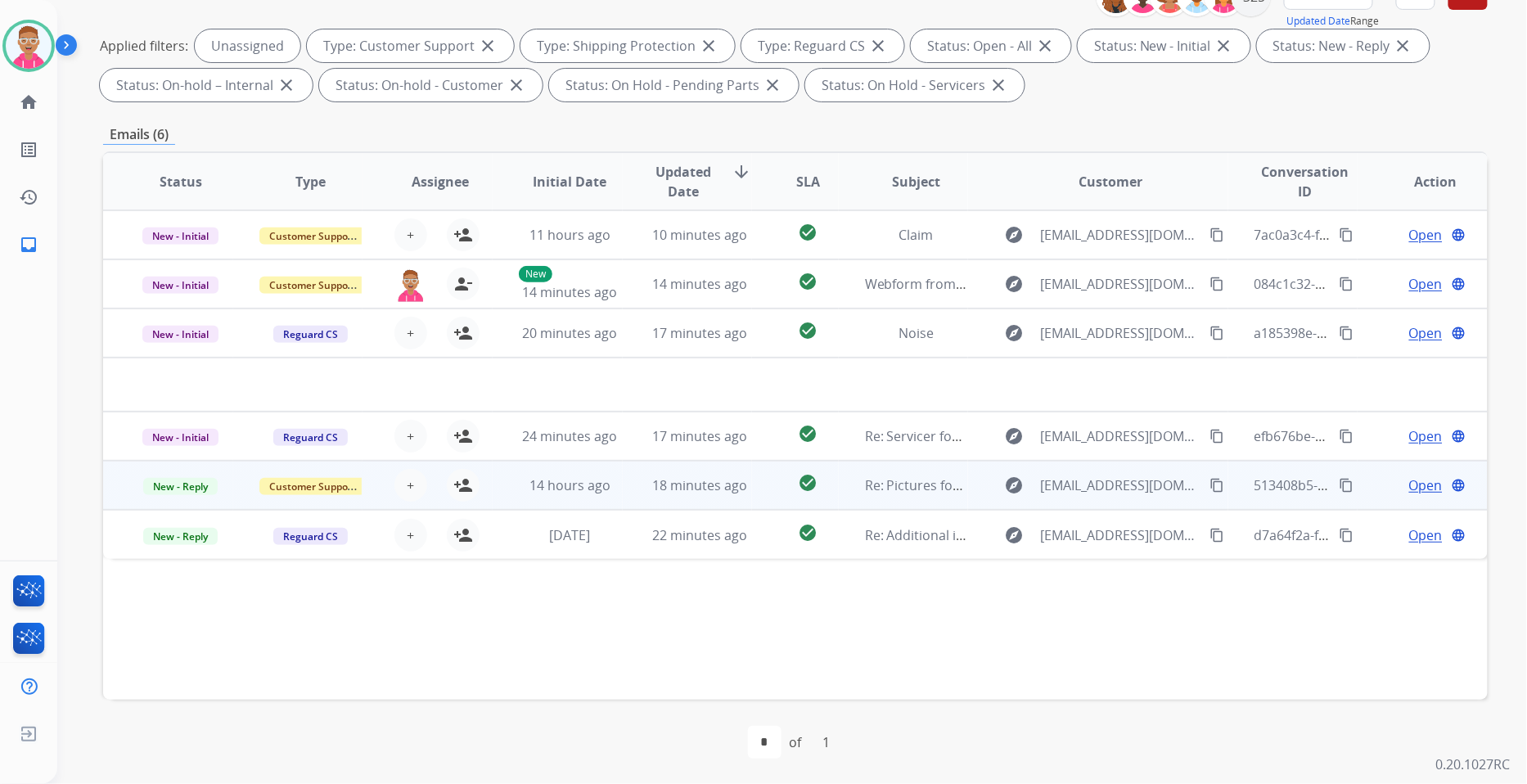
click at [607, 501] on td "14 hours ago" at bounding box center [558, 485] width 130 height 49
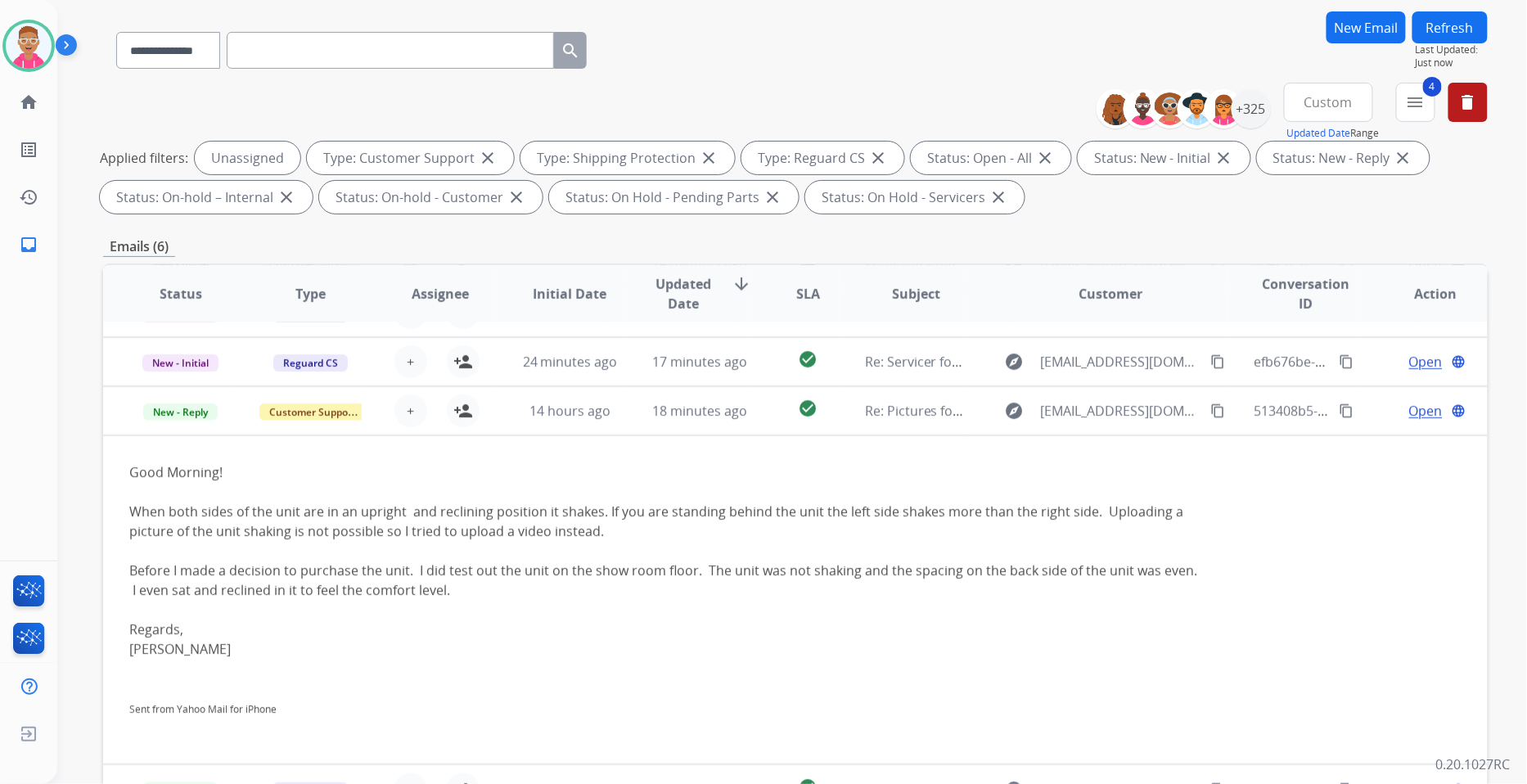
scroll to position [0, 0]
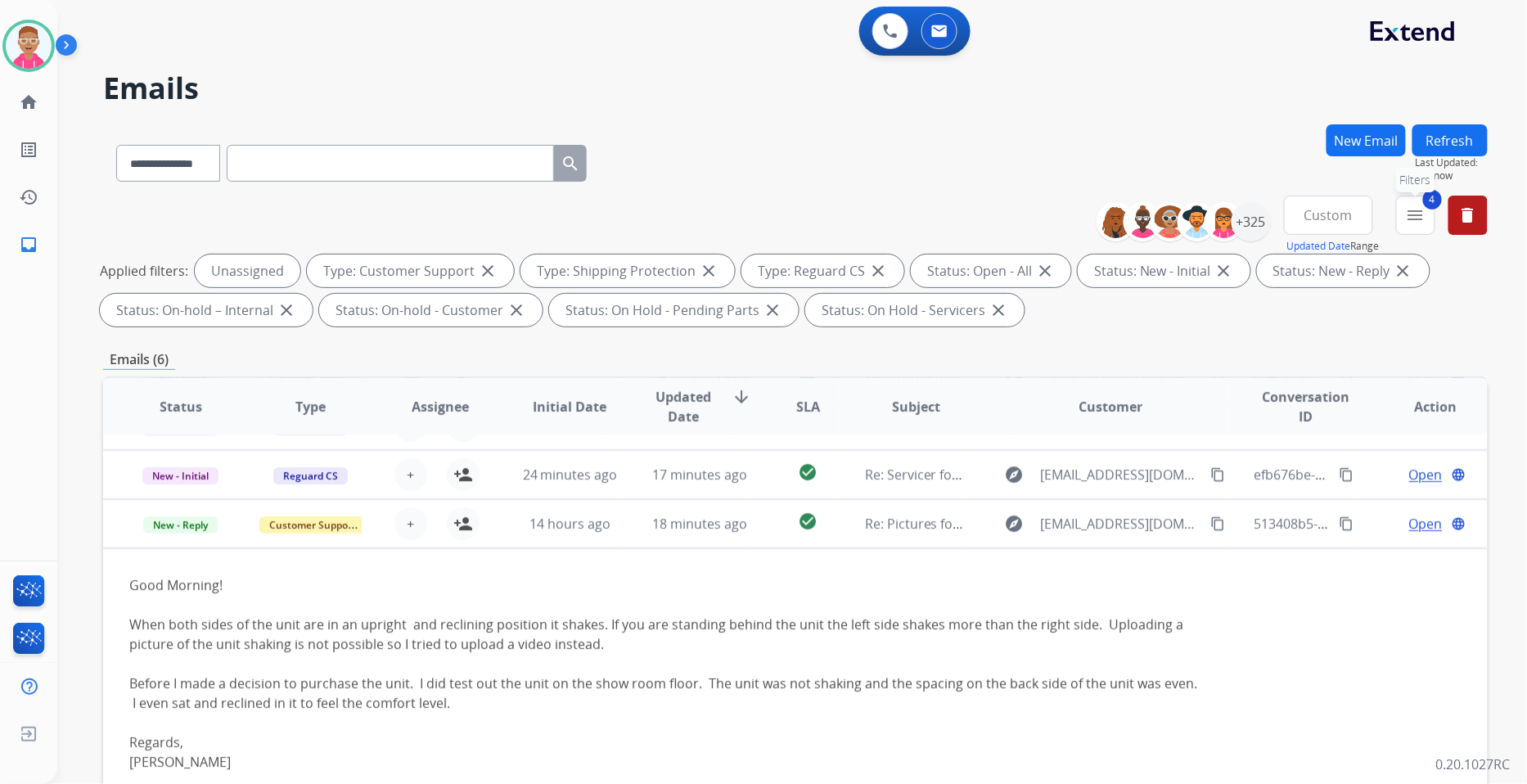
click at [1424, 217] on mat-icon "menu" at bounding box center [1415, 215] width 19 height 19
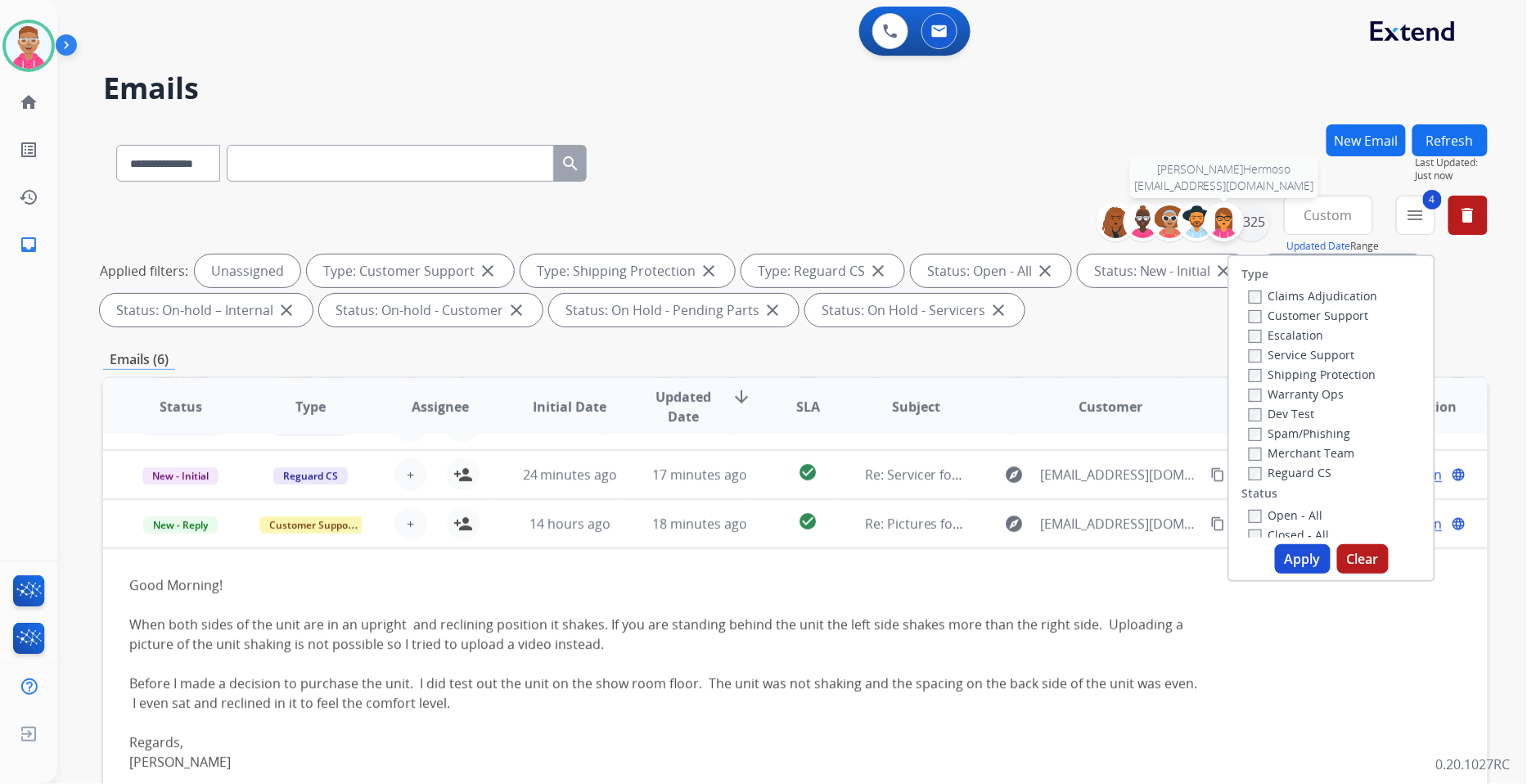
click at [1231, 225] on img at bounding box center [1224, 221] width 33 height 33
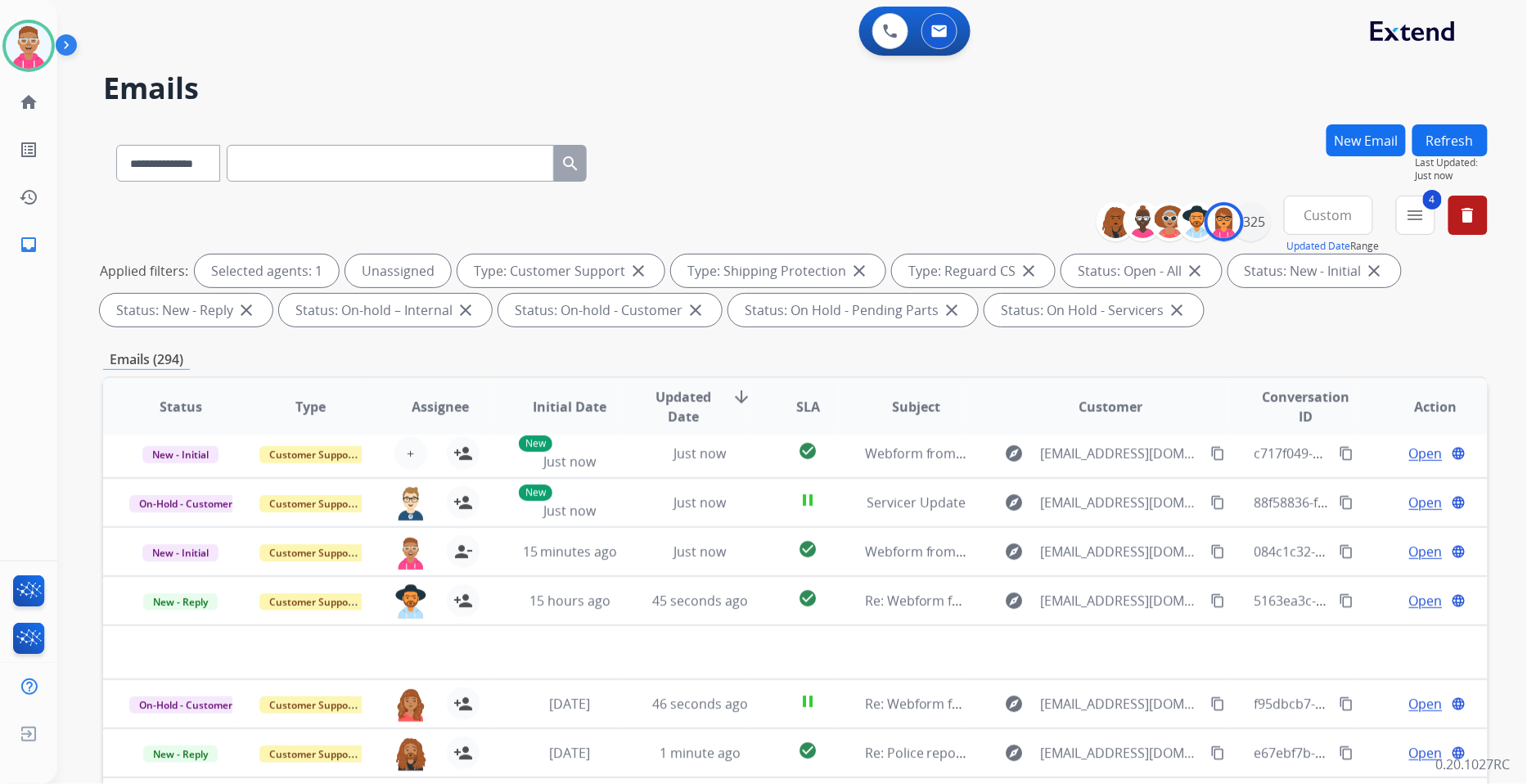
scroll to position [54, 0]
click at [1224, 220] on img at bounding box center [1224, 221] width 33 height 33
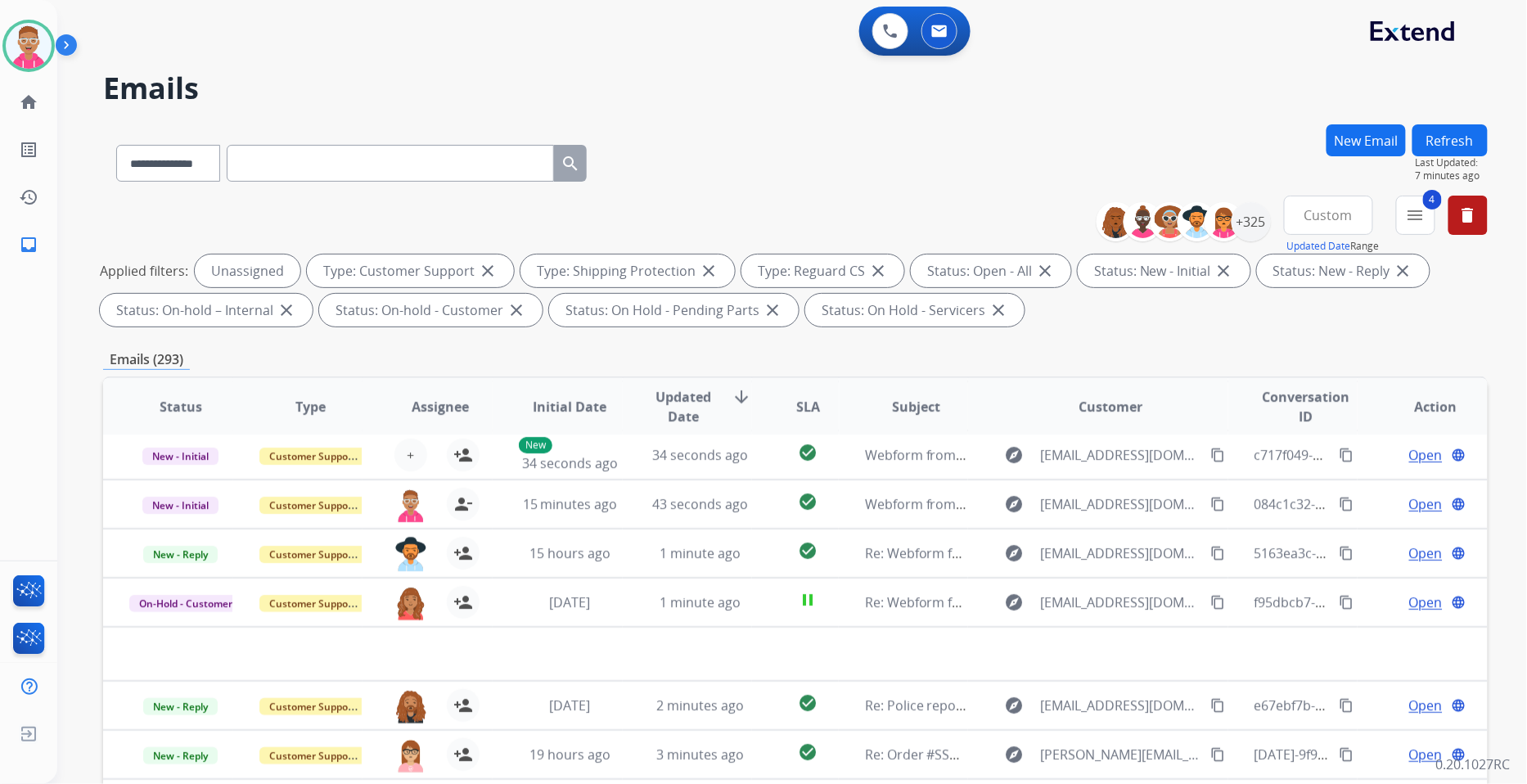
click at [141, 44] on div "0 Voice Interactions 0 Email Interactions" at bounding box center [782, 33] width 1411 height 52
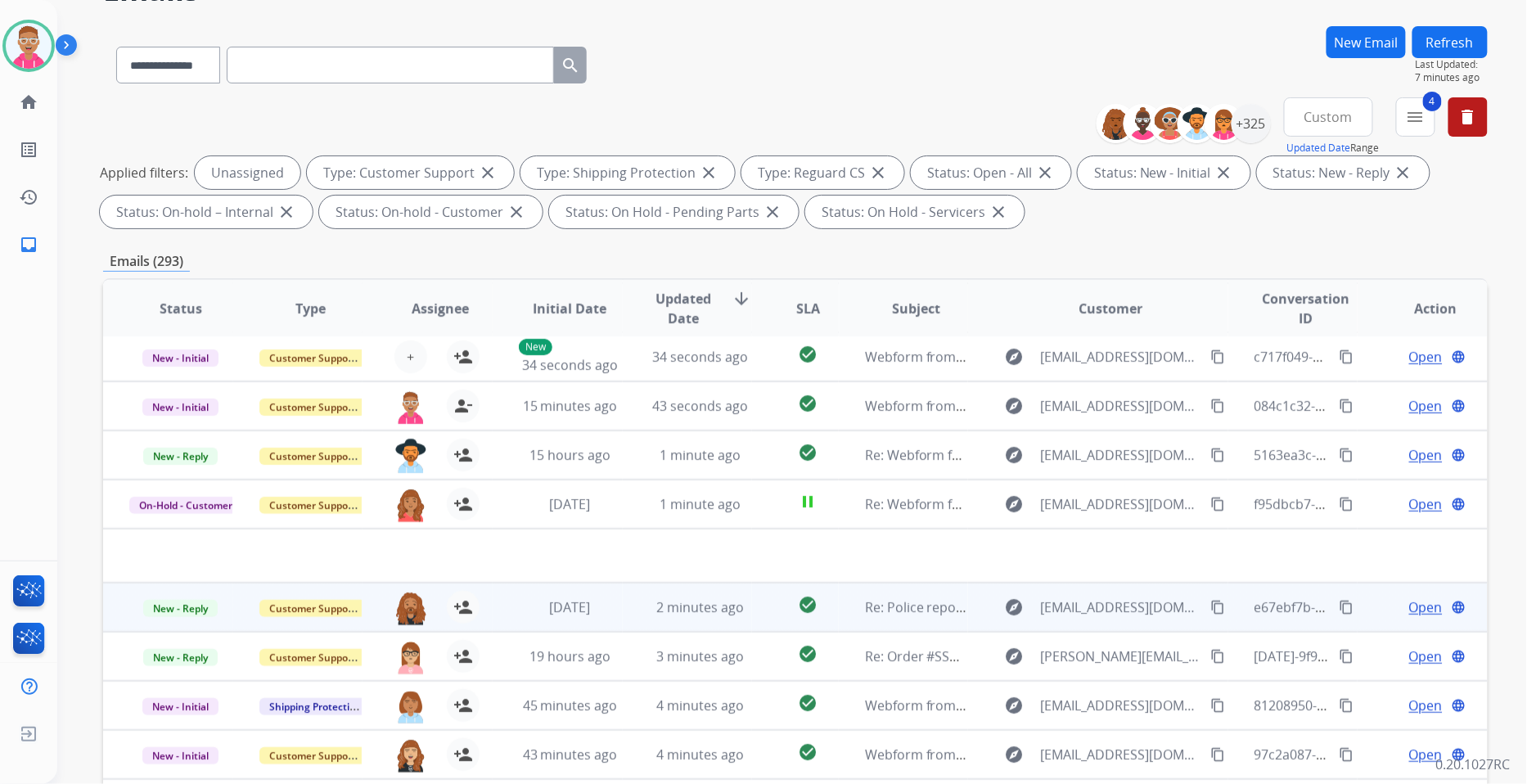
scroll to position [182, 0]
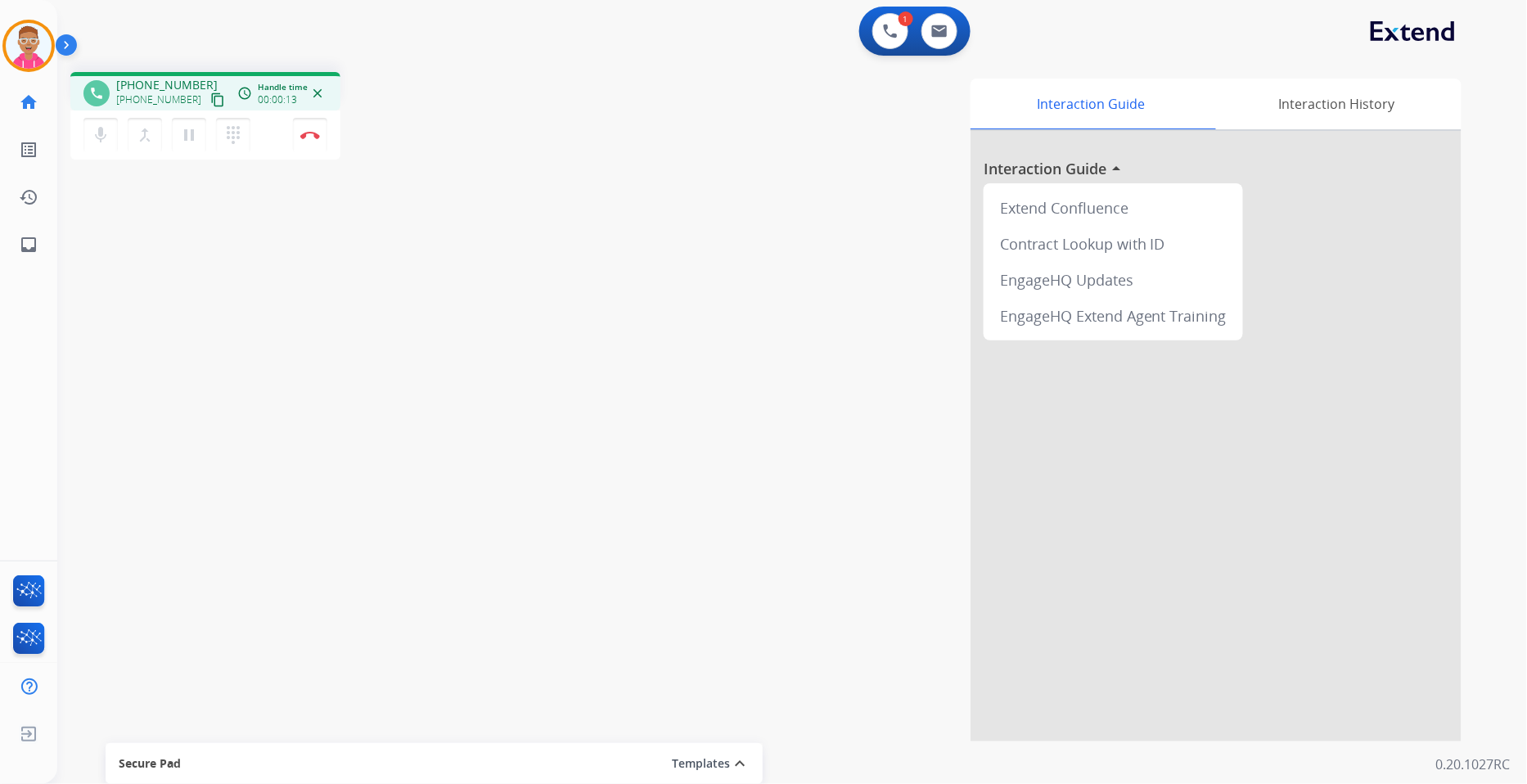
click at [210, 101] on mat-icon "content_copy" at bounding box center [218, 100] width 15 height 15
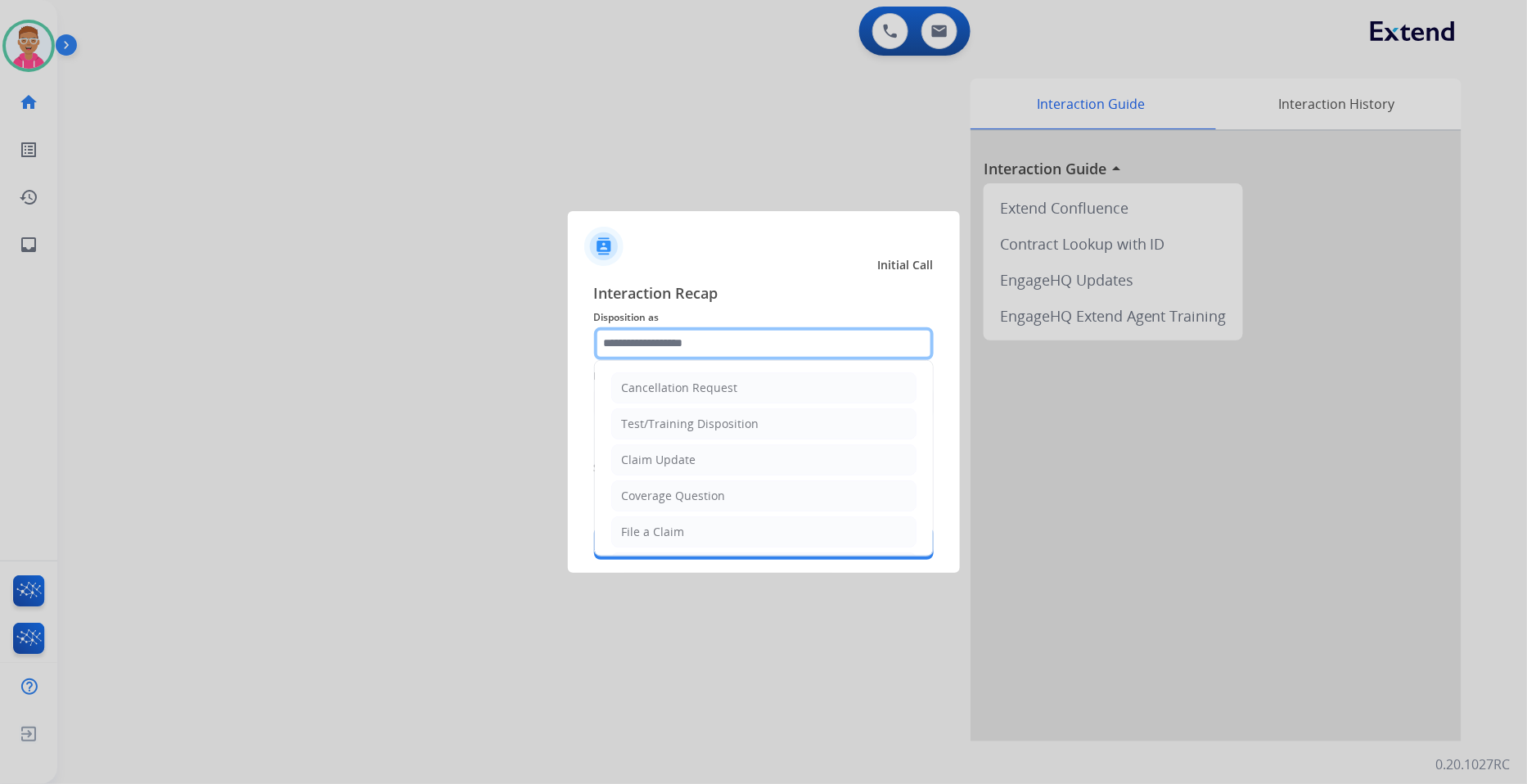
click at [774, 346] on input "text" at bounding box center [764, 343] width 340 height 33
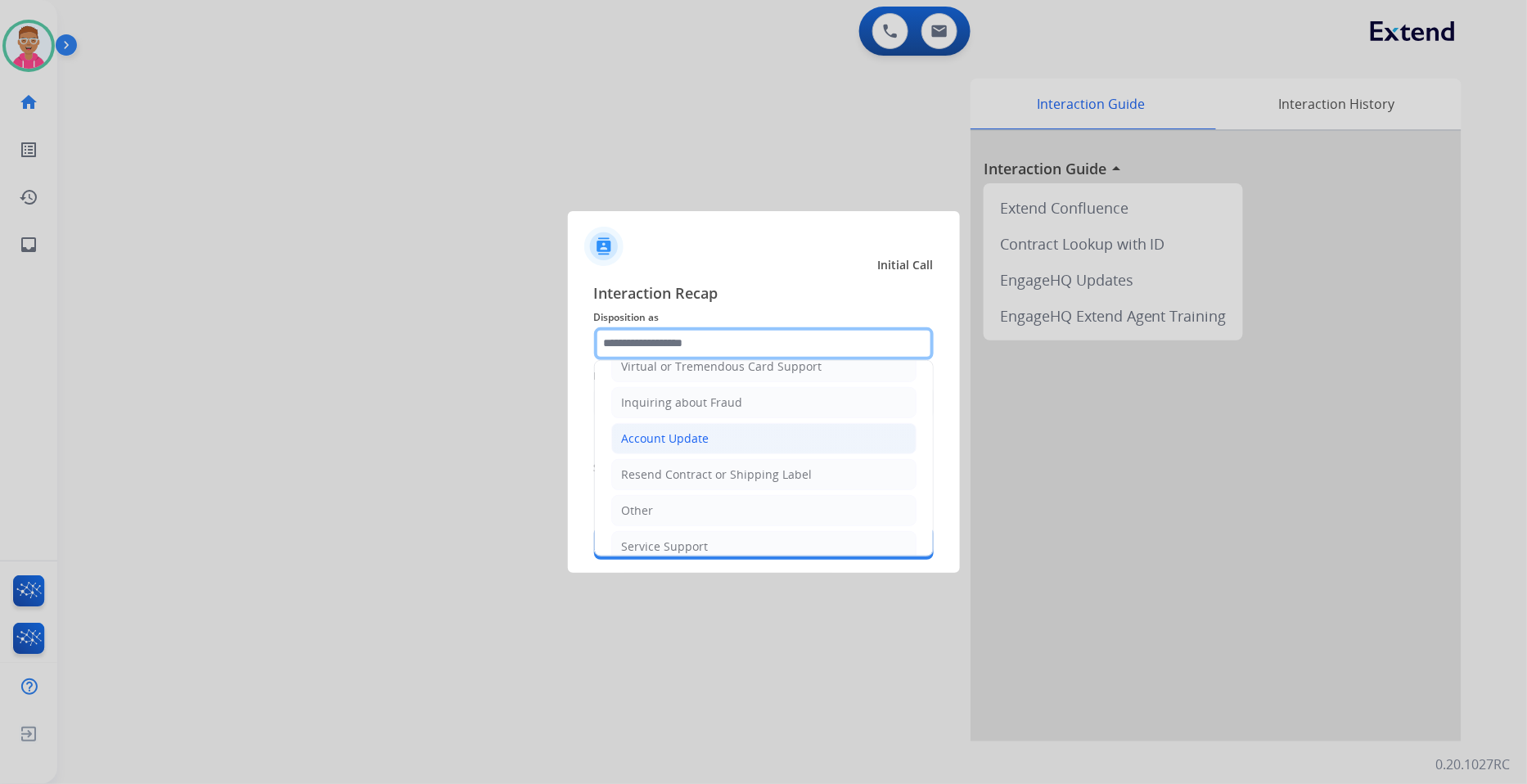
scroll to position [257, 0]
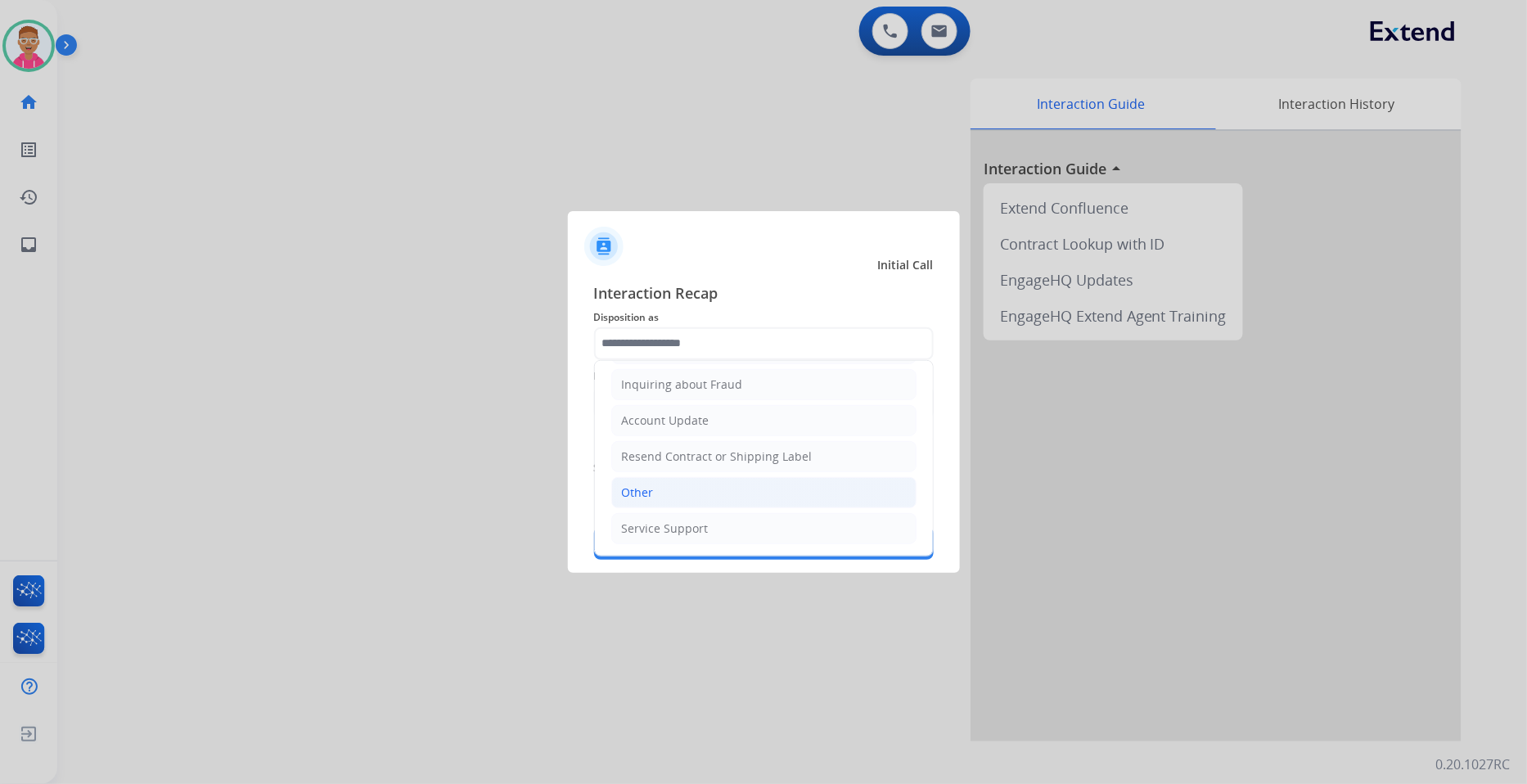
click at [713, 495] on li "Other" at bounding box center [764, 492] width 305 height 31
type input "*****"
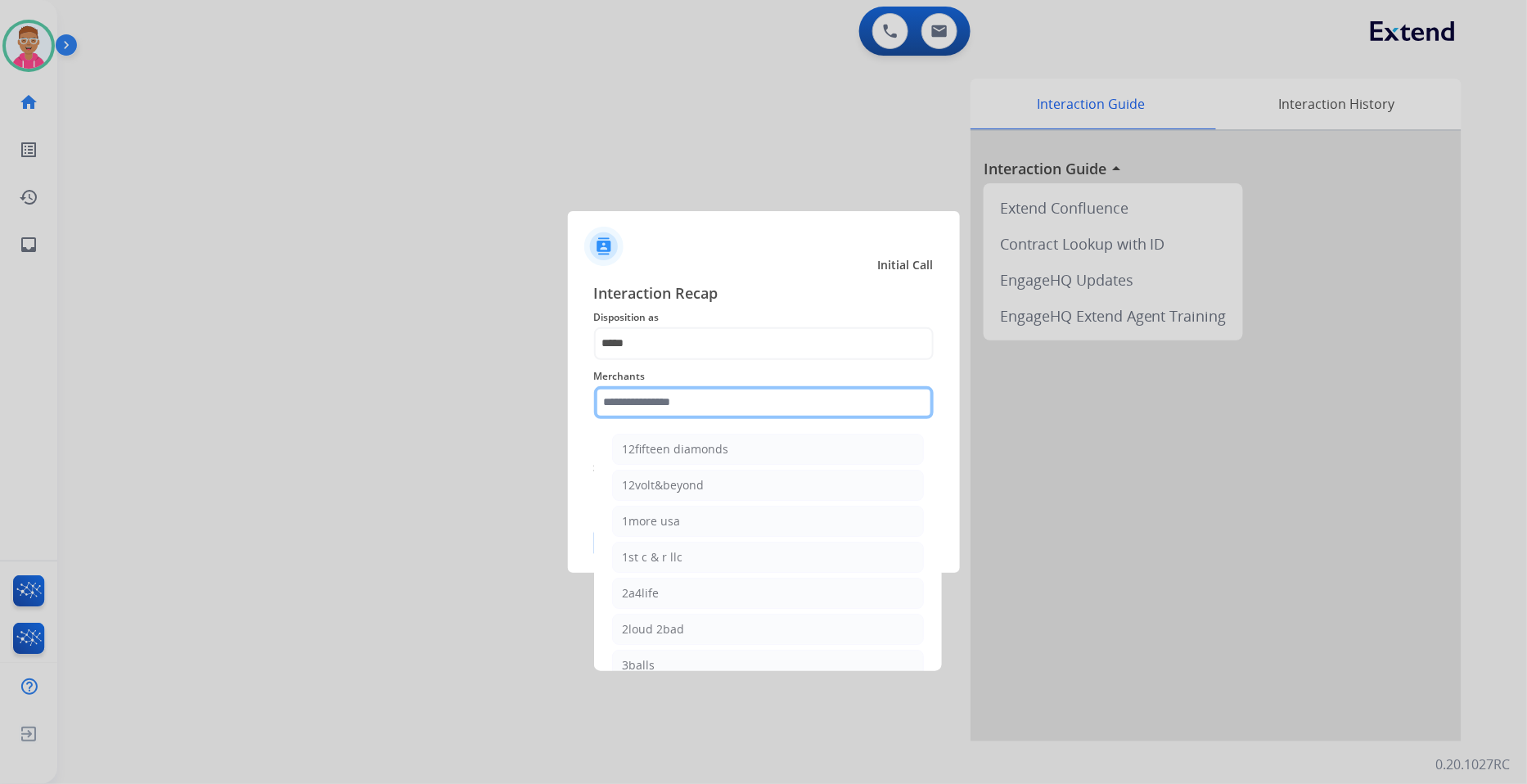
click at [708, 409] on input "text" at bounding box center [764, 402] width 340 height 33
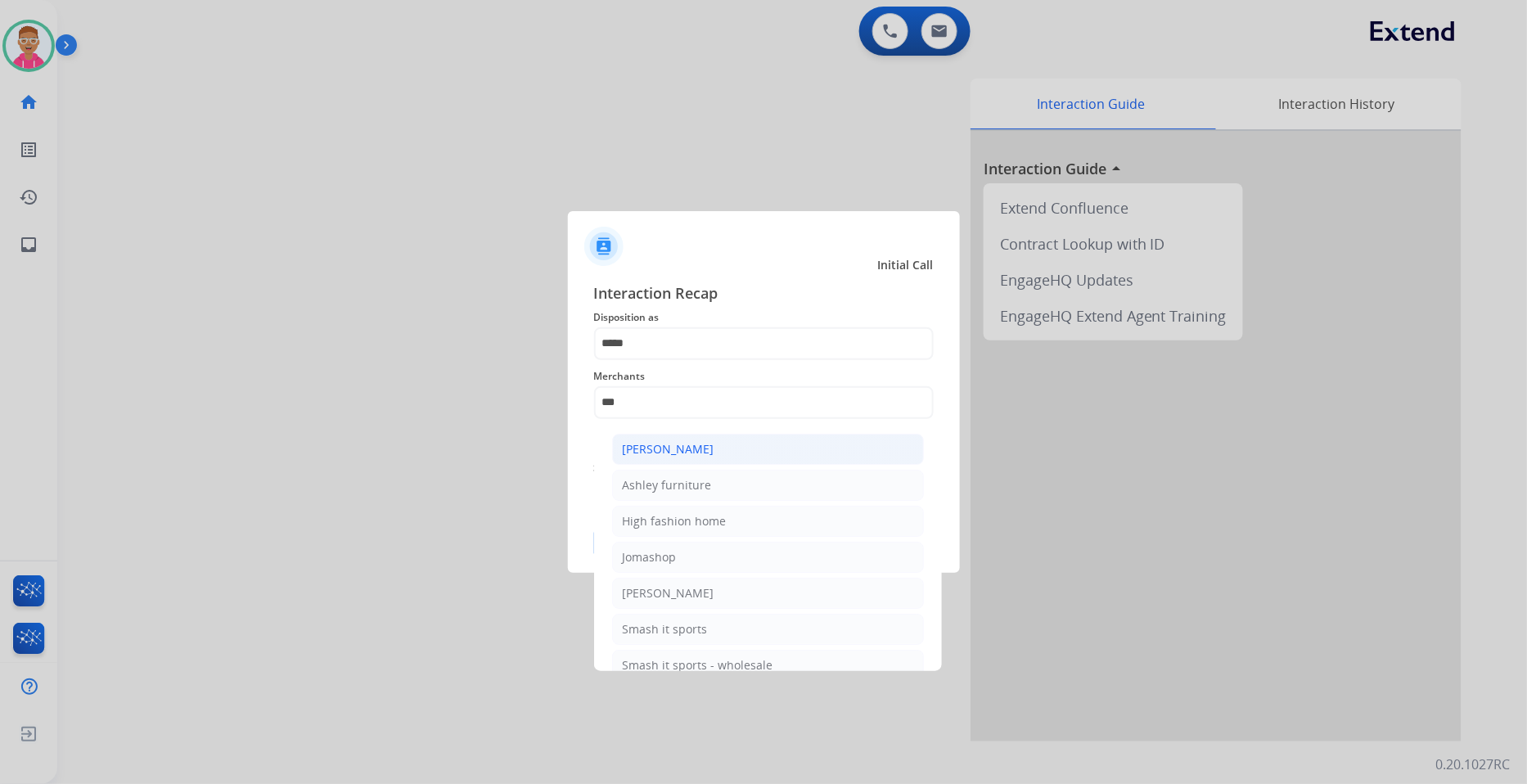
click at [714, 445] on li "[PERSON_NAME]" at bounding box center [768, 449] width 312 height 31
type input "**********"
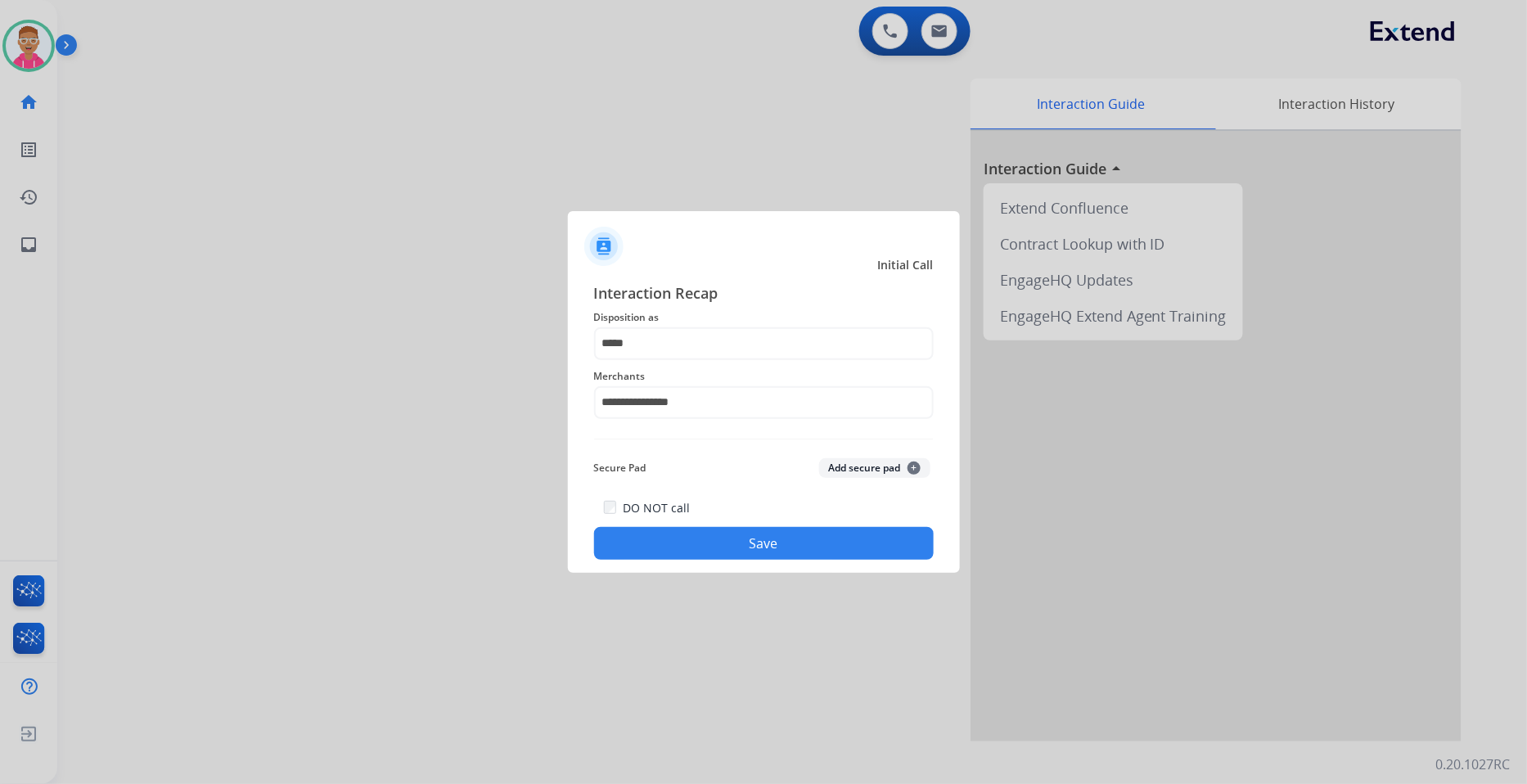
click at [701, 536] on button "Save" at bounding box center [764, 543] width 340 height 33
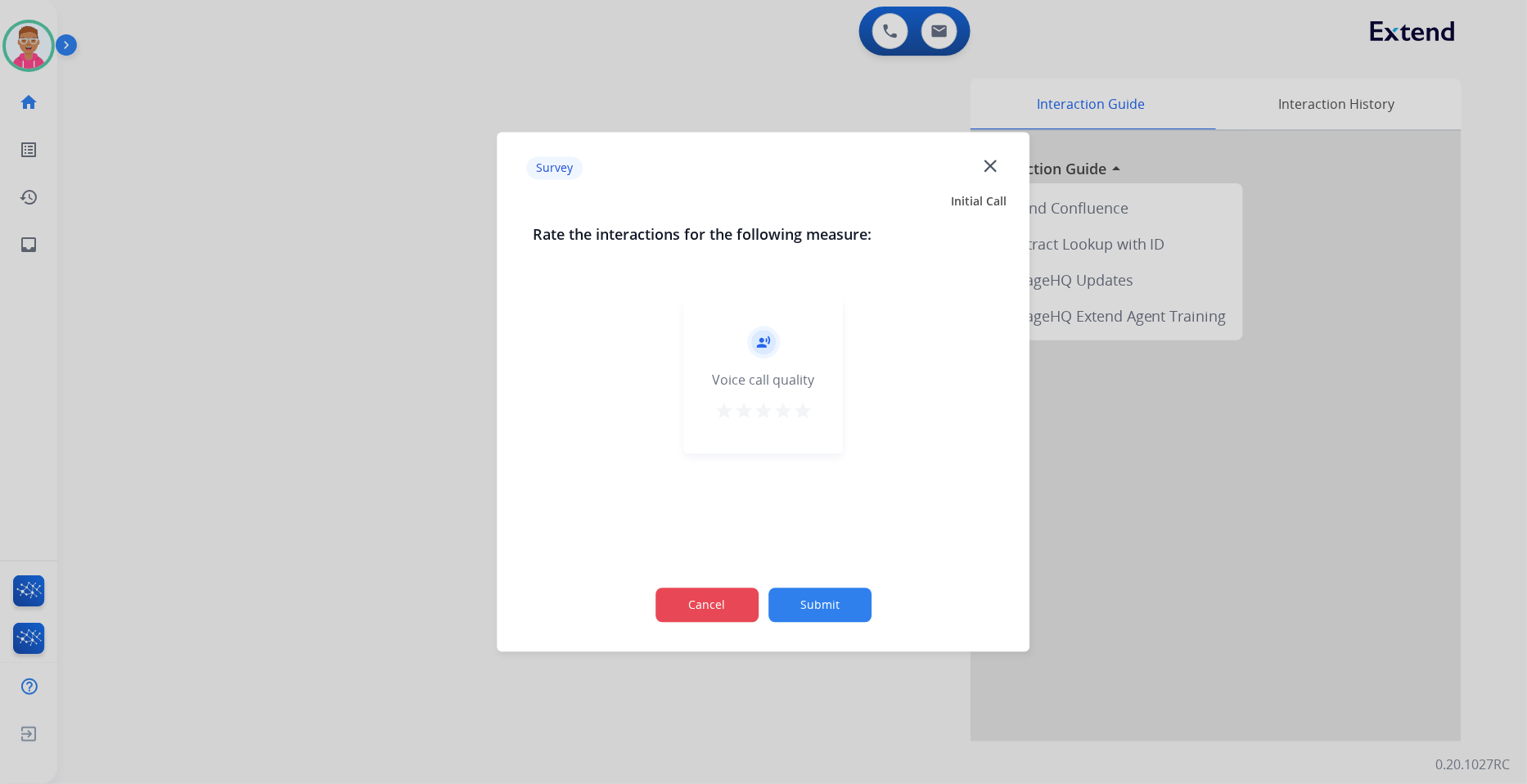
click at [718, 604] on button "Cancel" at bounding box center [707, 605] width 103 height 34
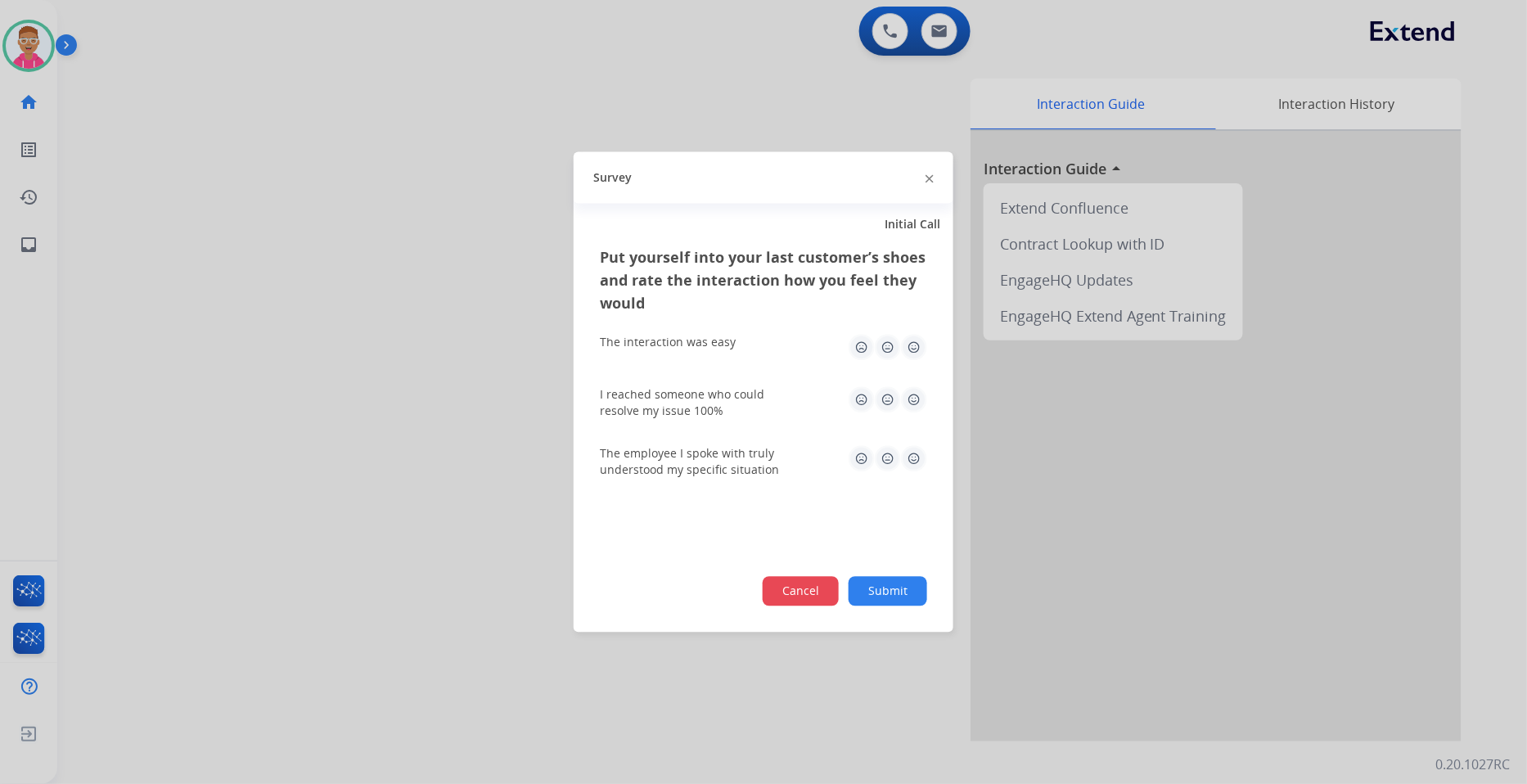
click at [787, 586] on button "Cancel" at bounding box center [801, 591] width 76 height 29
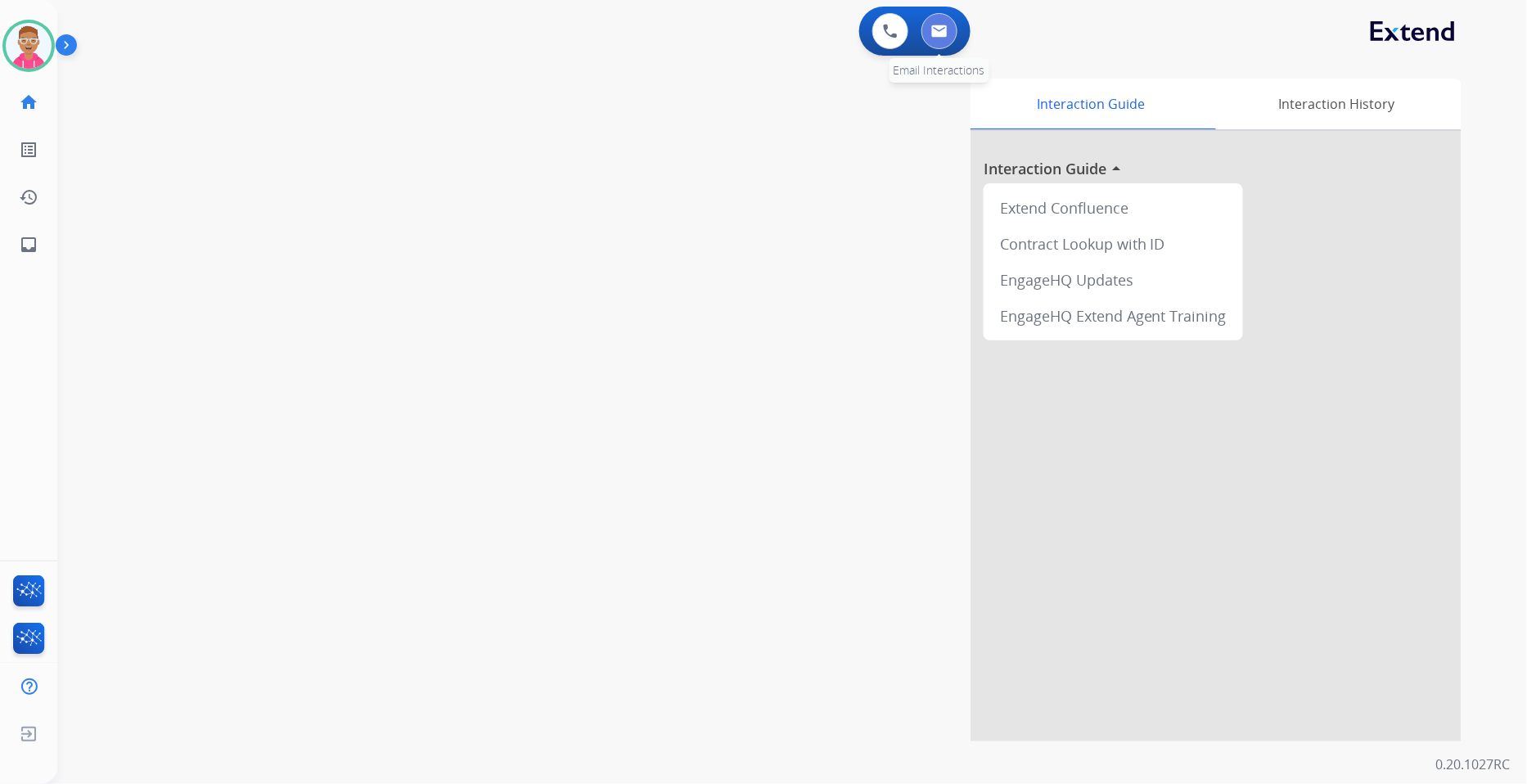
click at [943, 28] on img at bounding box center [939, 31] width 16 height 13
select select "**********"
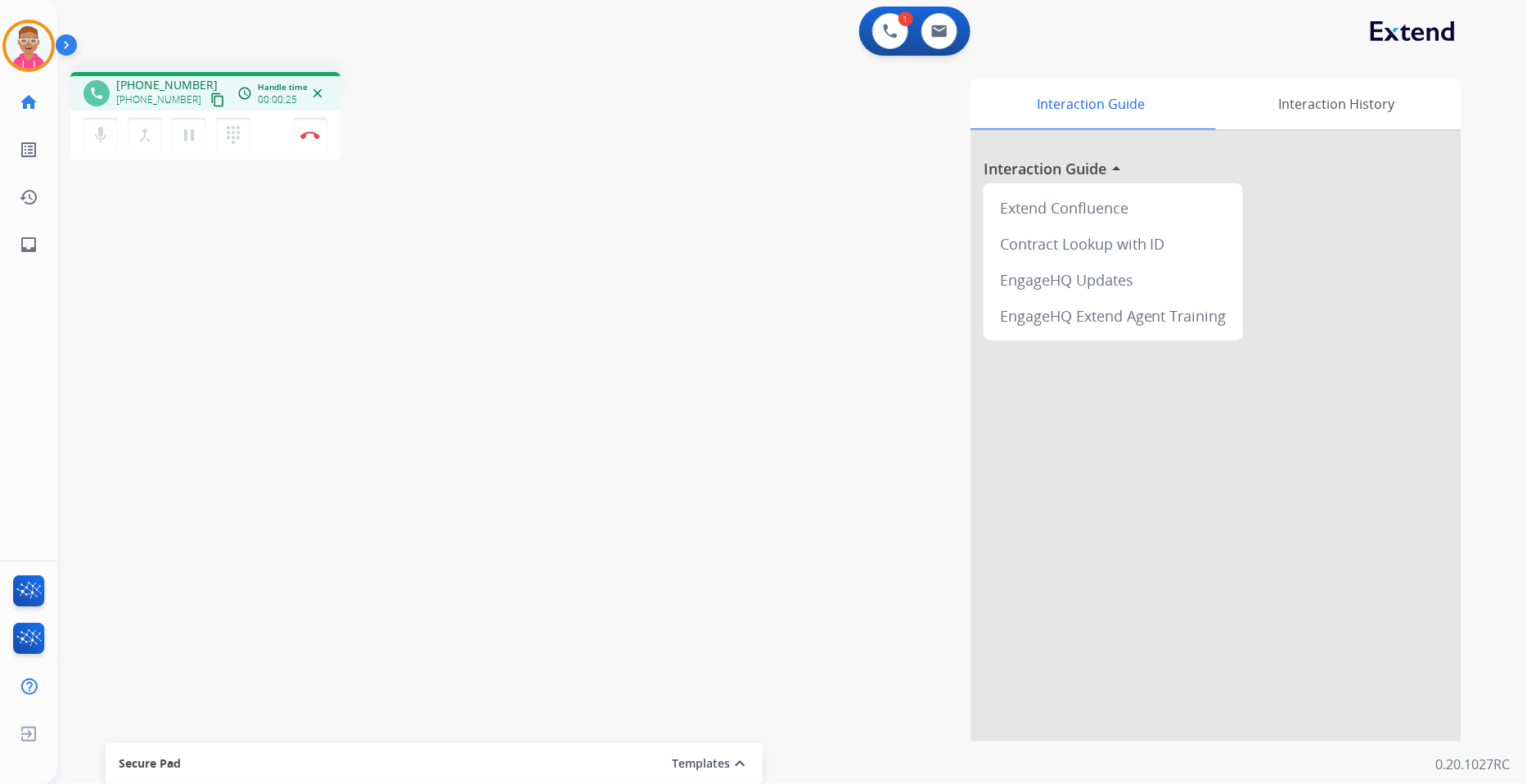
click at [191, 348] on div "phone [PHONE_NUMBER] [PHONE_NUMBER] content_copy access_time Call metrics Queue…" at bounding box center [772, 400] width 1430 height 682
click at [210, 100] on mat-icon "content_copy" at bounding box center [218, 100] width 15 height 15
click at [210, 99] on mat-icon "content_copy" at bounding box center [218, 100] width 15 height 15
click at [203, 345] on div "phone [PHONE_NUMBER] [PHONE_NUMBER] content_copy access_time Call metrics Queue…" at bounding box center [772, 400] width 1430 height 682
click at [263, 386] on div "phone [PHONE_NUMBER] [PHONE_NUMBER] content_copy access_time Call metrics Queue…" at bounding box center [772, 400] width 1430 height 682
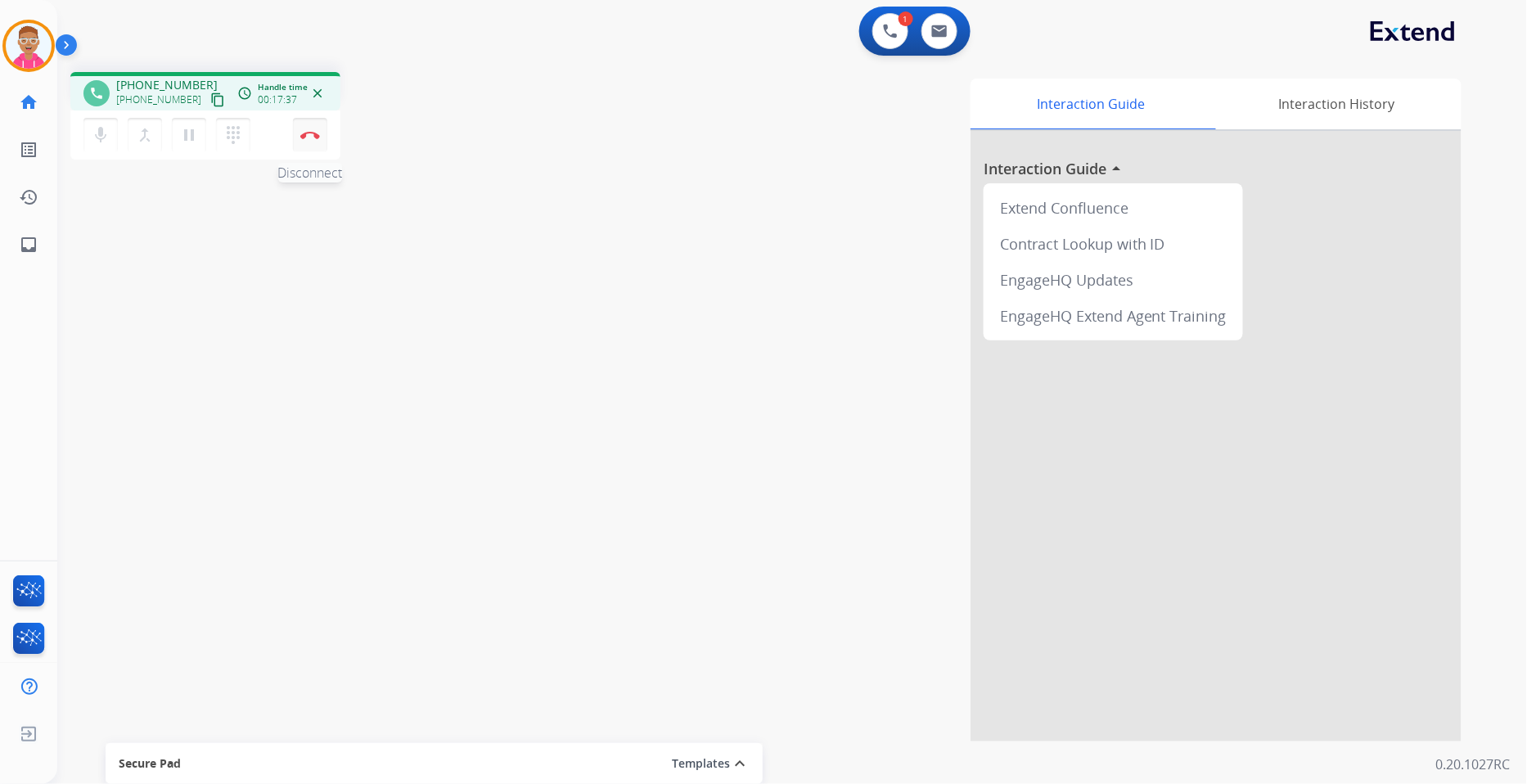
click at [314, 129] on button "Disconnect" at bounding box center [310, 135] width 34 height 34
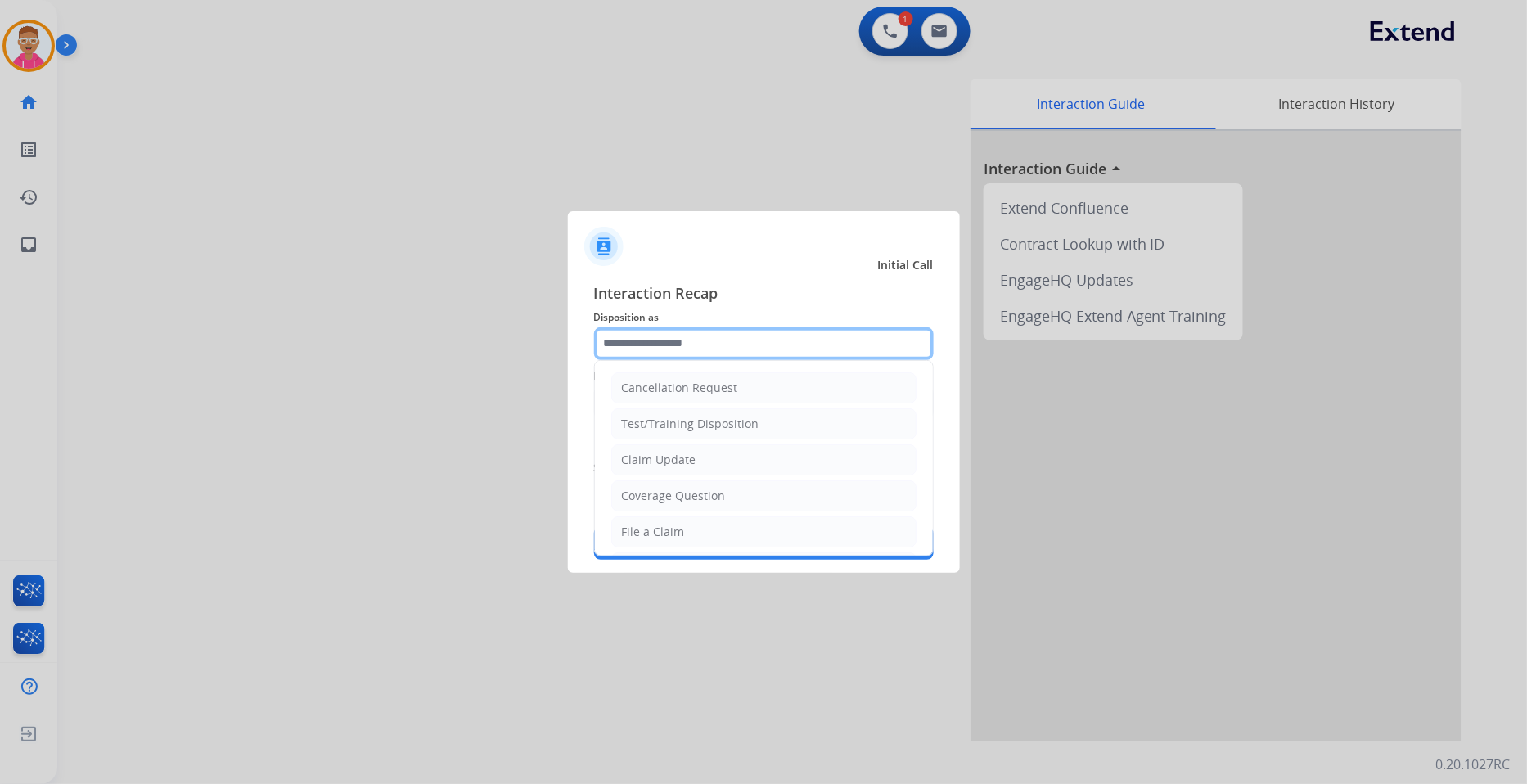
click at [641, 341] on input "text" at bounding box center [764, 343] width 340 height 33
click at [692, 460] on div "Claim Update" at bounding box center [659, 459] width 75 height 16
type input "**********"
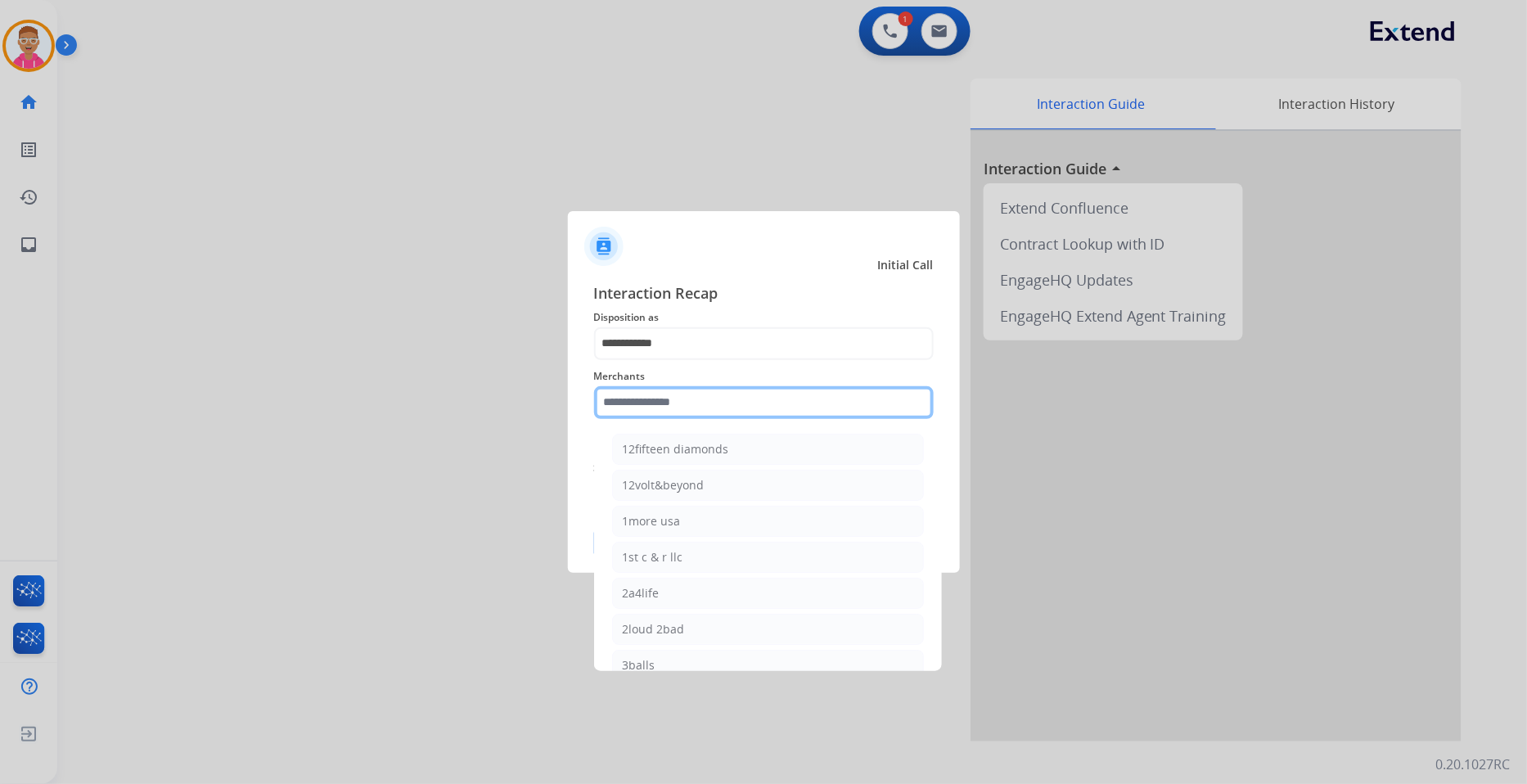
click at [690, 400] on input "text" at bounding box center [764, 402] width 340 height 33
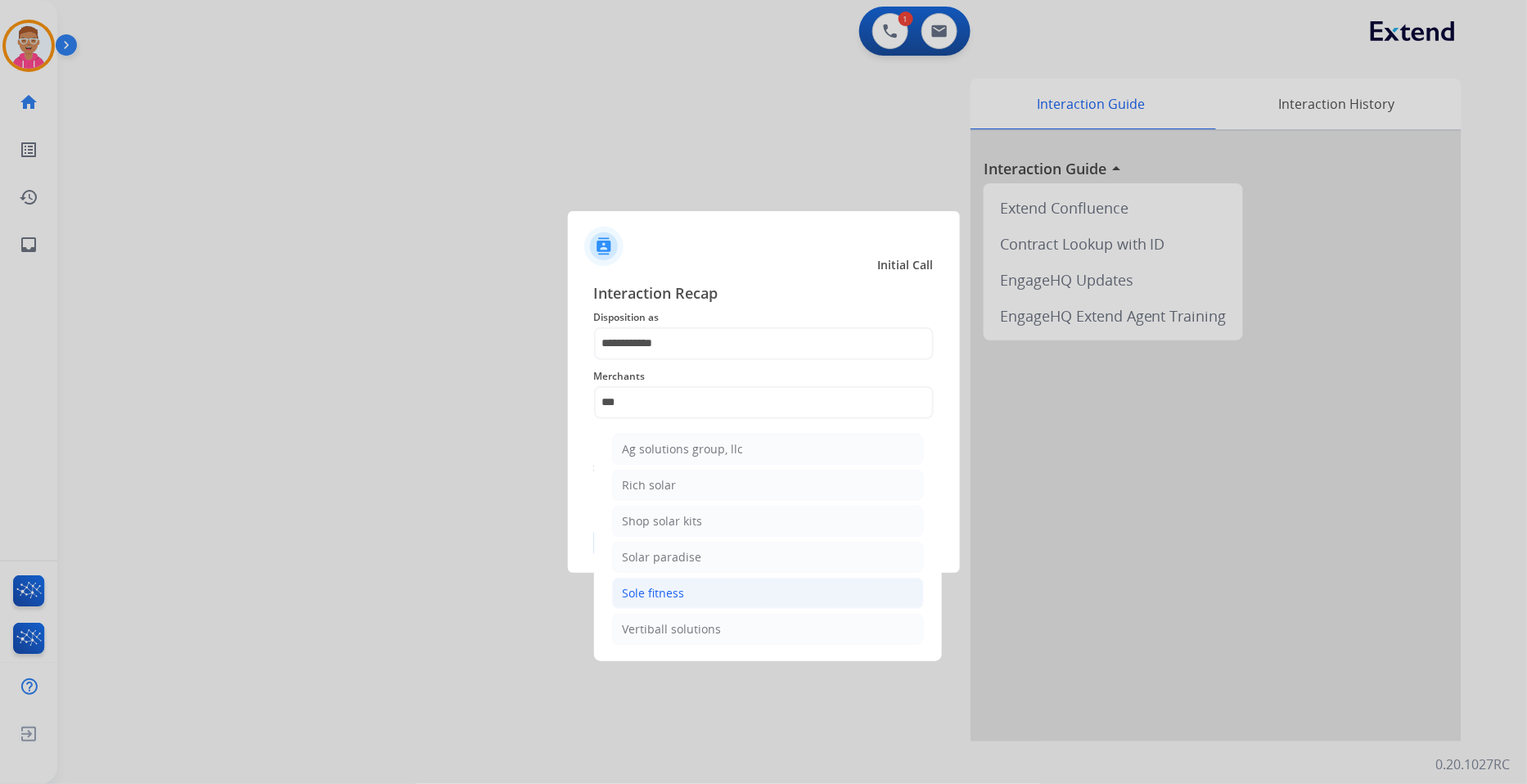
click at [655, 592] on div "Sole fitness" at bounding box center [654, 593] width 62 height 16
type input "**********"
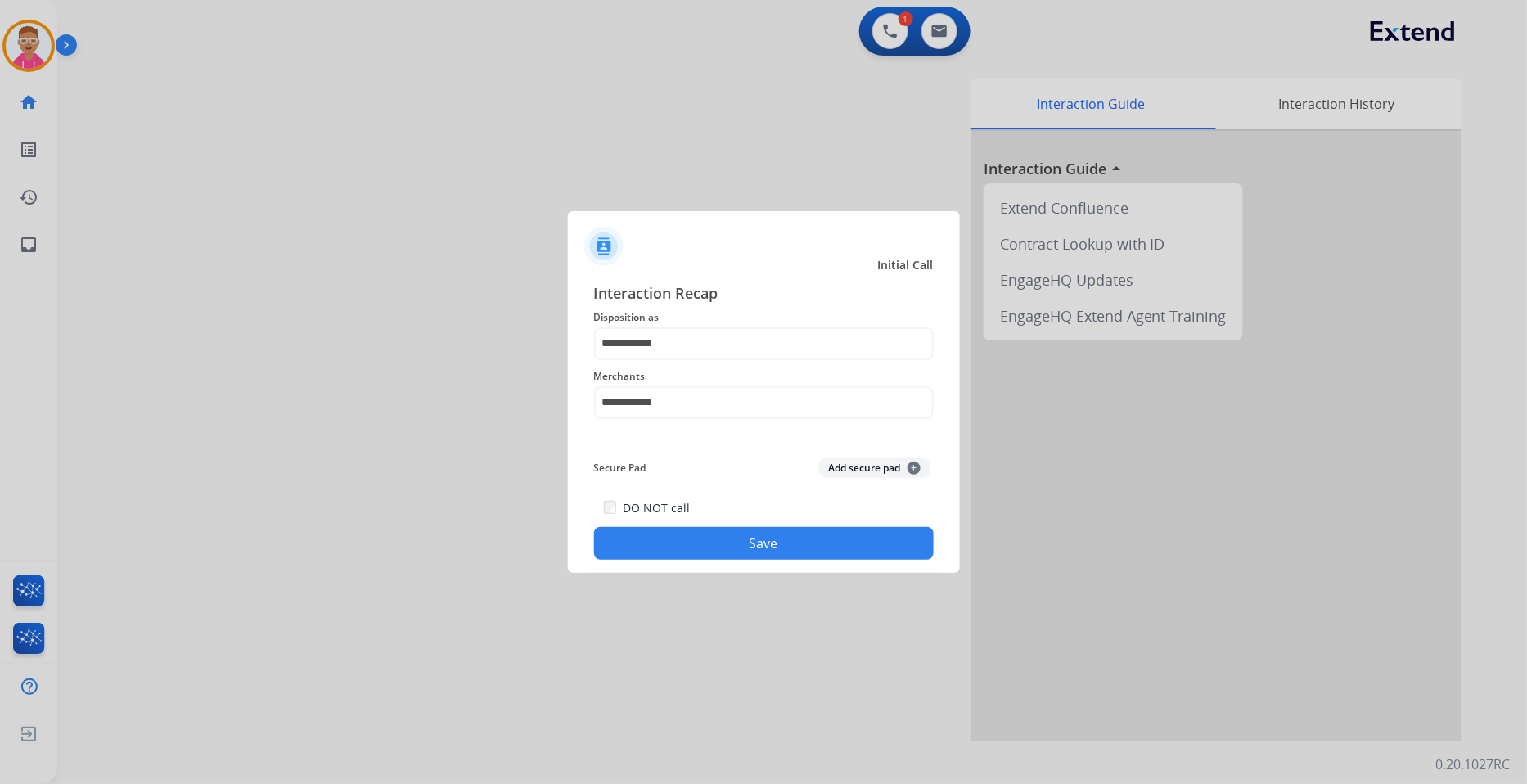
click at [682, 538] on button "Save" at bounding box center [764, 543] width 340 height 33
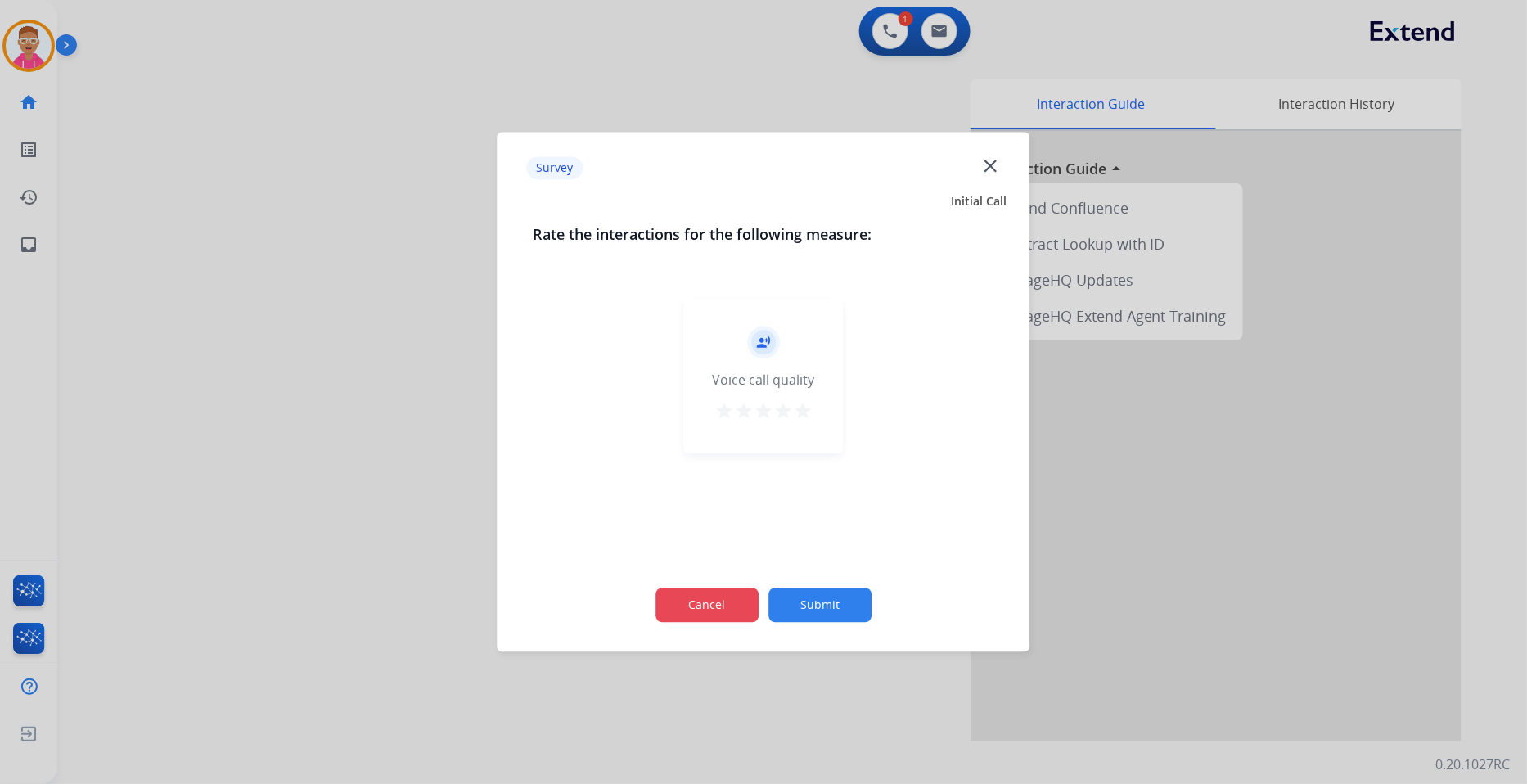
click at [694, 607] on button "Cancel" at bounding box center [707, 605] width 103 height 34
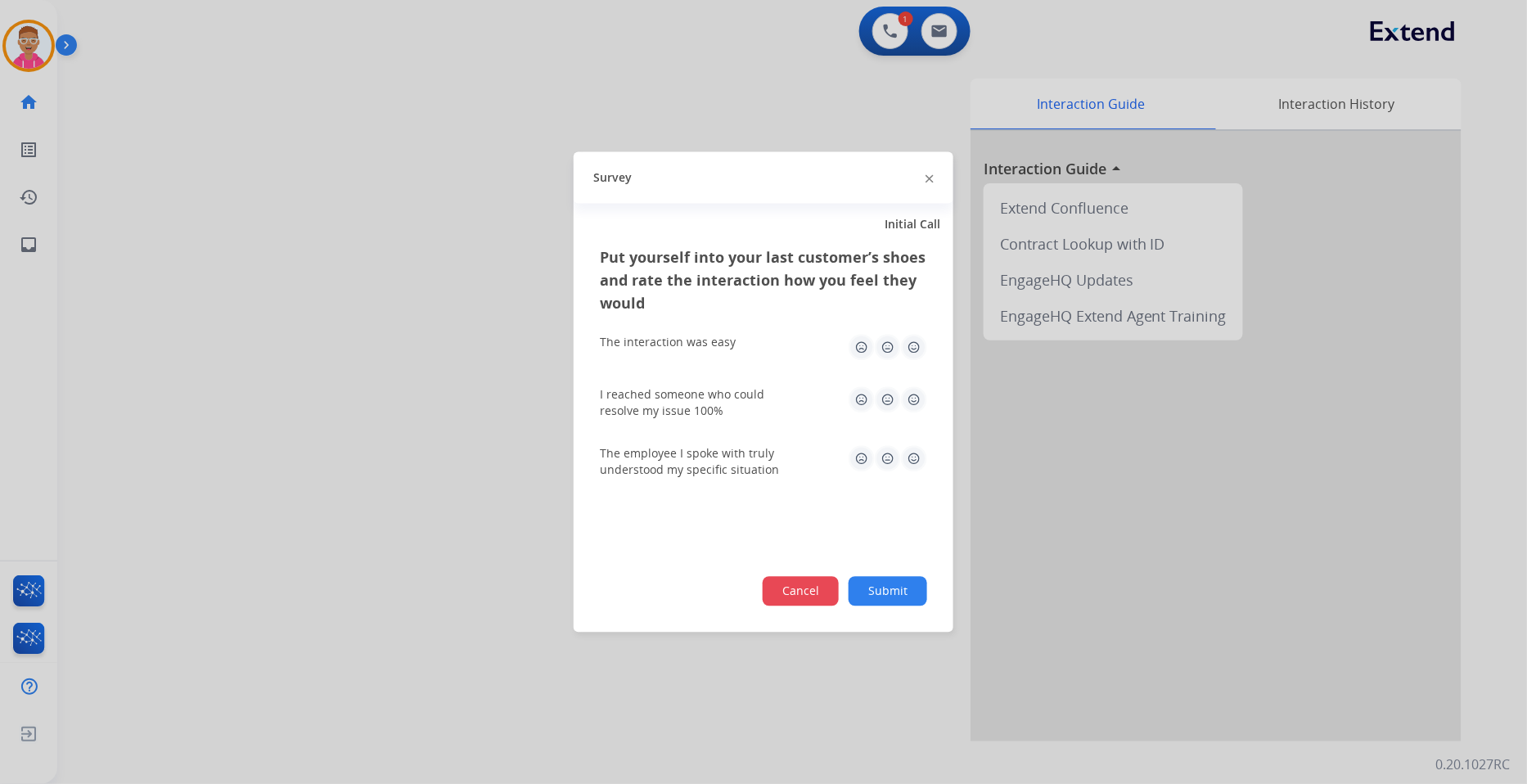
click at [808, 590] on button "Cancel" at bounding box center [801, 591] width 76 height 29
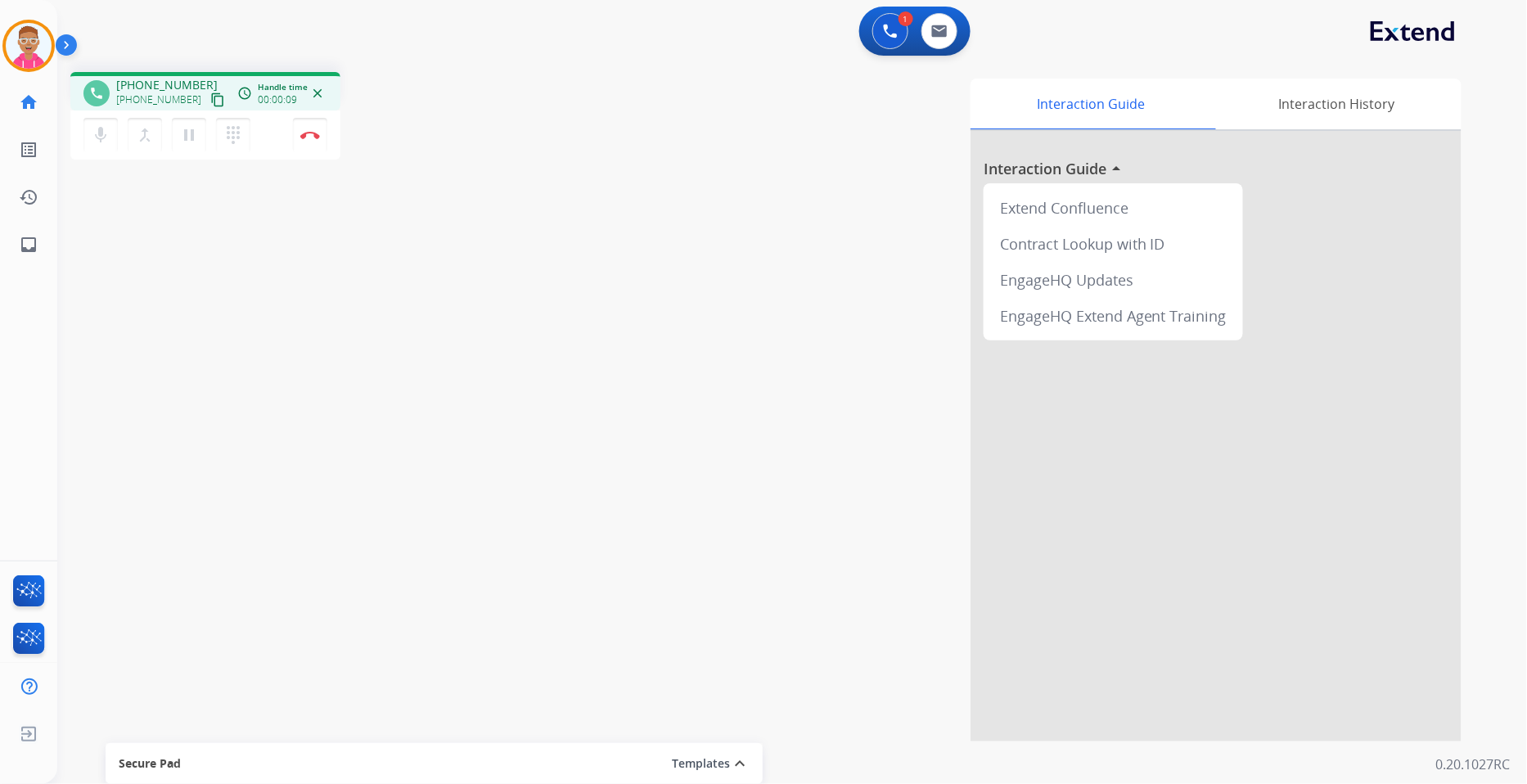
click at [210, 98] on mat-icon "content_copy" at bounding box center [218, 100] width 15 height 15
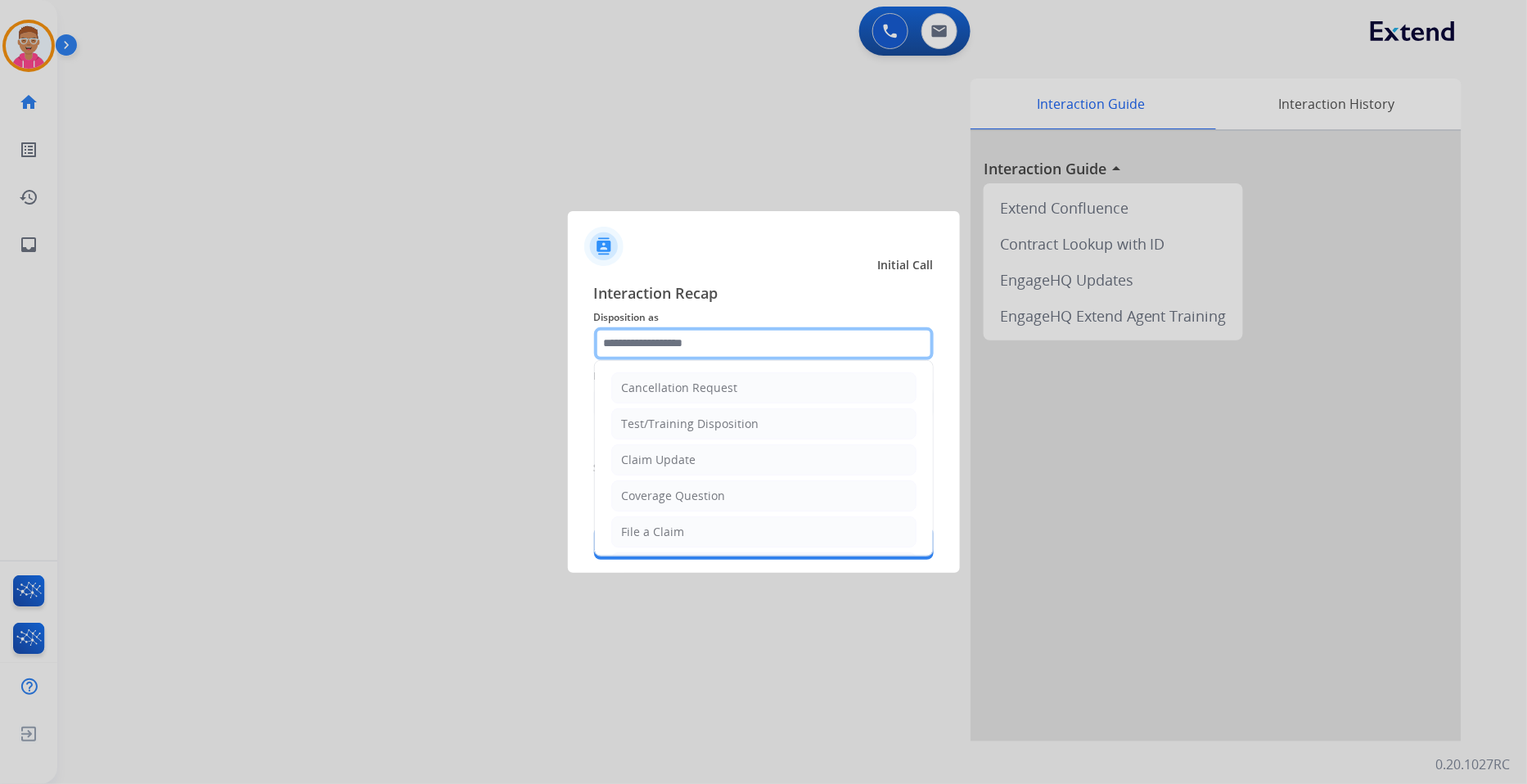
click at [709, 345] on input "text" at bounding box center [764, 343] width 340 height 33
click at [669, 530] on div "File a Claim" at bounding box center [653, 532] width 63 height 16
type input "**********"
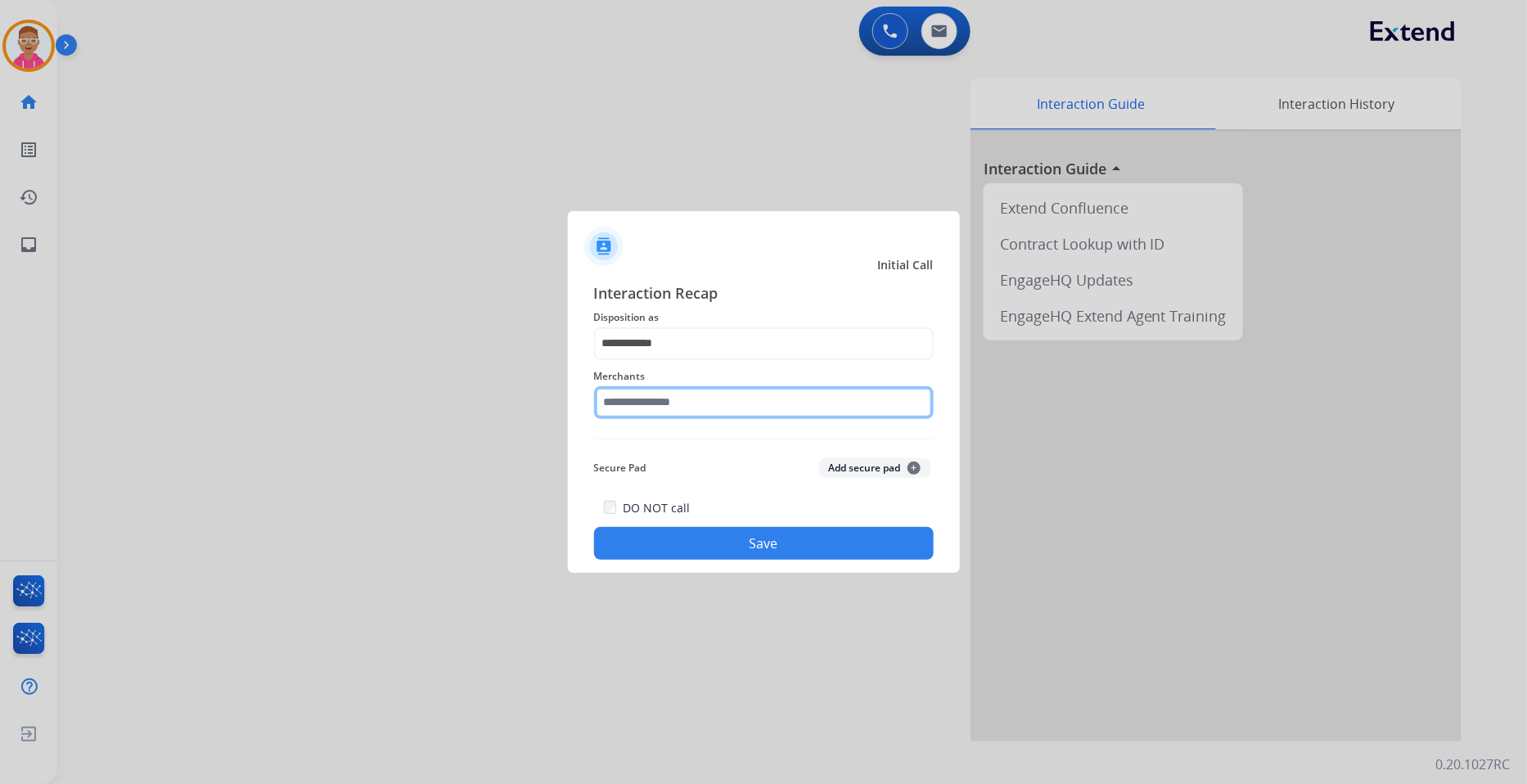
click at [682, 401] on input "text" at bounding box center [764, 402] width 340 height 33
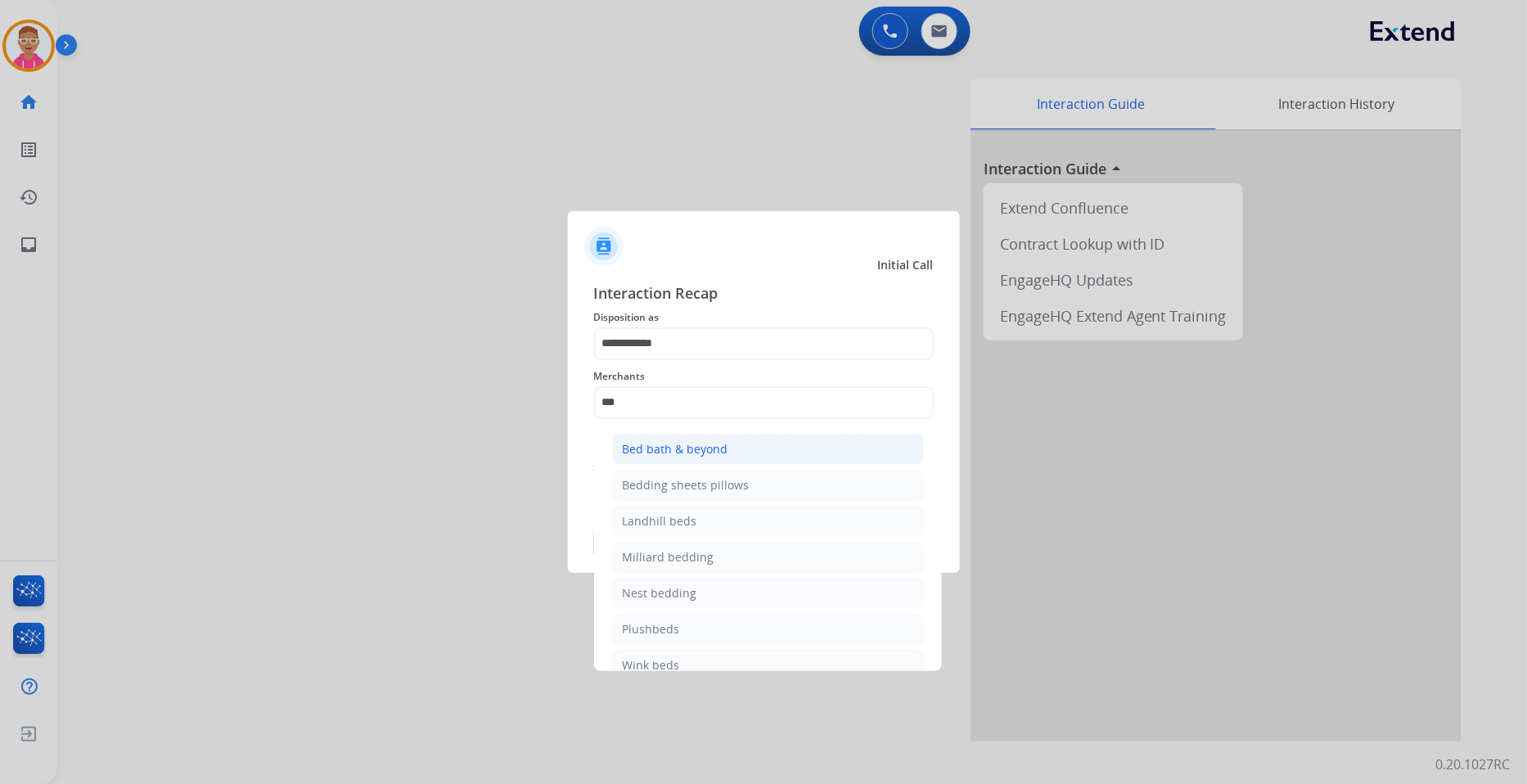
click at [742, 439] on li "Bed bath & beyond" at bounding box center [768, 449] width 312 height 31
type input "**********"
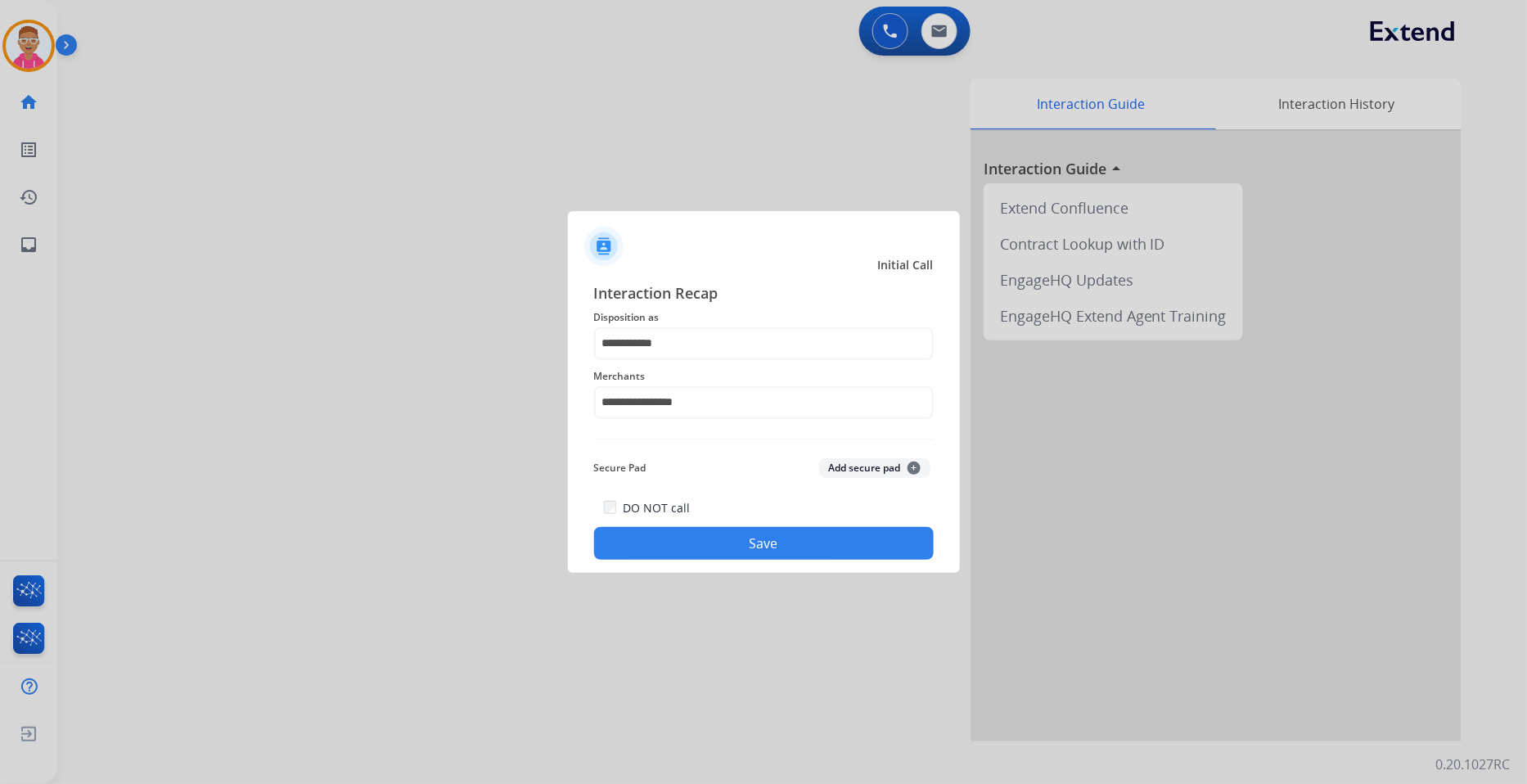
click at [738, 547] on button "Save" at bounding box center [764, 543] width 340 height 33
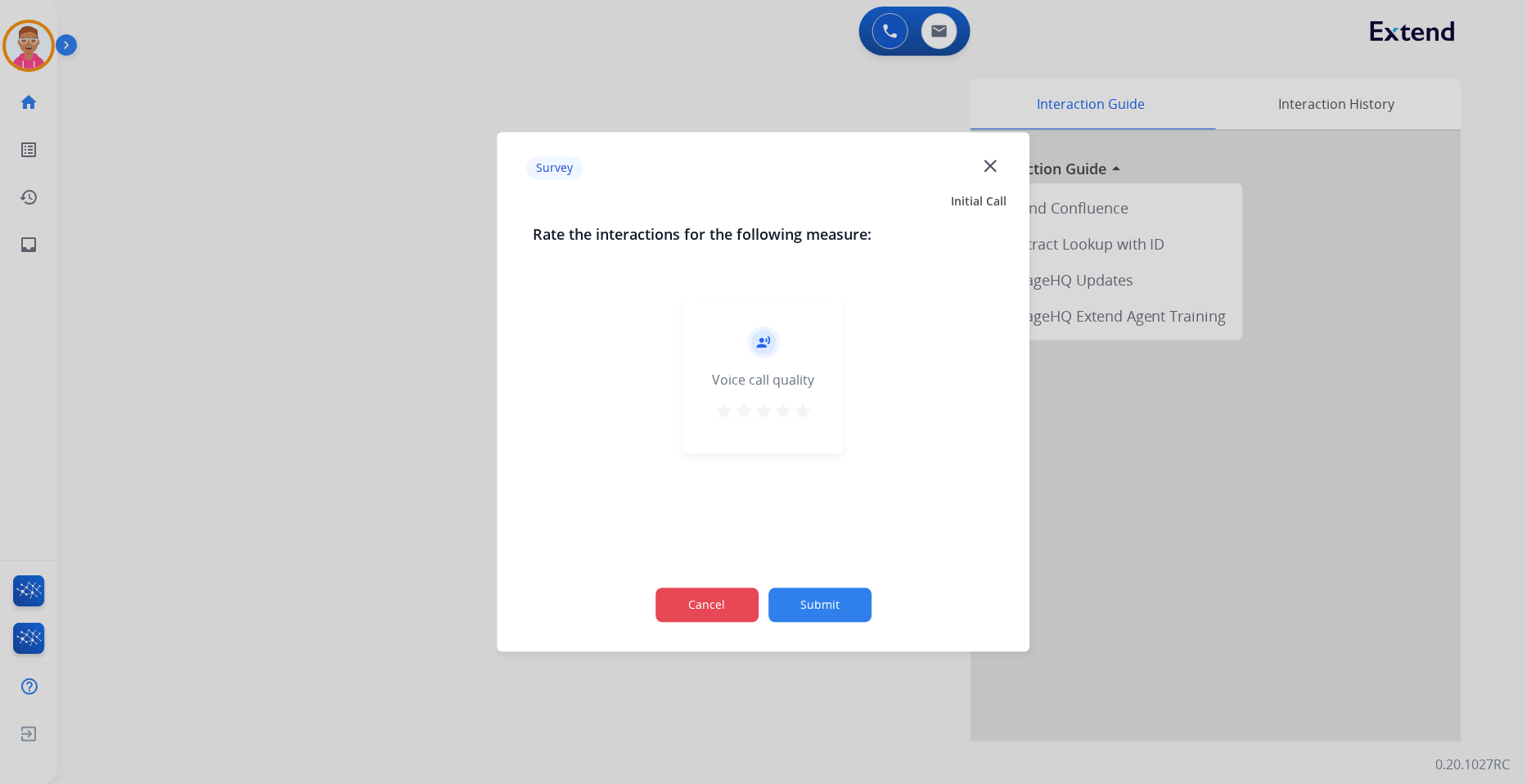
click at [713, 612] on button "Cancel" at bounding box center [707, 605] width 103 height 34
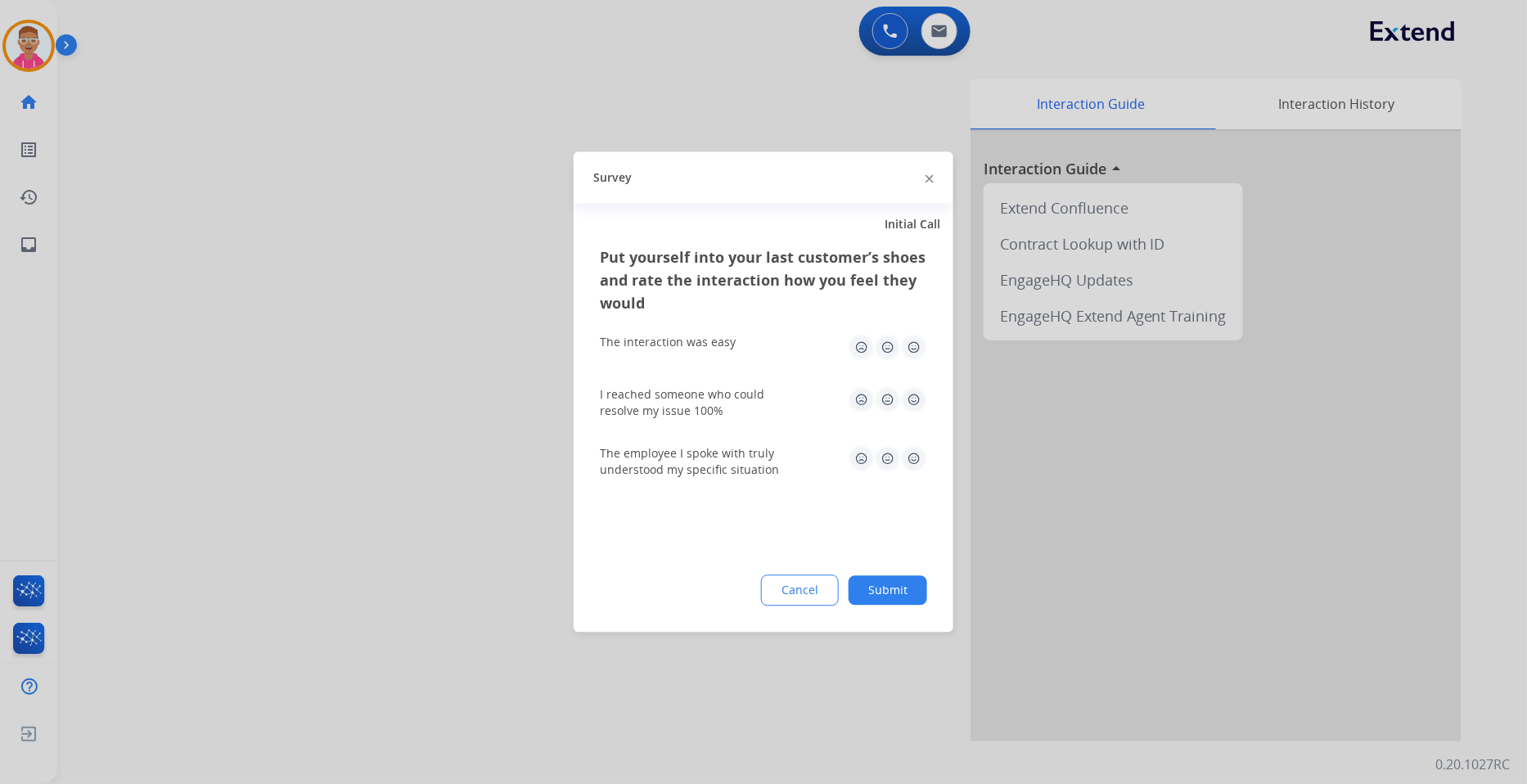
click at [804, 593] on button "Cancel" at bounding box center [800, 591] width 77 height 31
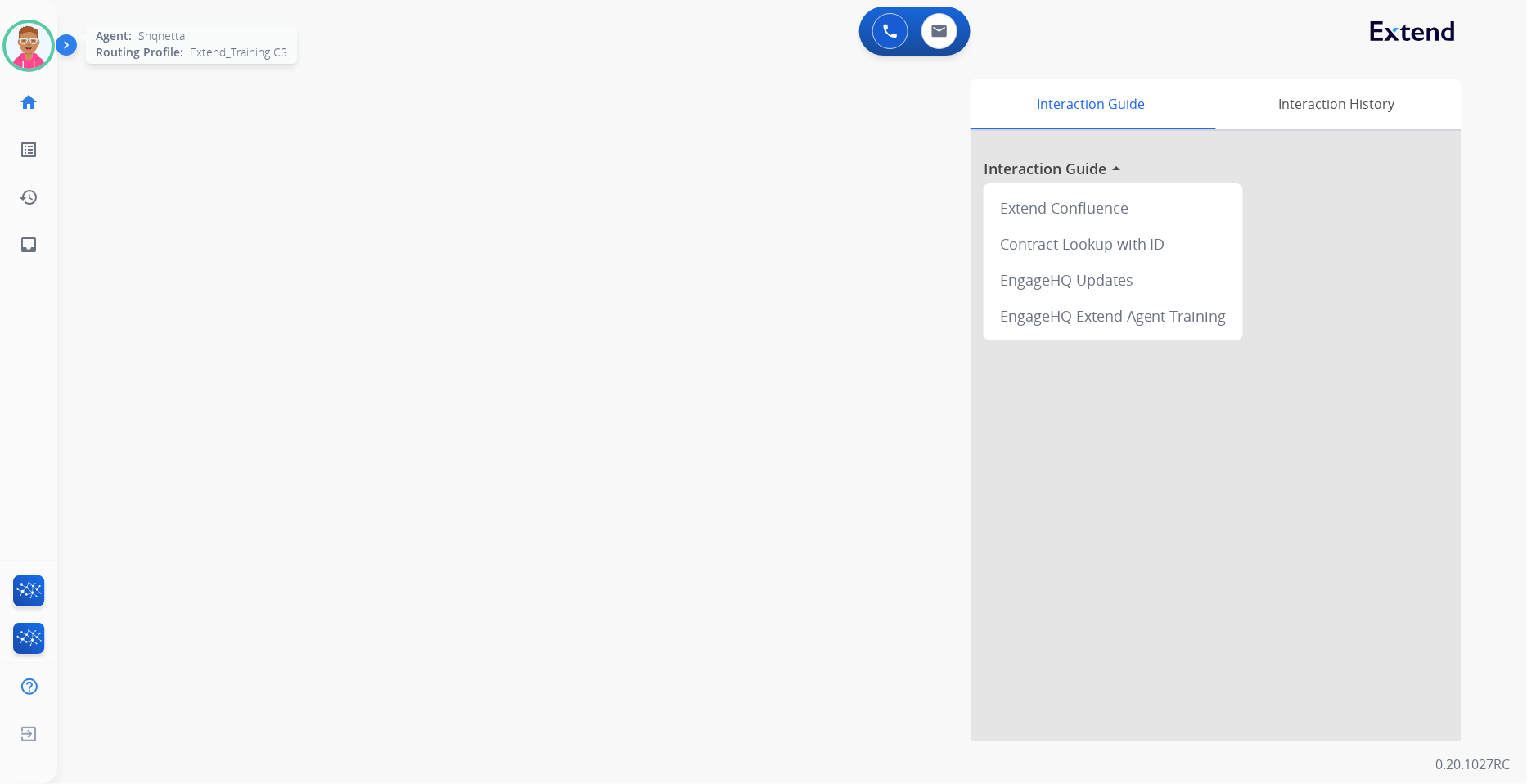
click at [23, 44] on img at bounding box center [29, 45] width 45 height 45
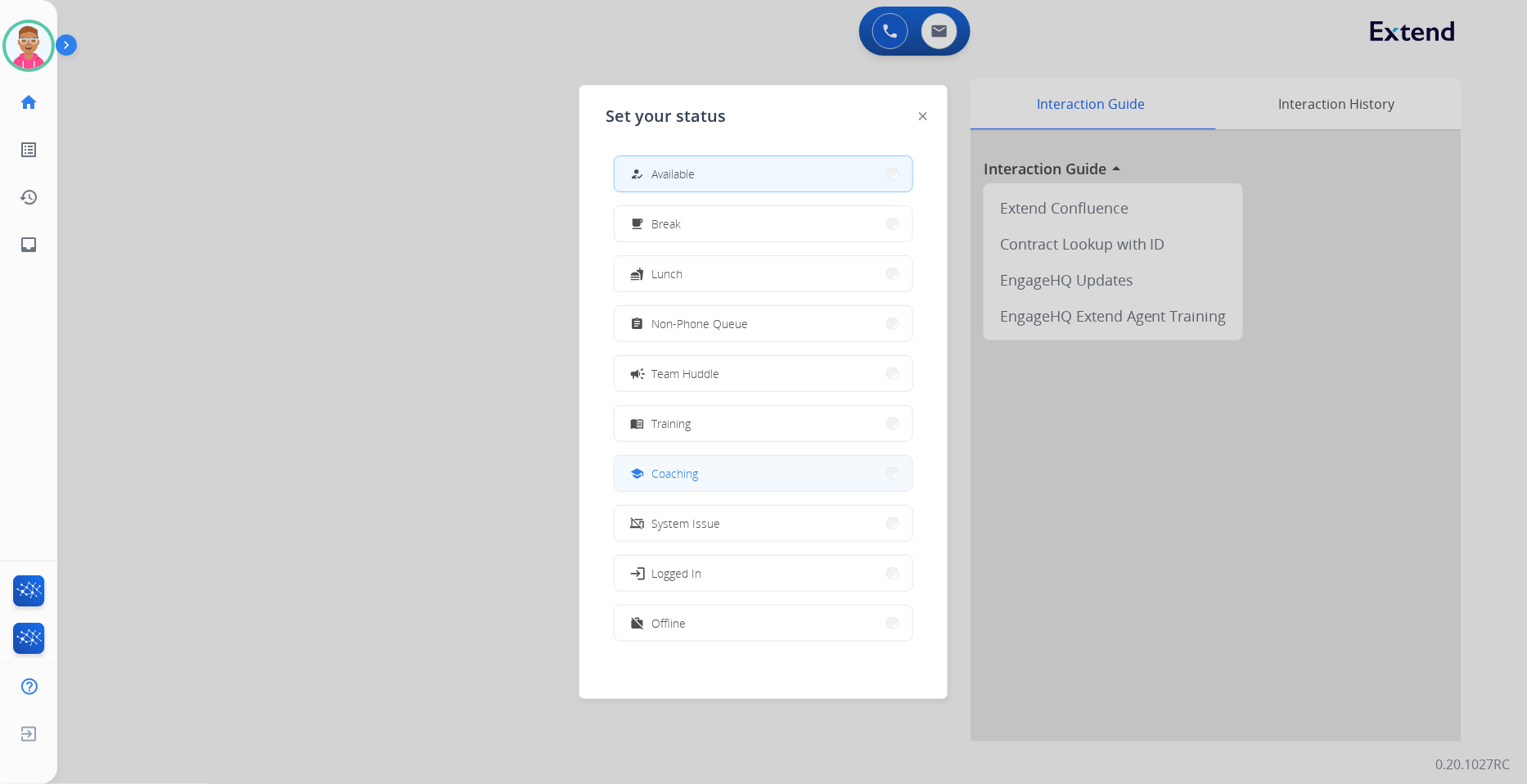
click at [751, 477] on button "school Coaching" at bounding box center [764, 474] width 298 height 35
